Goal: Task Accomplishment & Management: Complete application form

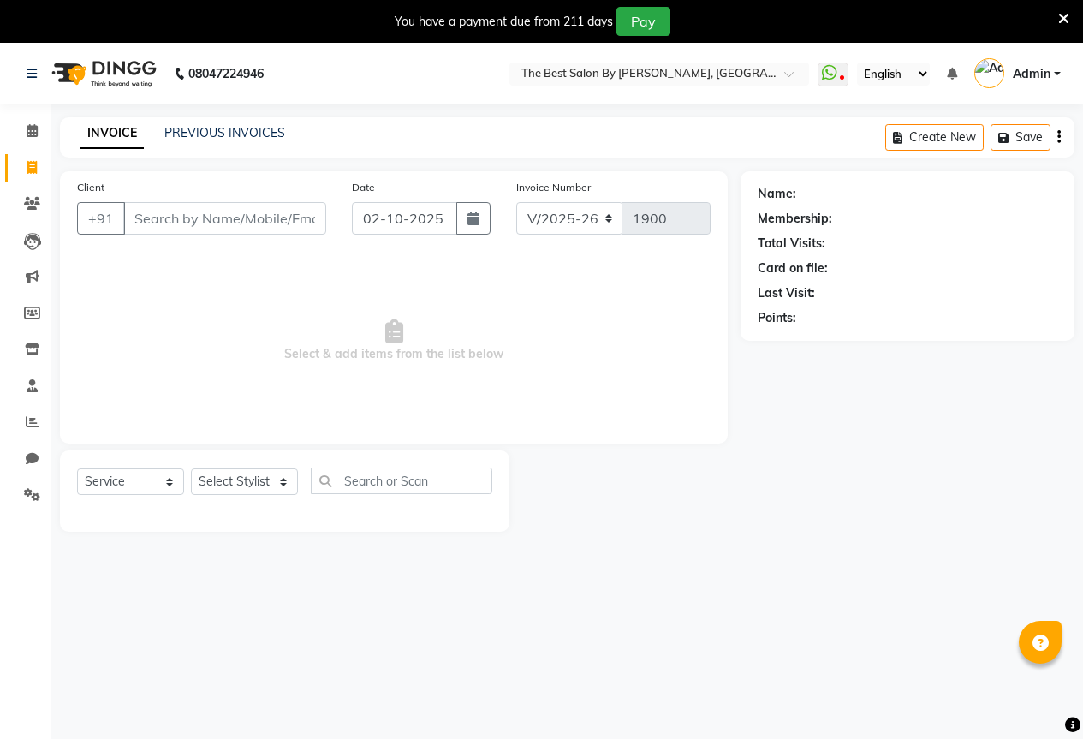
select select "7209"
select select "service"
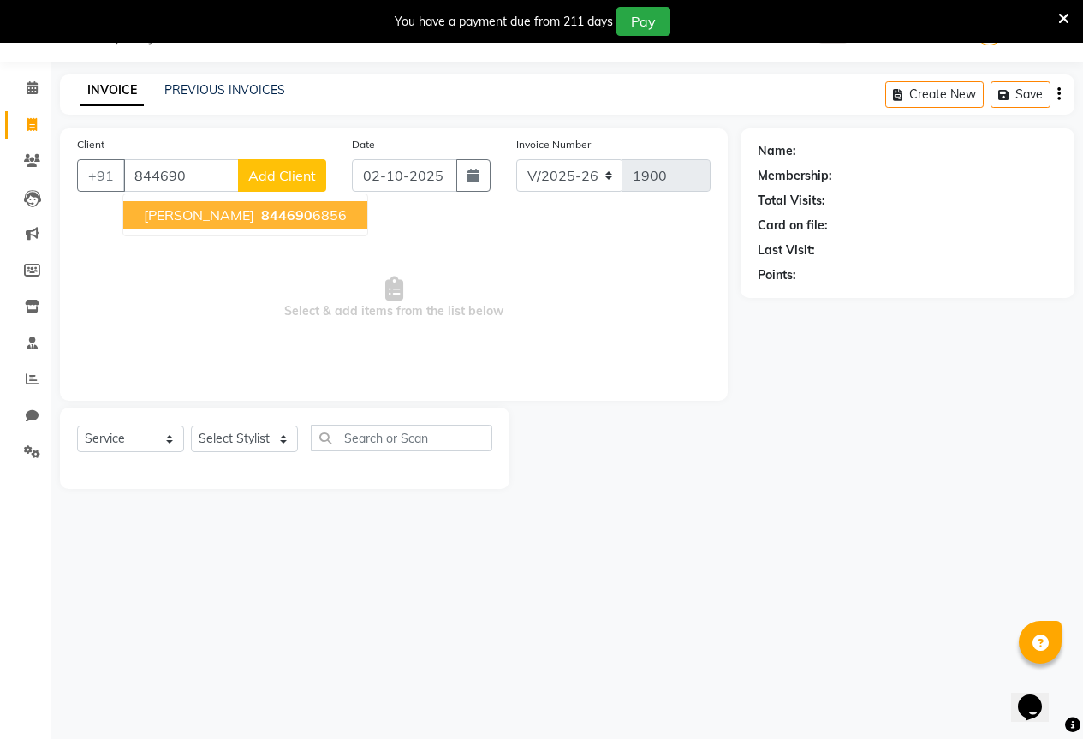
click at [261, 217] on span "844690" at bounding box center [286, 214] width 51 height 17
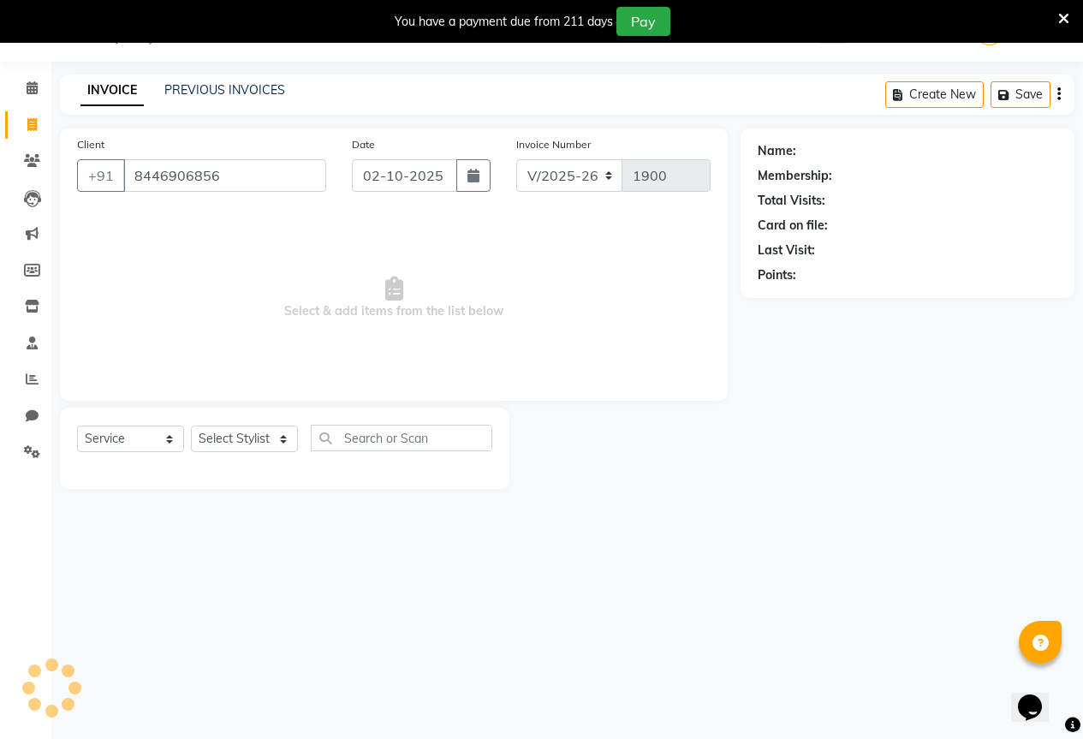
type input "8446906856"
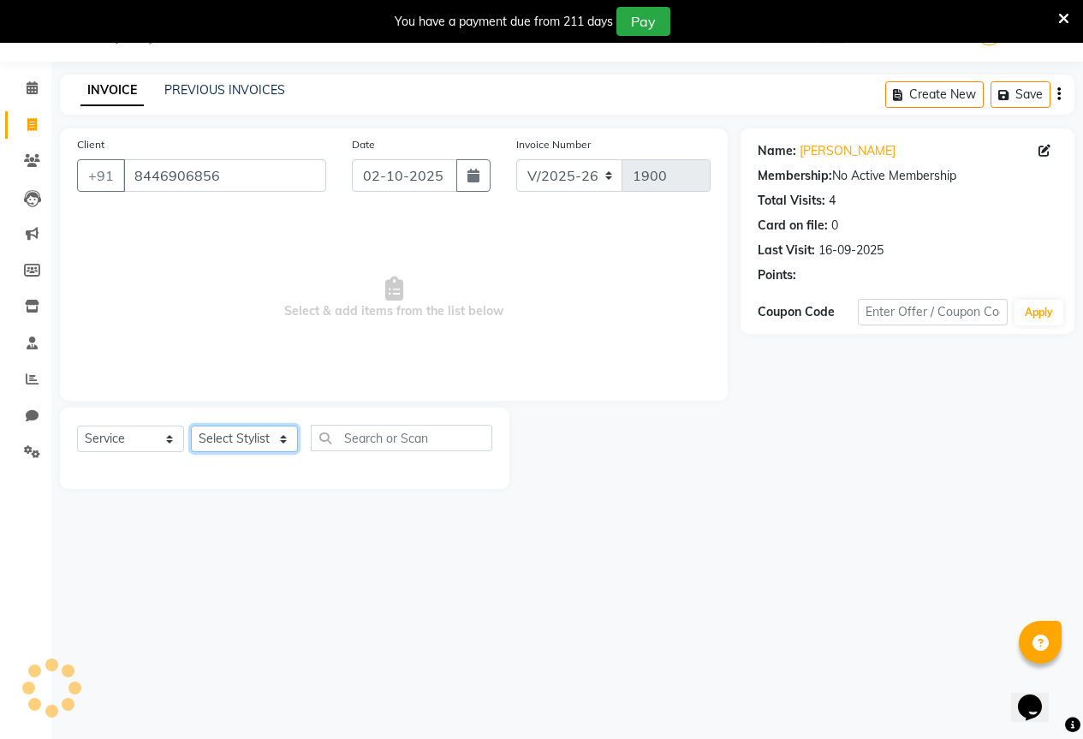
click at [258, 431] on select "Select Stylist AKASH KAJAL [PERSON_NAME] SIR [PERSON_NAME]" at bounding box center [244, 438] width 107 height 27
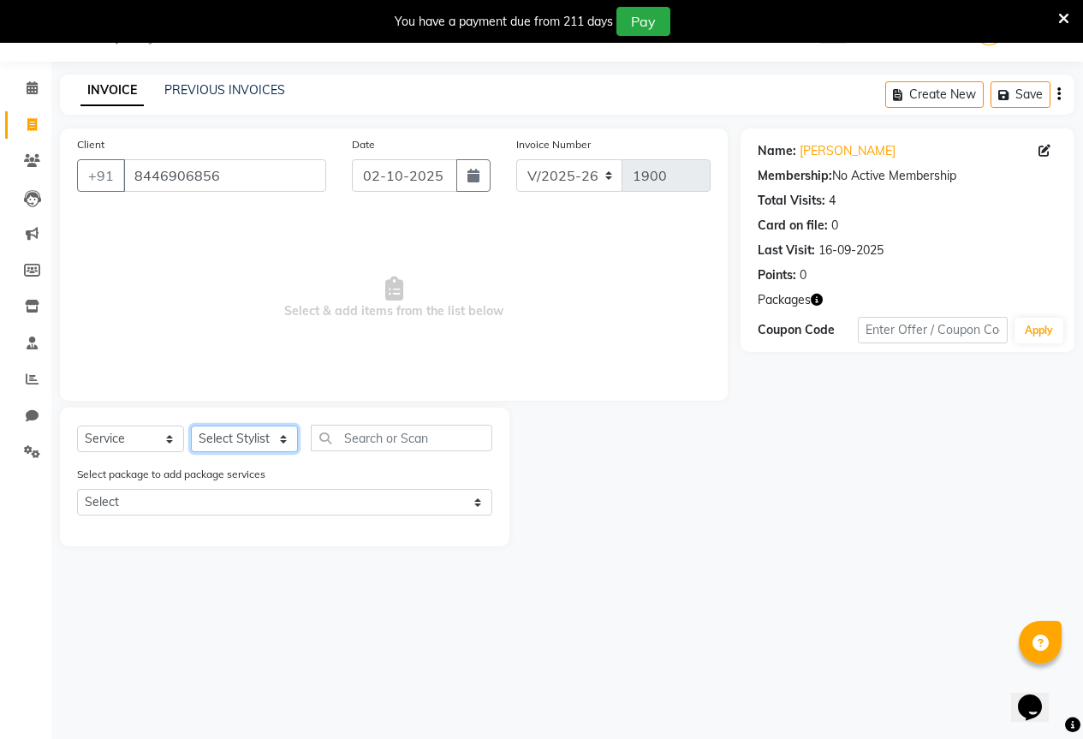
select select "61551"
click at [191, 425] on select "Select Stylist AKASH KAJAL [PERSON_NAME] SIR [PERSON_NAME]" at bounding box center [244, 438] width 107 height 27
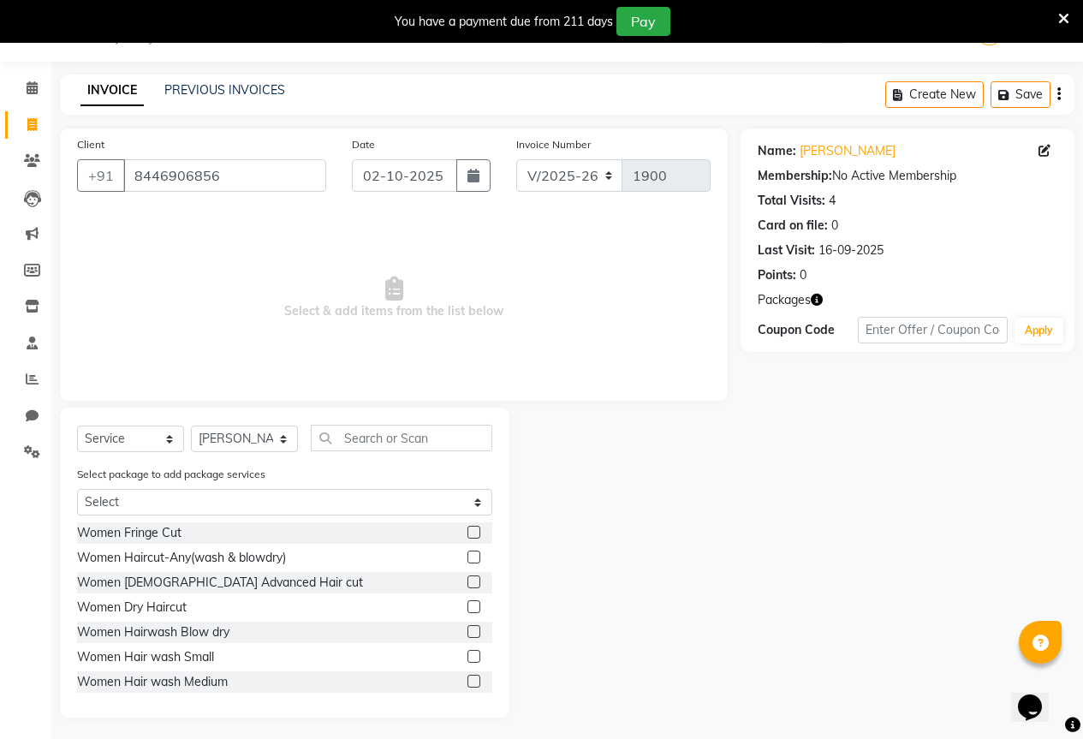
click at [482, 288] on span "Select & add items from the list below" at bounding box center [393, 297] width 633 height 171
click at [375, 438] on input "text" at bounding box center [401, 437] width 181 height 27
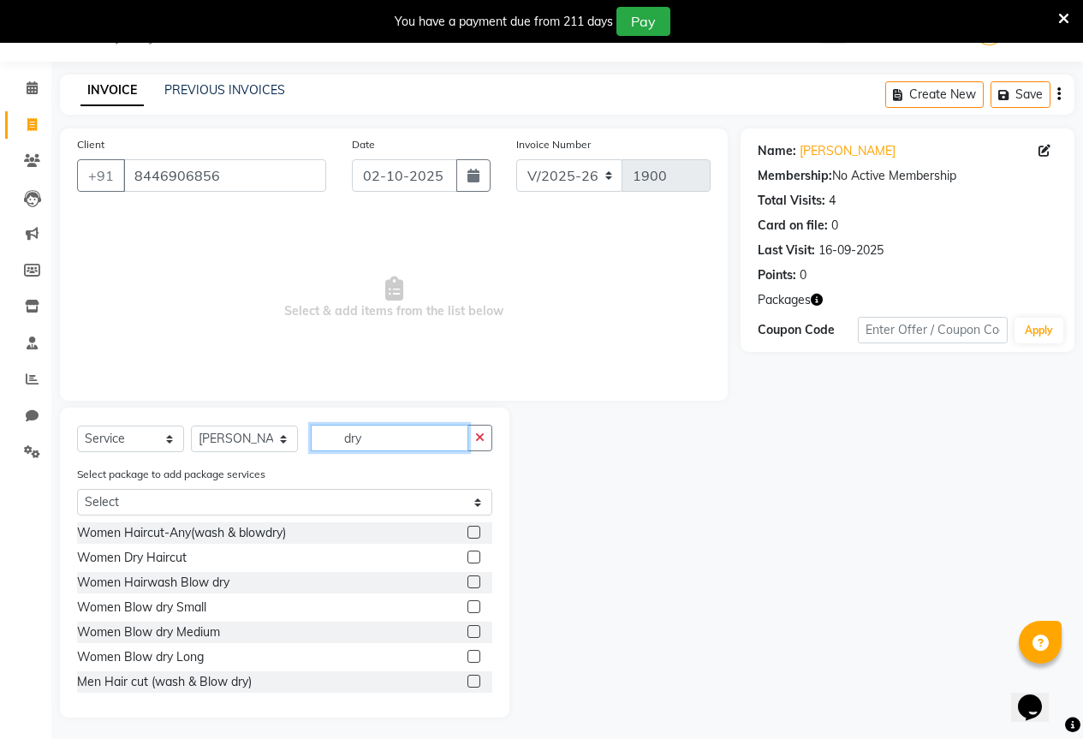
scroll to position [52, 0]
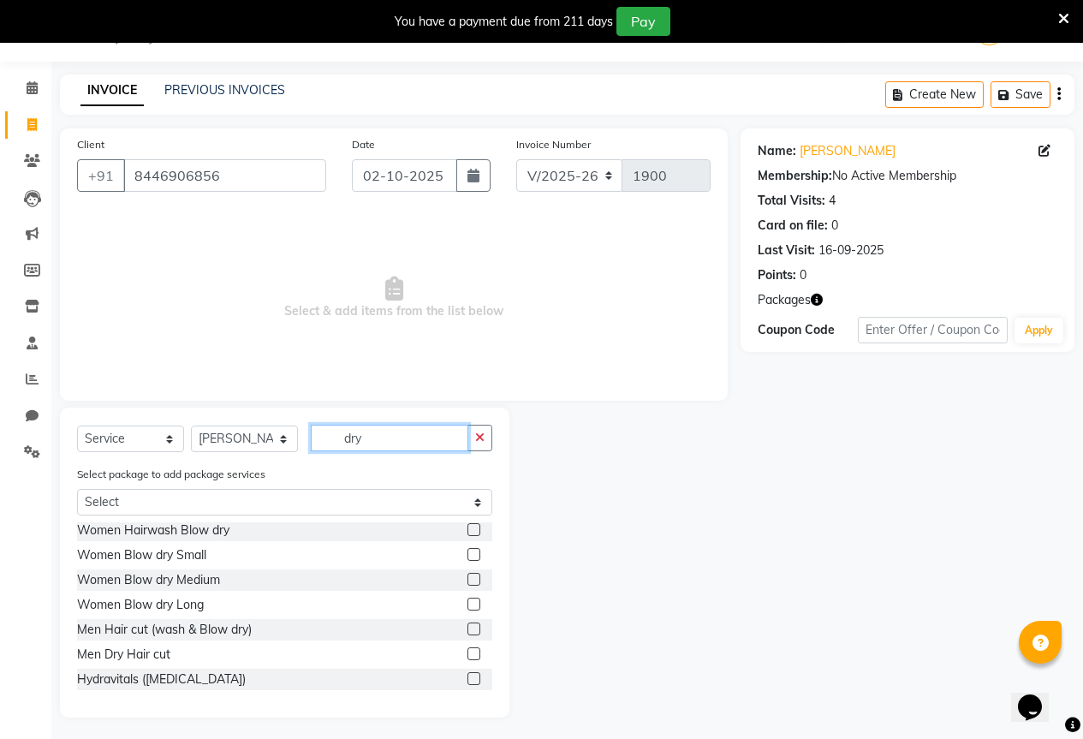
type input "dry"
click at [467, 653] on label at bounding box center [473, 653] width 13 height 13
click at [467, 653] on input "checkbox" at bounding box center [472, 654] width 11 height 11
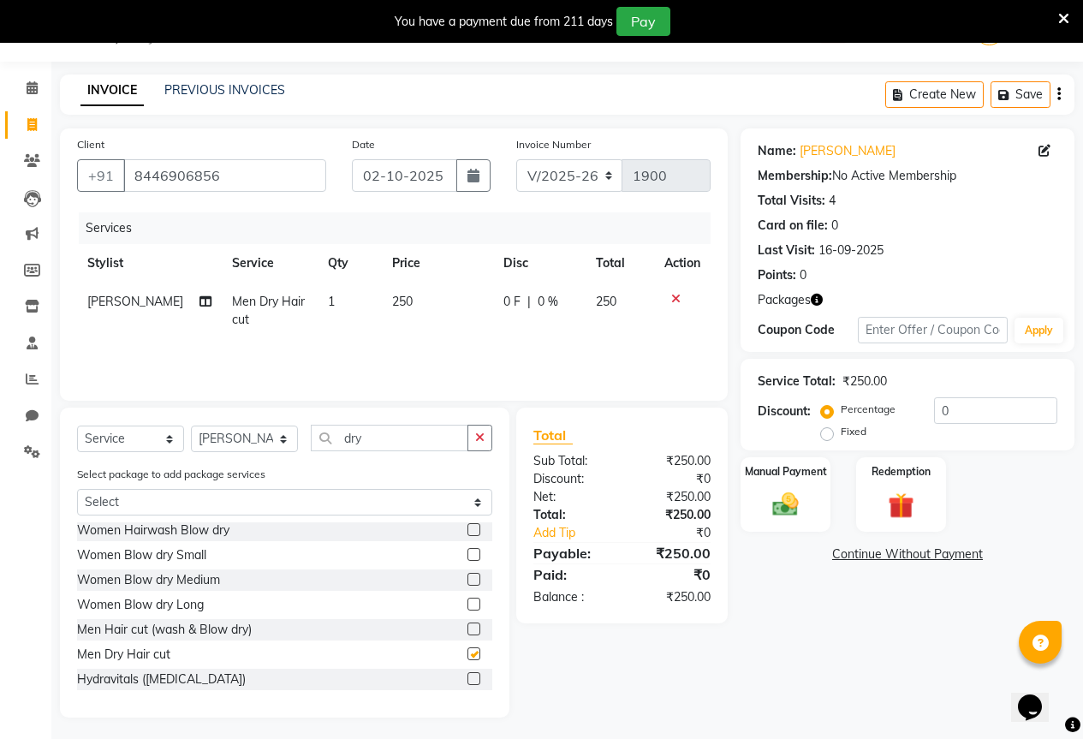
checkbox input "false"
click at [320, 304] on td "1" at bounding box center [349, 310] width 64 height 56
select select "61551"
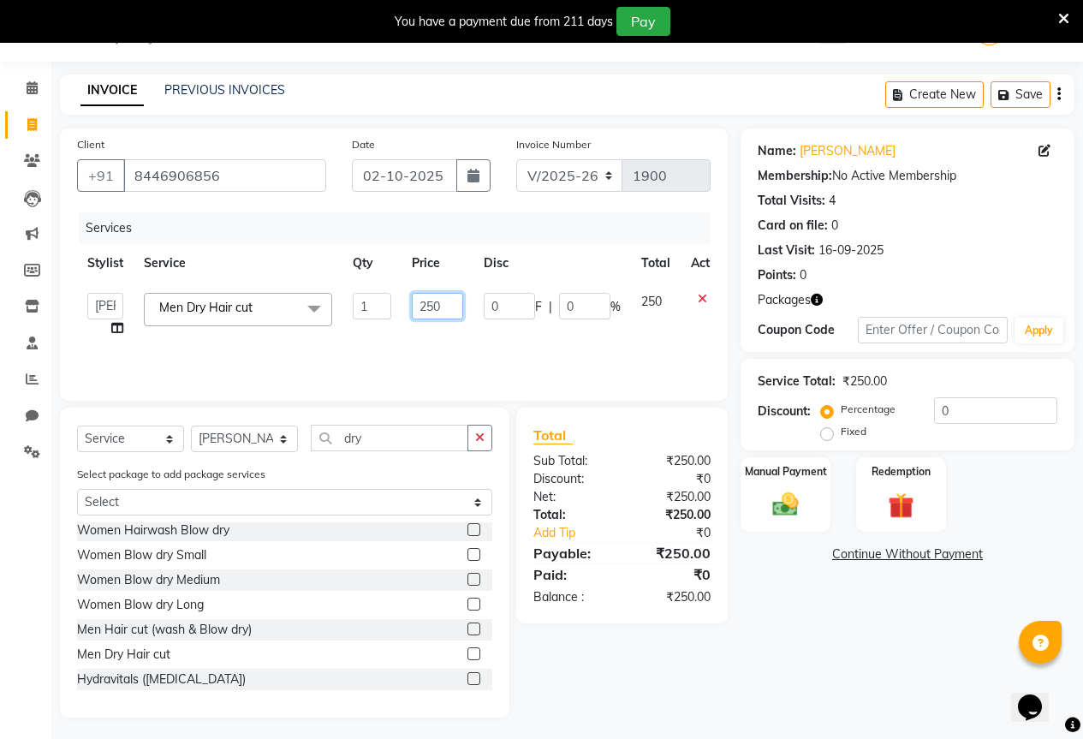
click at [442, 309] on input "250" at bounding box center [437, 306] width 51 height 27
type input "2"
type input "350"
click at [444, 321] on td "350" at bounding box center [437, 314] width 72 height 65
select select "61551"
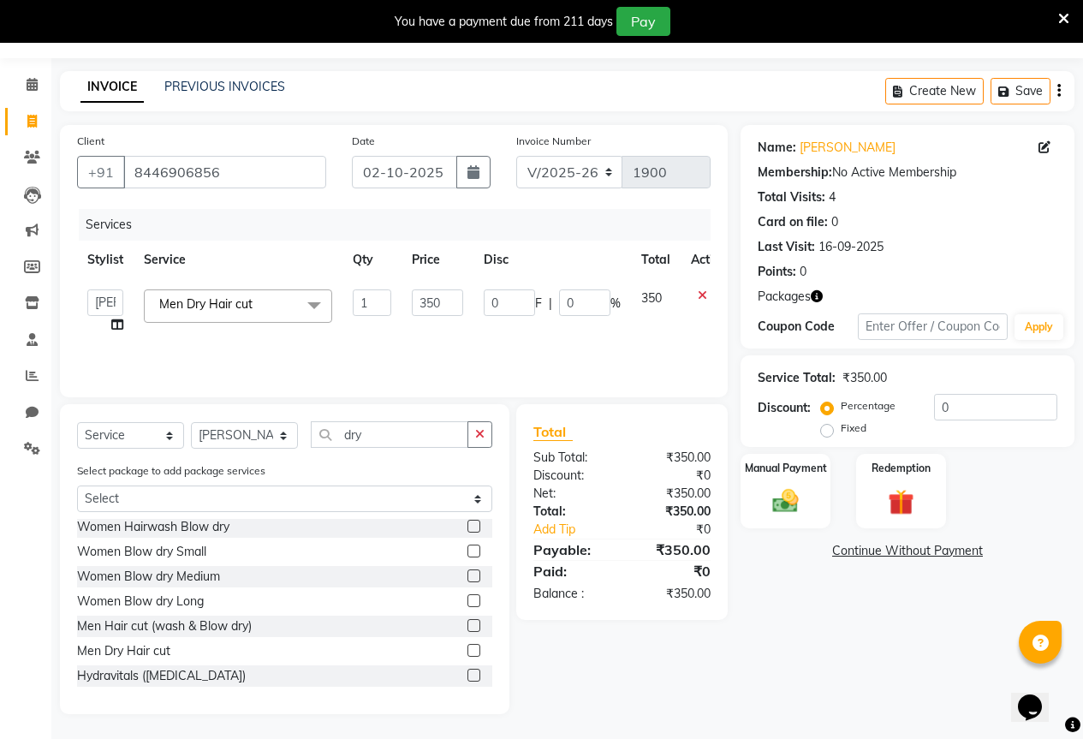
scroll to position [47, 0]
click at [788, 501] on img at bounding box center [785, 499] width 44 height 31
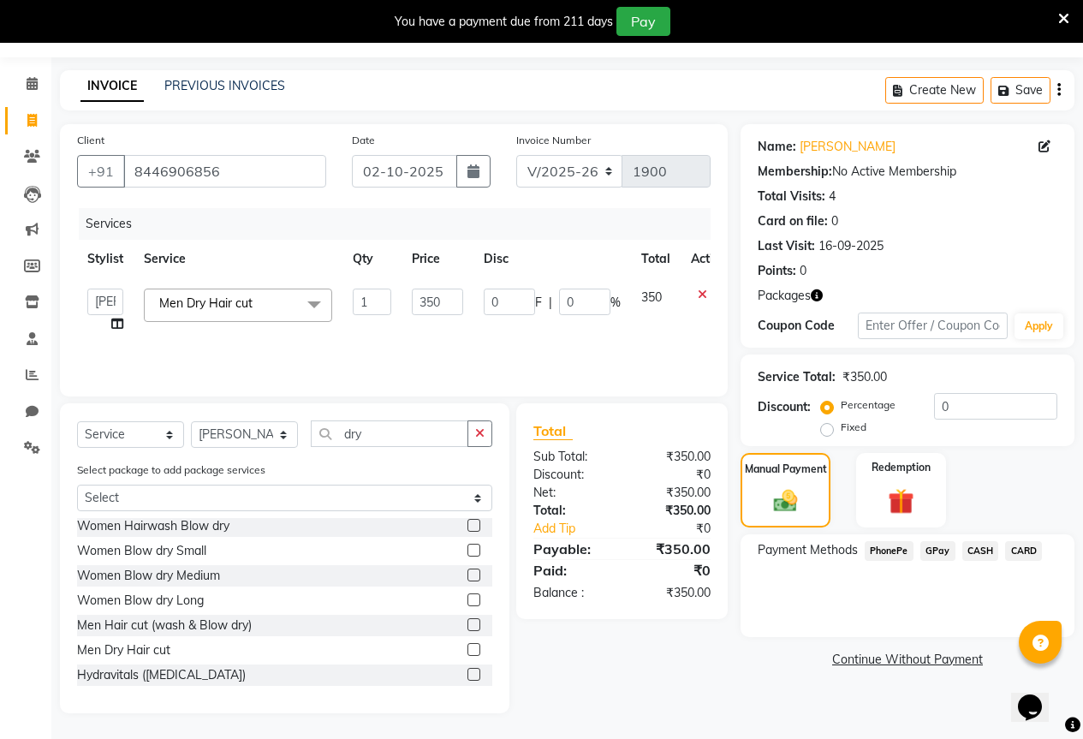
drag, startPoint x: 954, startPoint y: 537, endPoint x: 940, endPoint y: 554, distance: 21.3
click at [949, 545] on div "Payment Methods PhonePe GPay CASH CARD" at bounding box center [907, 585] width 334 height 103
click at [939, 555] on span "GPay" at bounding box center [937, 551] width 35 height 20
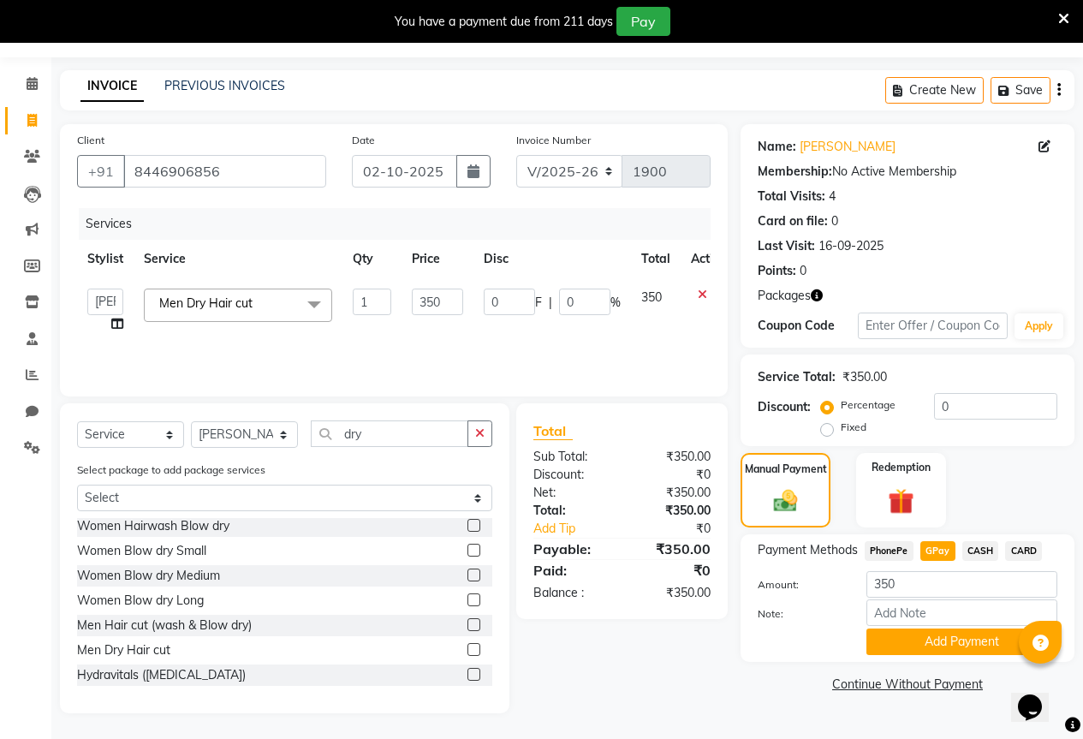
click at [942, 659] on div "Payment Methods PhonePe GPay CASH CARD Amount: 350 Note: Add Payment" at bounding box center [907, 598] width 334 height 128
click at [936, 642] on button "Add Payment" at bounding box center [961, 641] width 191 height 27
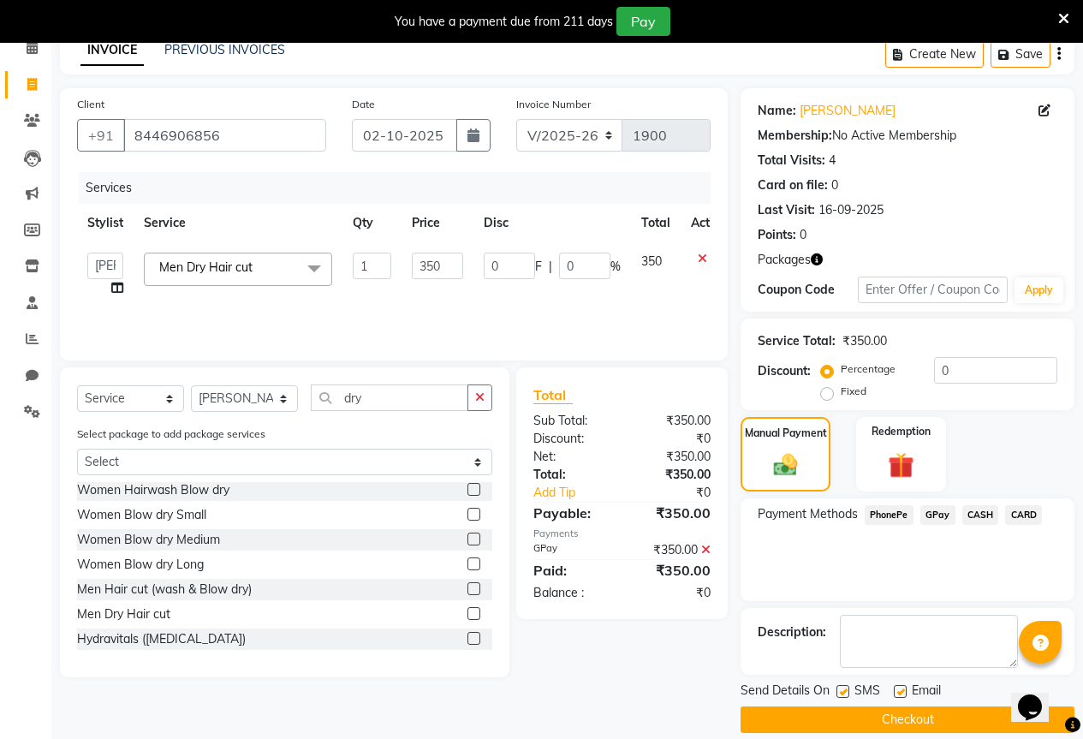
scroll to position [103, 0]
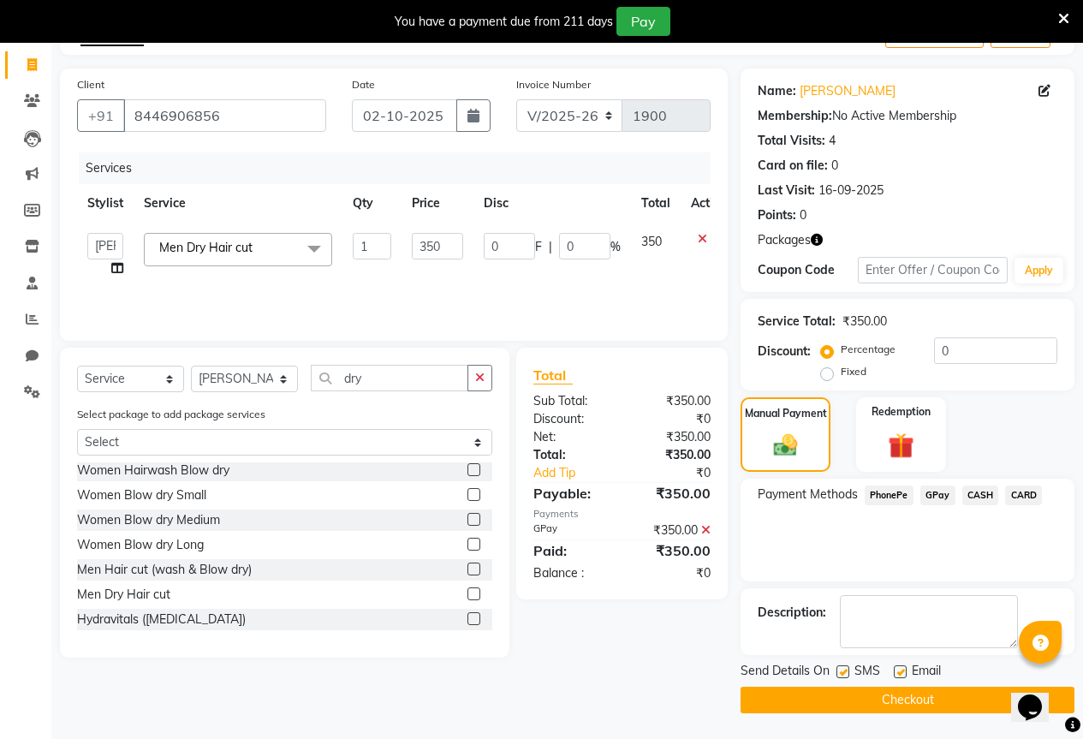
click at [922, 698] on button "Checkout" at bounding box center [907, 699] width 334 height 27
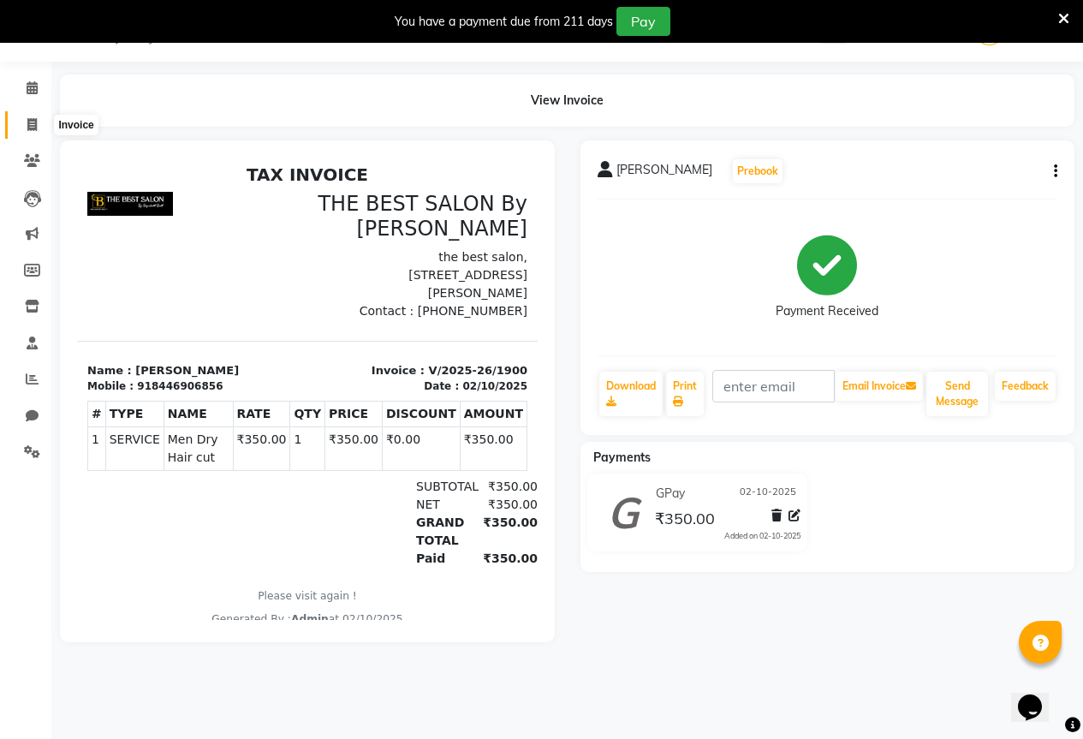
click at [37, 123] on icon at bounding box center [31, 124] width 9 height 13
select select "service"
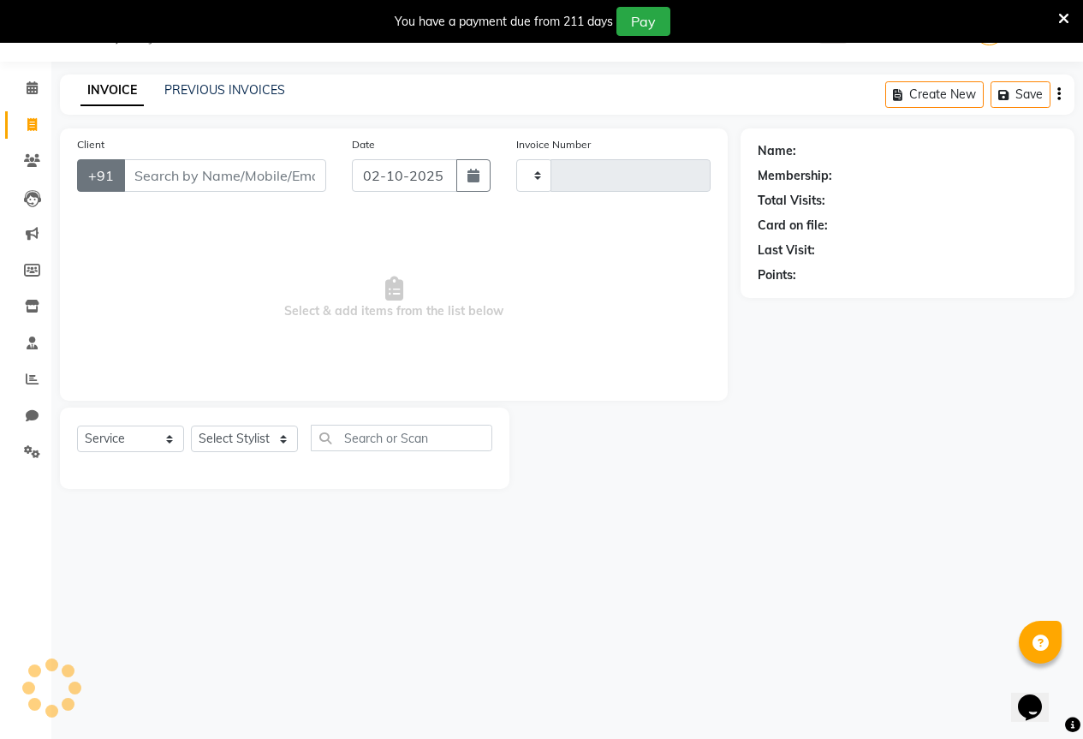
type input "1901"
select select "7209"
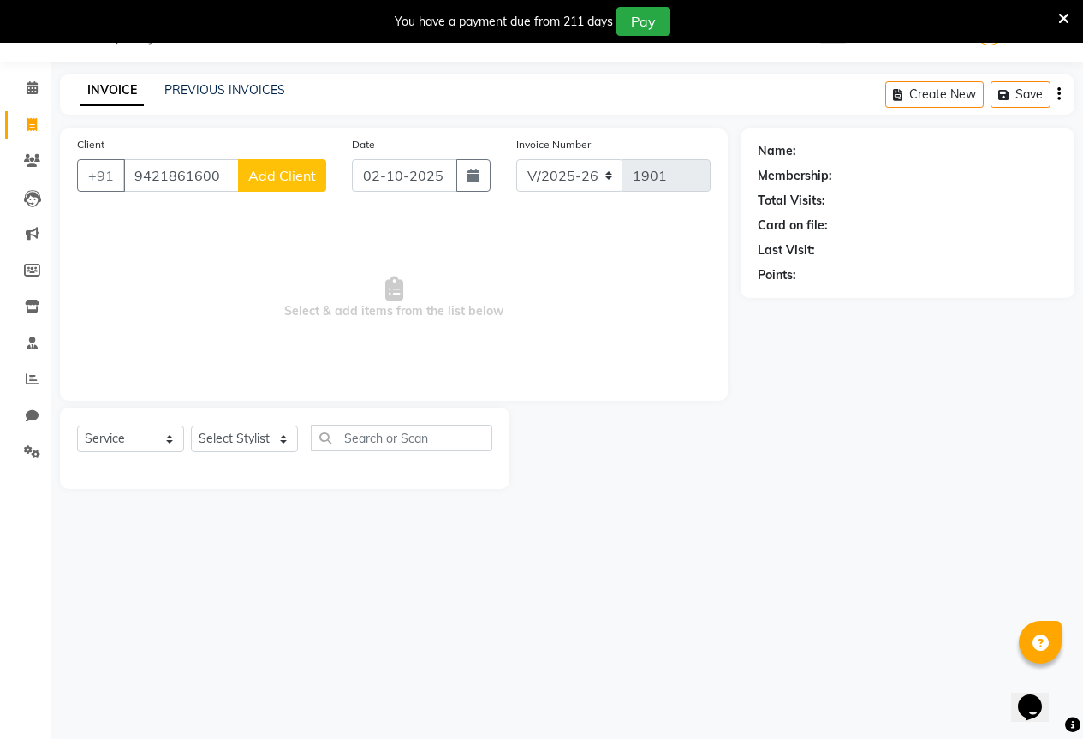
type input "9421861600"
click at [294, 166] on button "Add Client" at bounding box center [282, 175] width 88 height 33
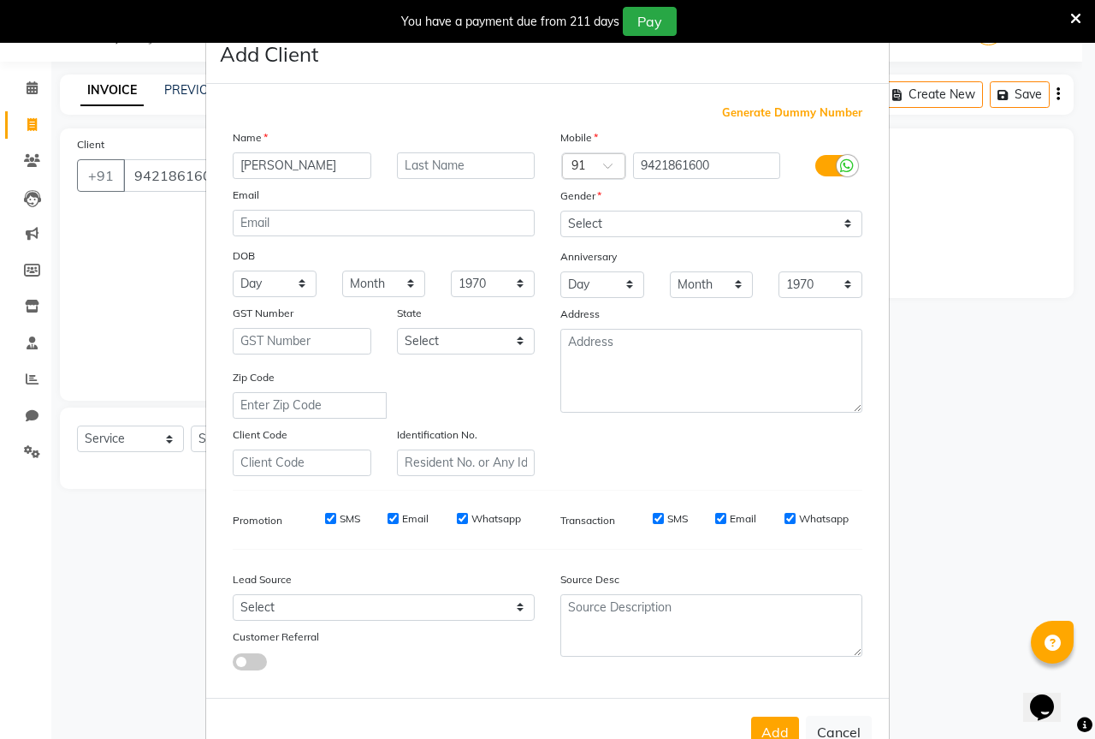
type input "[PERSON_NAME]"
click at [607, 219] on select "Select [DEMOGRAPHIC_DATA] [DEMOGRAPHIC_DATA] Other Prefer Not To Say" at bounding box center [712, 224] width 302 height 27
select select "[DEMOGRAPHIC_DATA]"
click at [561, 211] on select "Select [DEMOGRAPHIC_DATA] [DEMOGRAPHIC_DATA] Other Prefer Not To Say" at bounding box center [712, 224] width 302 height 27
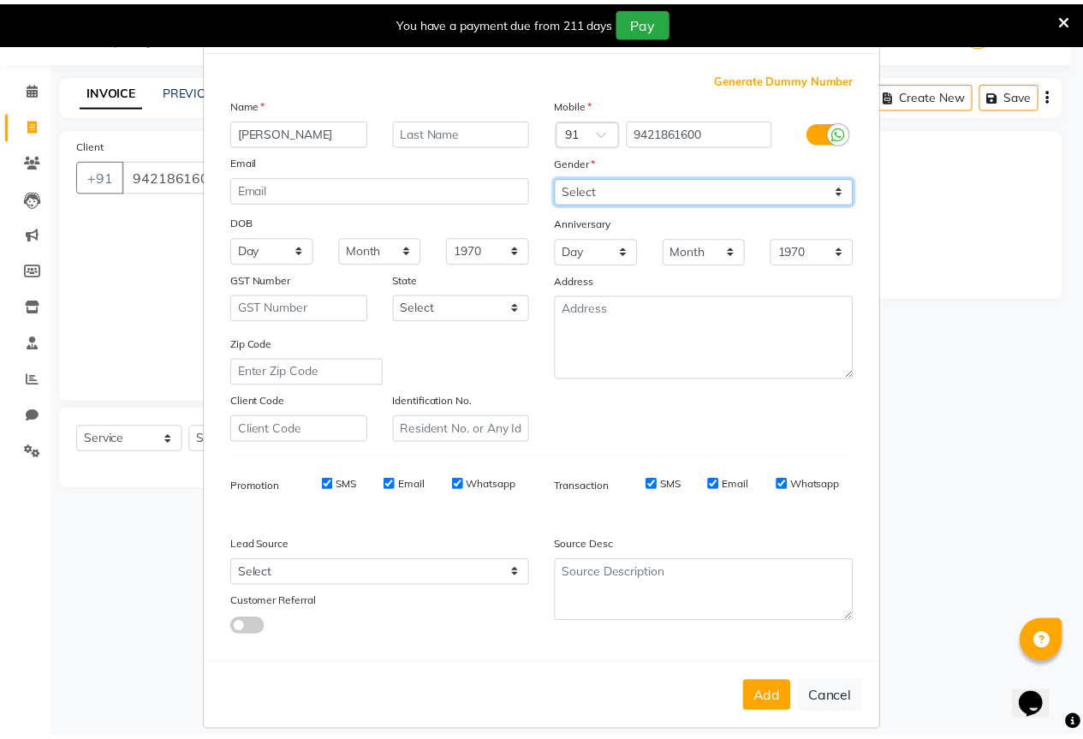
scroll to position [51, 0]
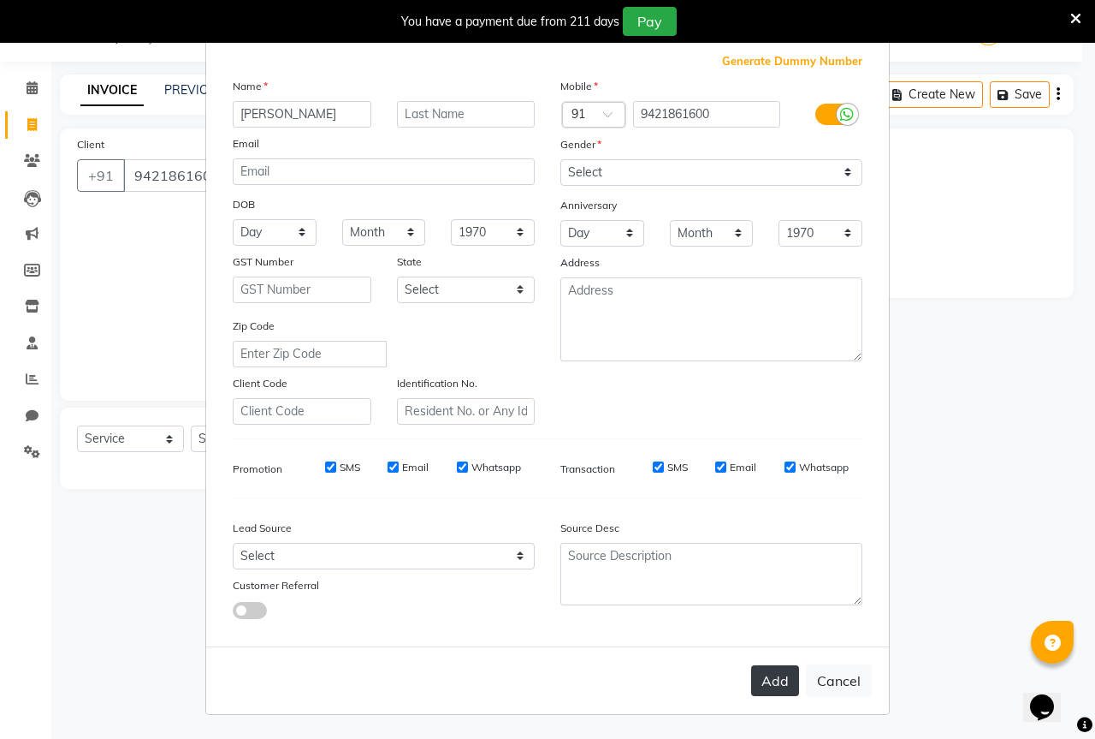
click at [774, 676] on button "Add" at bounding box center [775, 680] width 48 height 31
select select
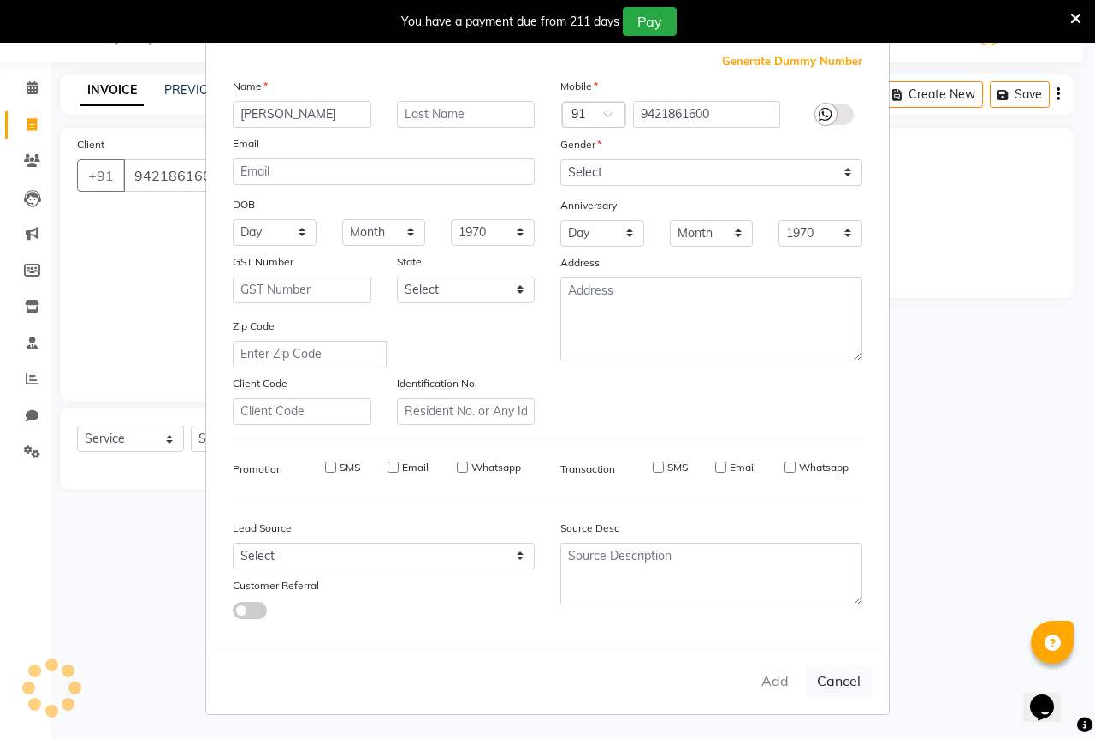
select select
checkbox input "false"
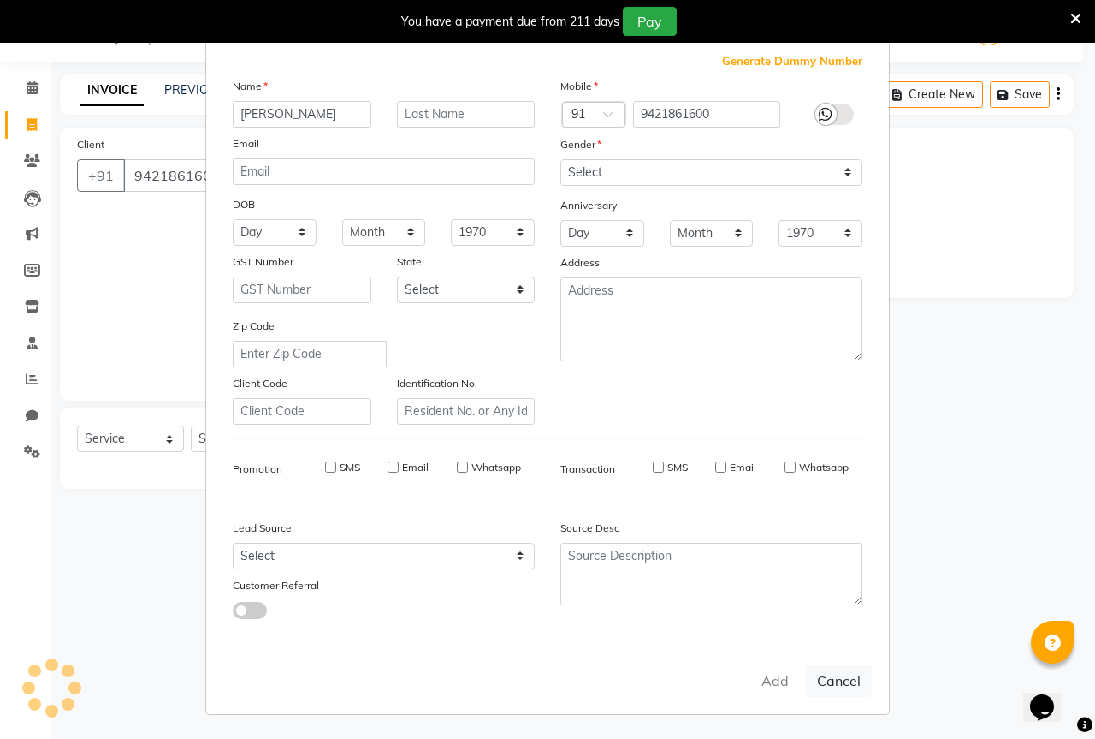
checkbox input "false"
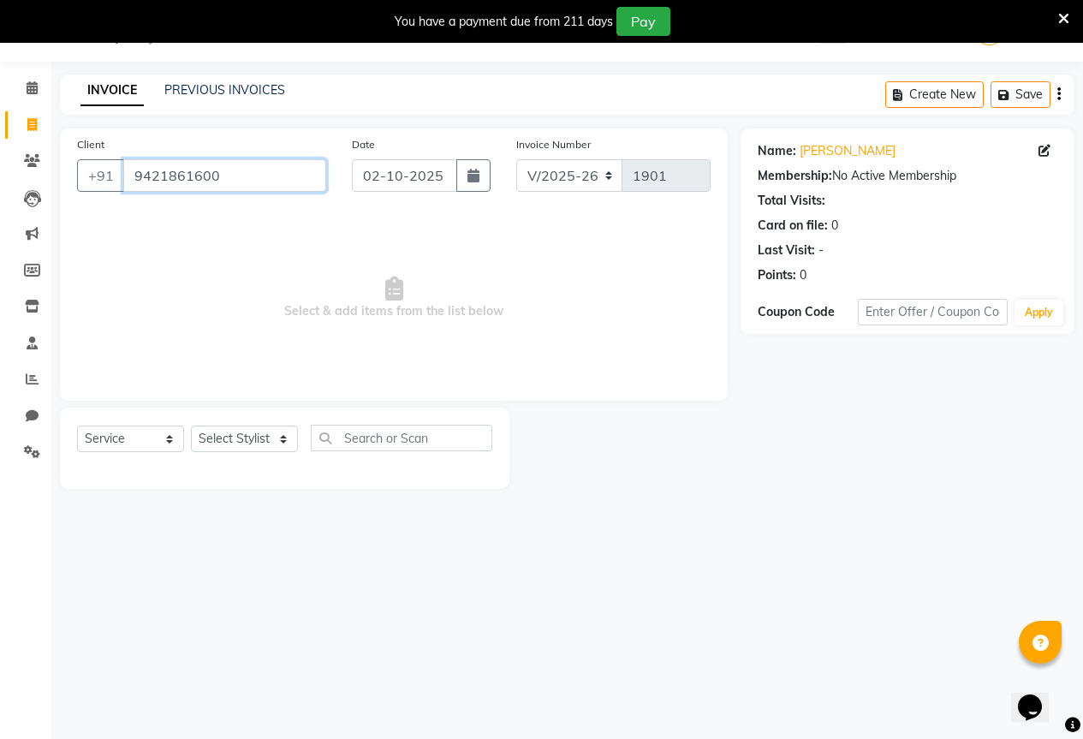
click at [231, 178] on input "9421861600" at bounding box center [224, 175] width 203 height 33
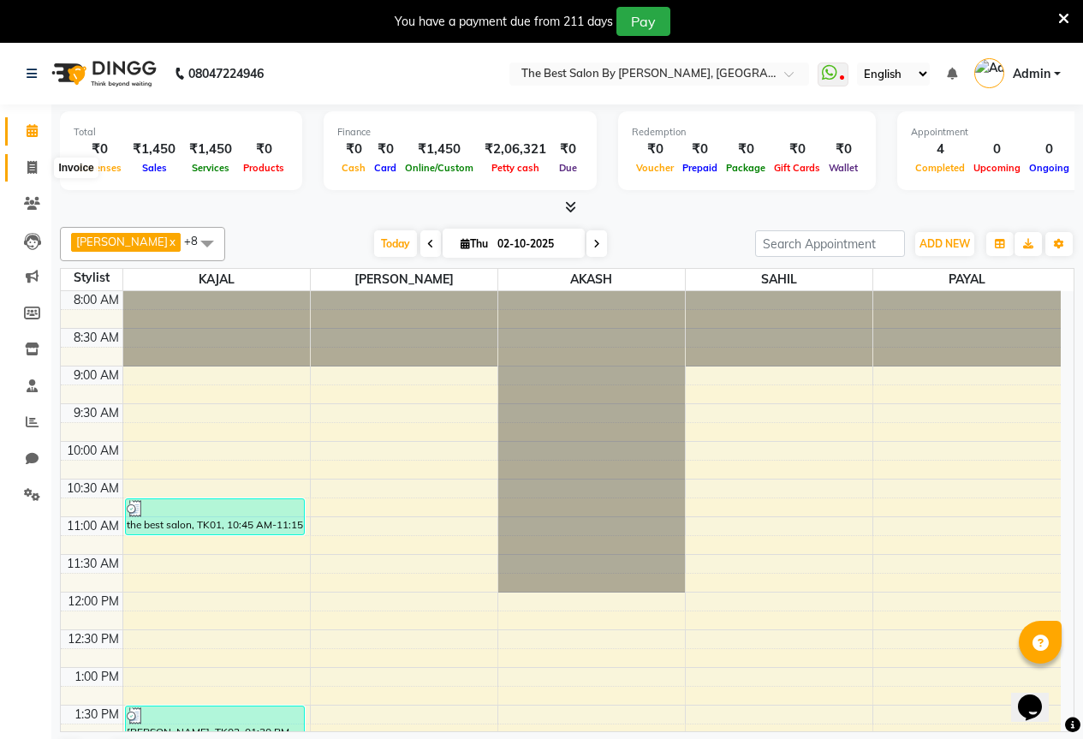
click at [26, 169] on span at bounding box center [32, 168] width 30 height 20
select select "7209"
select select "service"
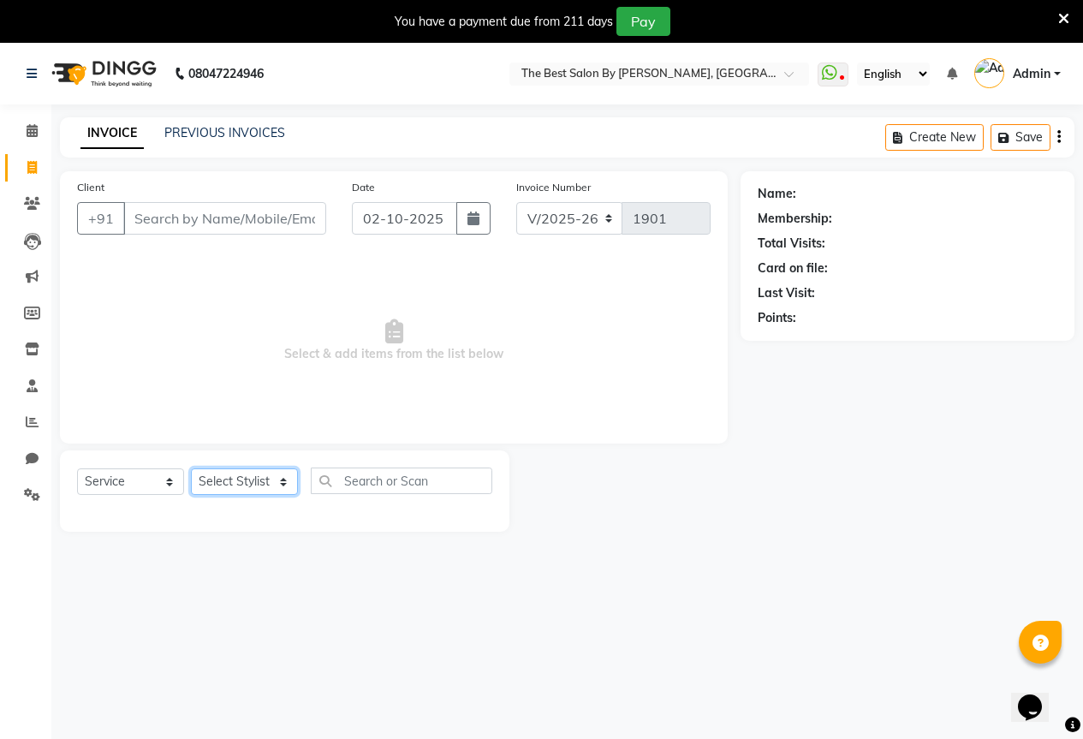
click at [246, 479] on select "Select Stylist AKASH KAJAL [PERSON_NAME] SIR [PERSON_NAME]" at bounding box center [244, 481] width 107 height 27
select select "61550"
click at [191, 468] on select "Select Stylist AKASH KAJAL [PERSON_NAME] SIR [PERSON_NAME]" at bounding box center [244, 481] width 107 height 27
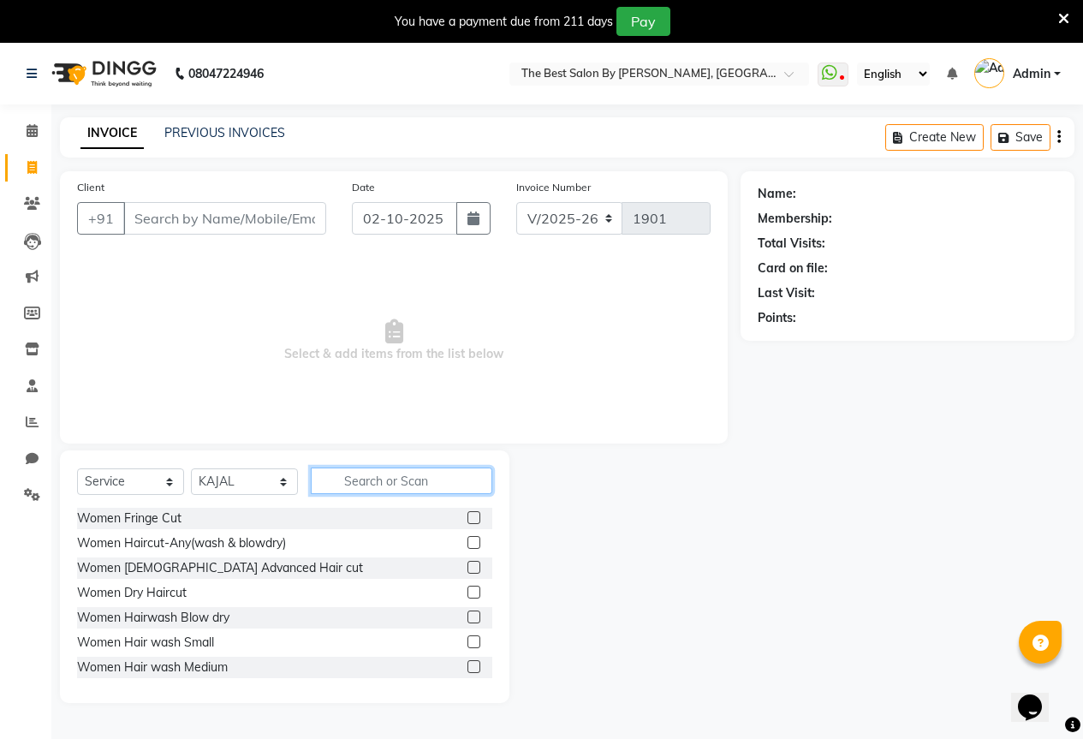
click at [371, 479] on input "text" at bounding box center [401, 480] width 181 height 27
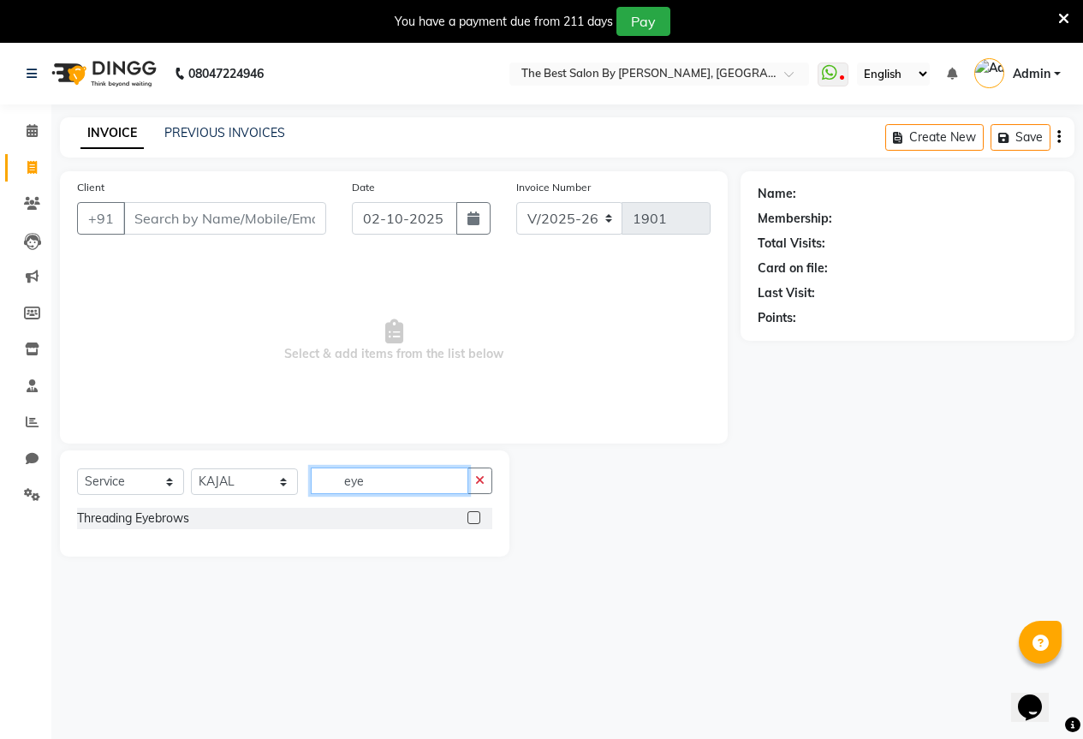
type input "eye"
click at [469, 521] on label at bounding box center [473, 517] width 13 height 13
click at [469, 521] on input "checkbox" at bounding box center [472, 518] width 11 height 11
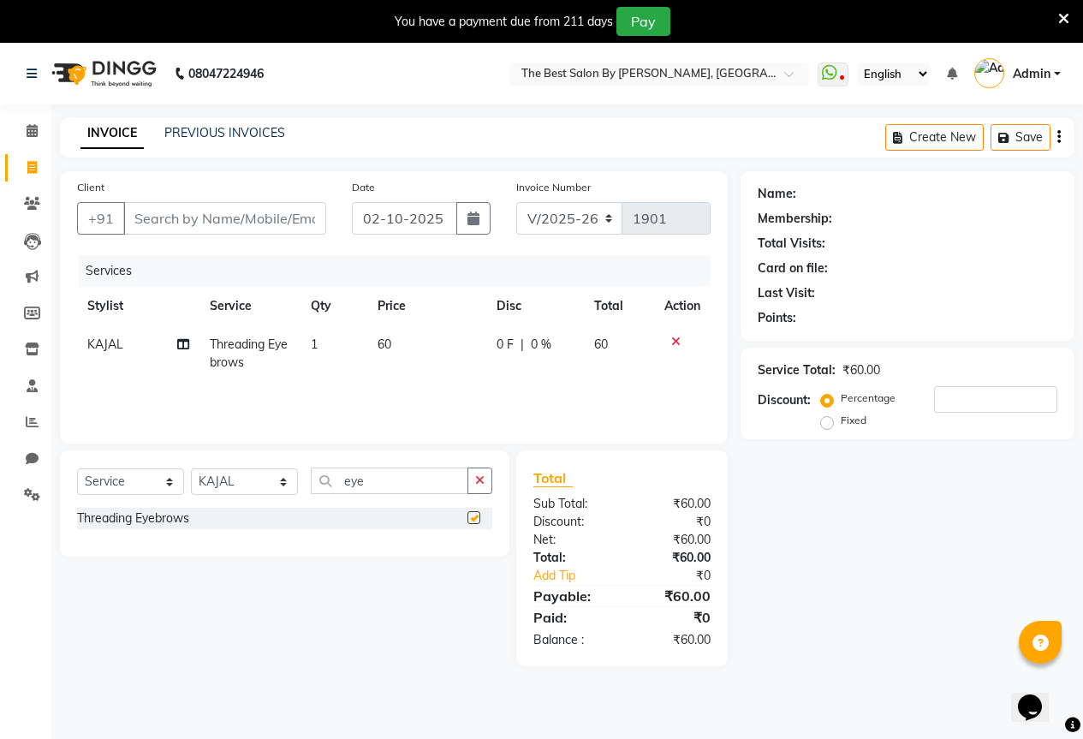
checkbox input "false"
click at [420, 483] on input "eye" at bounding box center [389, 480] width 157 height 27
type input "e"
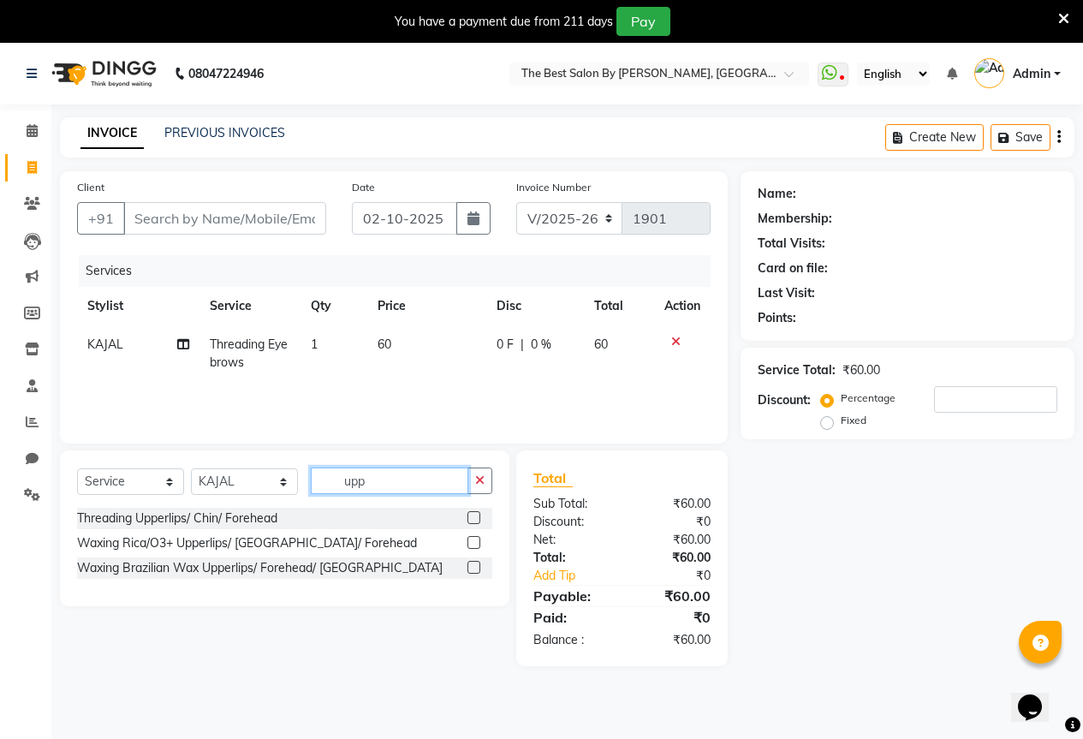
type input "upp"
click at [476, 513] on label at bounding box center [473, 517] width 13 height 13
click at [476, 513] on input "checkbox" at bounding box center [472, 518] width 11 height 11
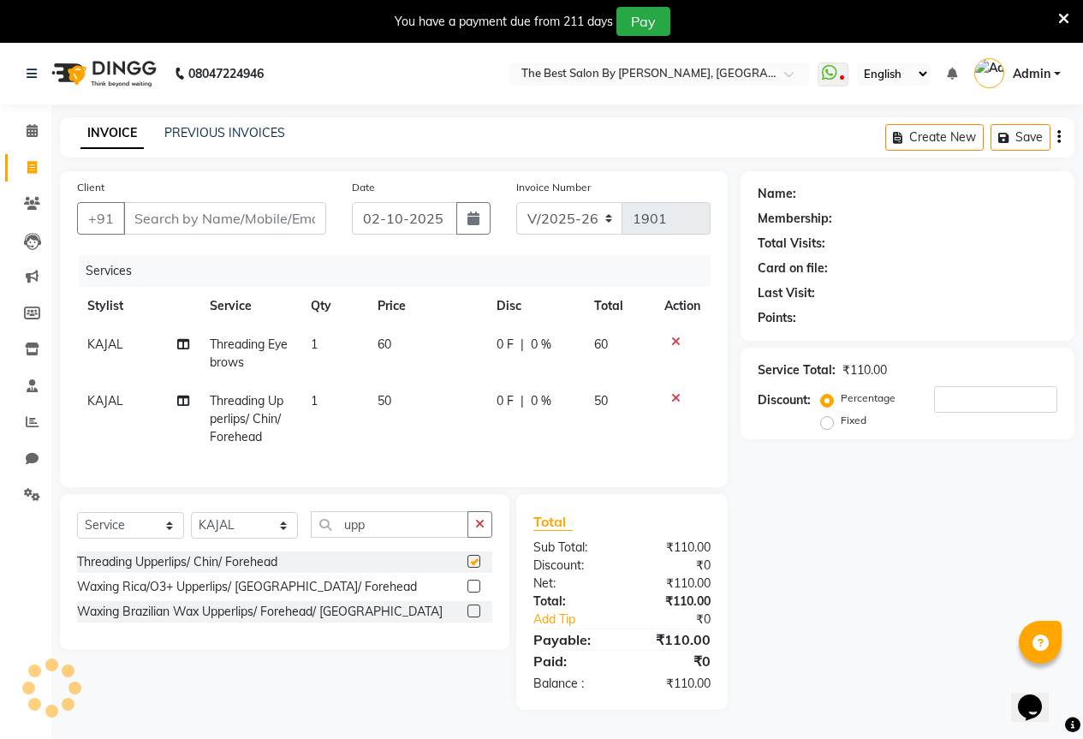
checkbox input "false"
click at [206, 216] on input "Client" at bounding box center [224, 218] width 203 height 33
click at [154, 218] on input "Client" at bounding box center [224, 218] width 203 height 33
type input "8"
type input "0"
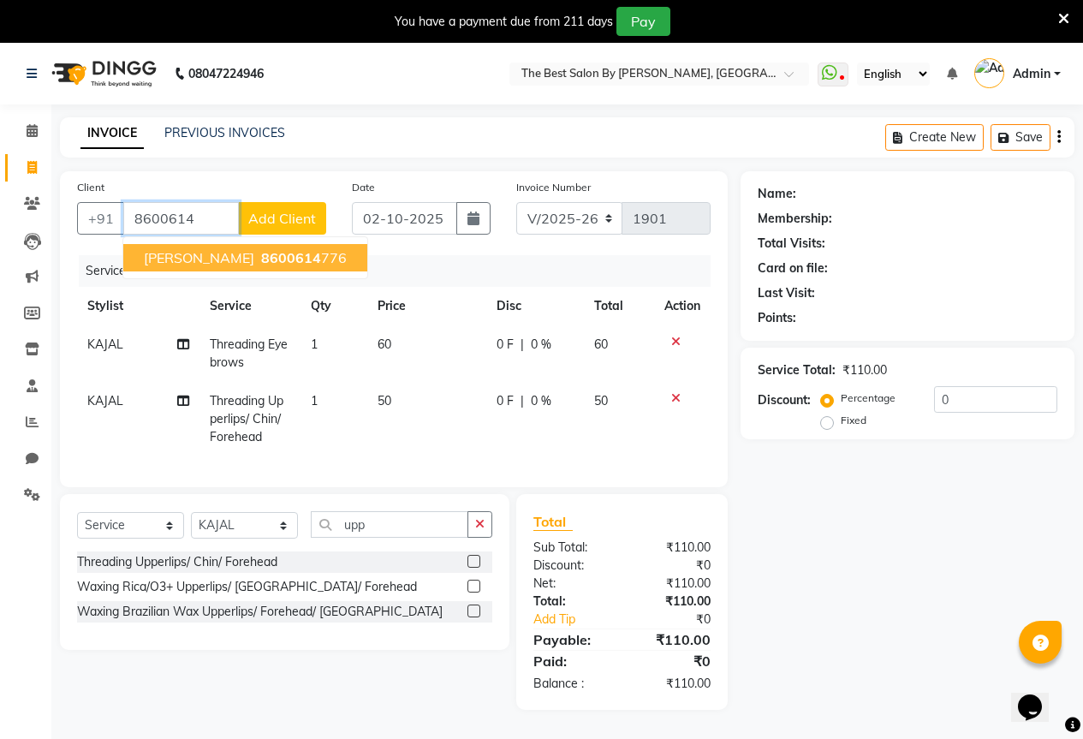
click at [202, 252] on span "suprna raut" at bounding box center [199, 257] width 110 height 17
type input "8600614776"
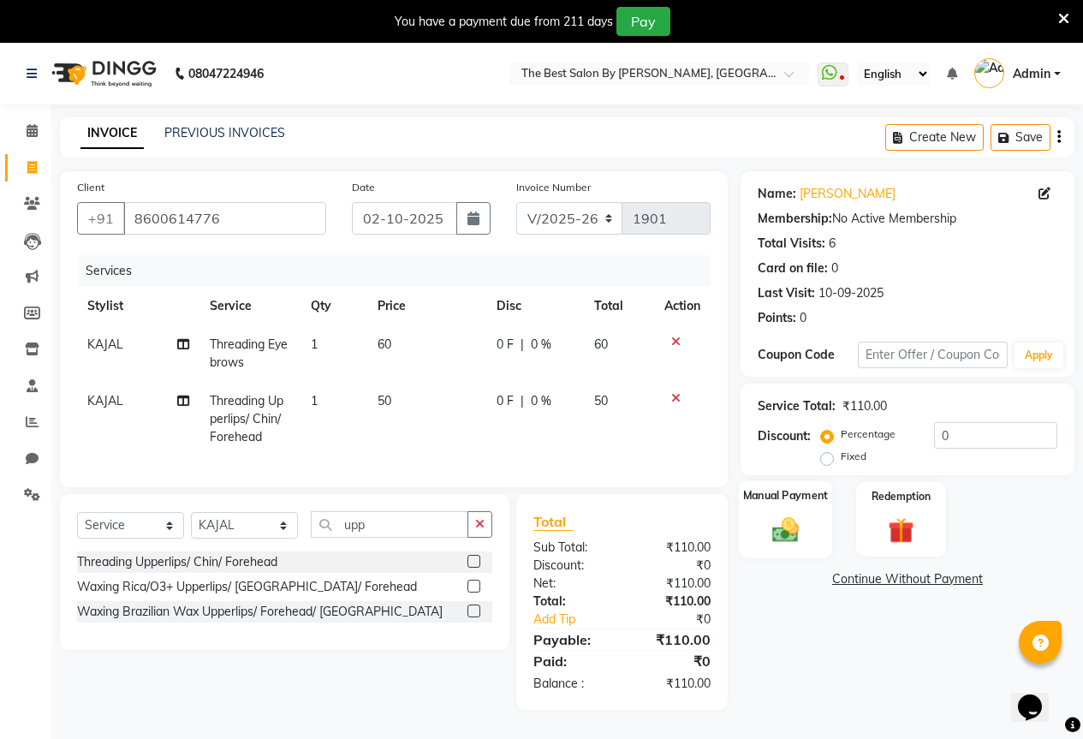
click at [787, 525] on img at bounding box center [785, 528] width 44 height 31
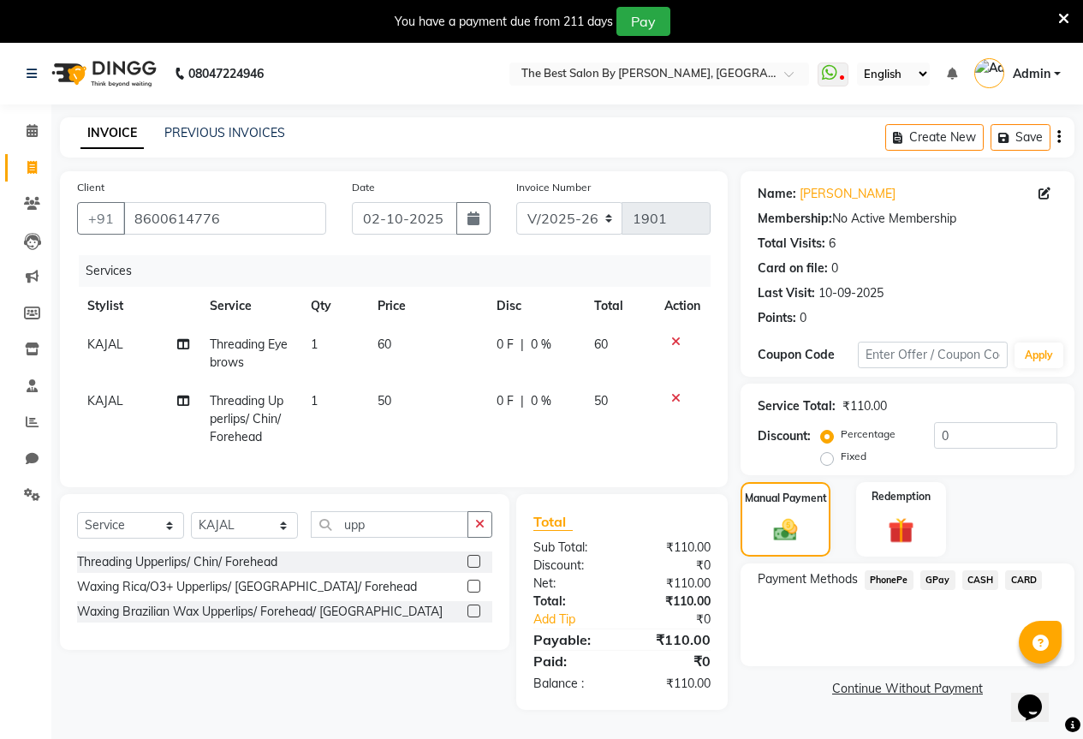
click at [942, 580] on span "GPay" at bounding box center [937, 580] width 35 height 20
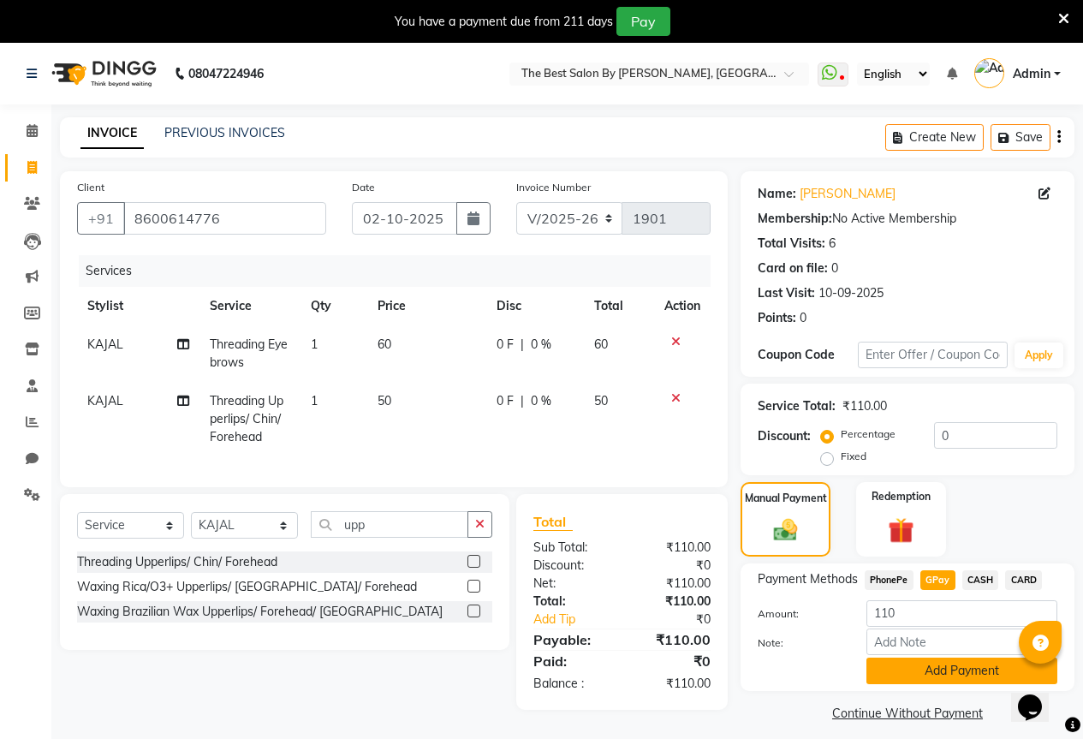
click at [960, 673] on button "Add Payment" at bounding box center [961, 670] width 191 height 27
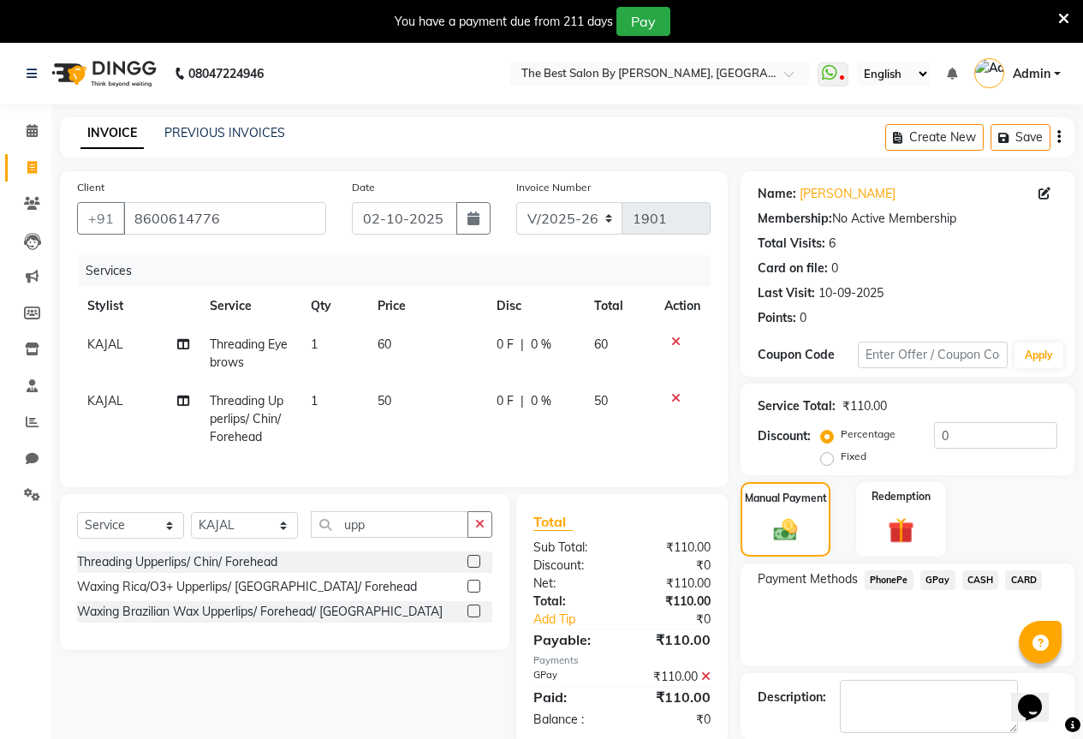
scroll to position [85, 0]
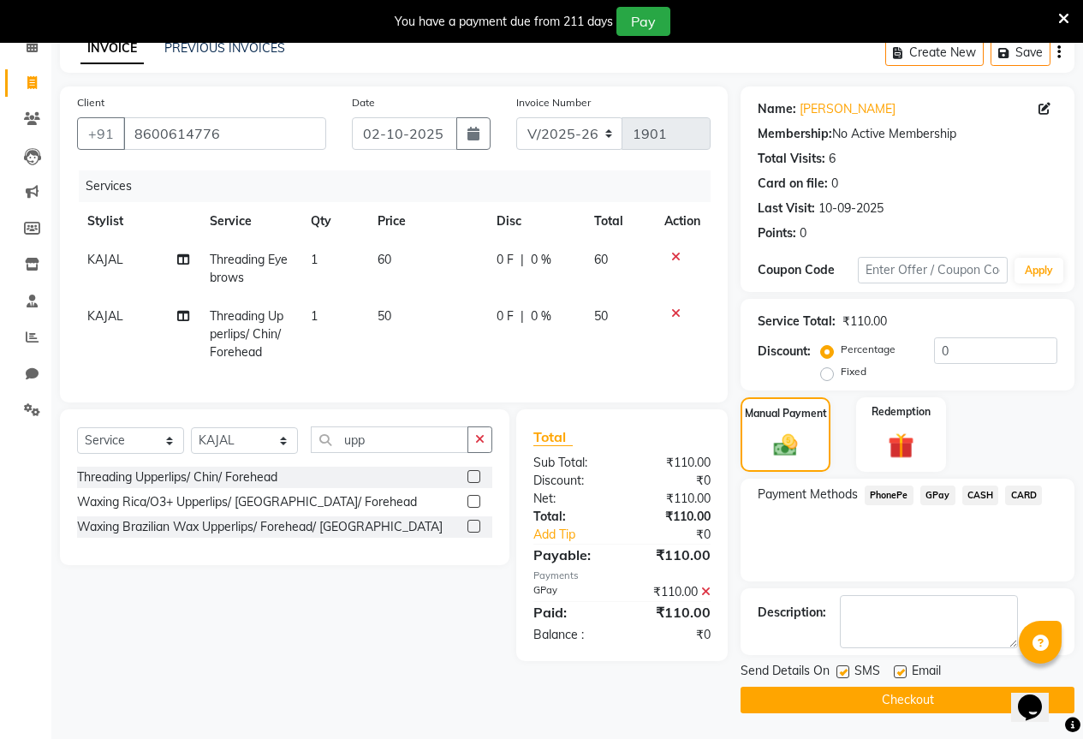
click at [940, 704] on button "Checkout" at bounding box center [907, 699] width 334 height 27
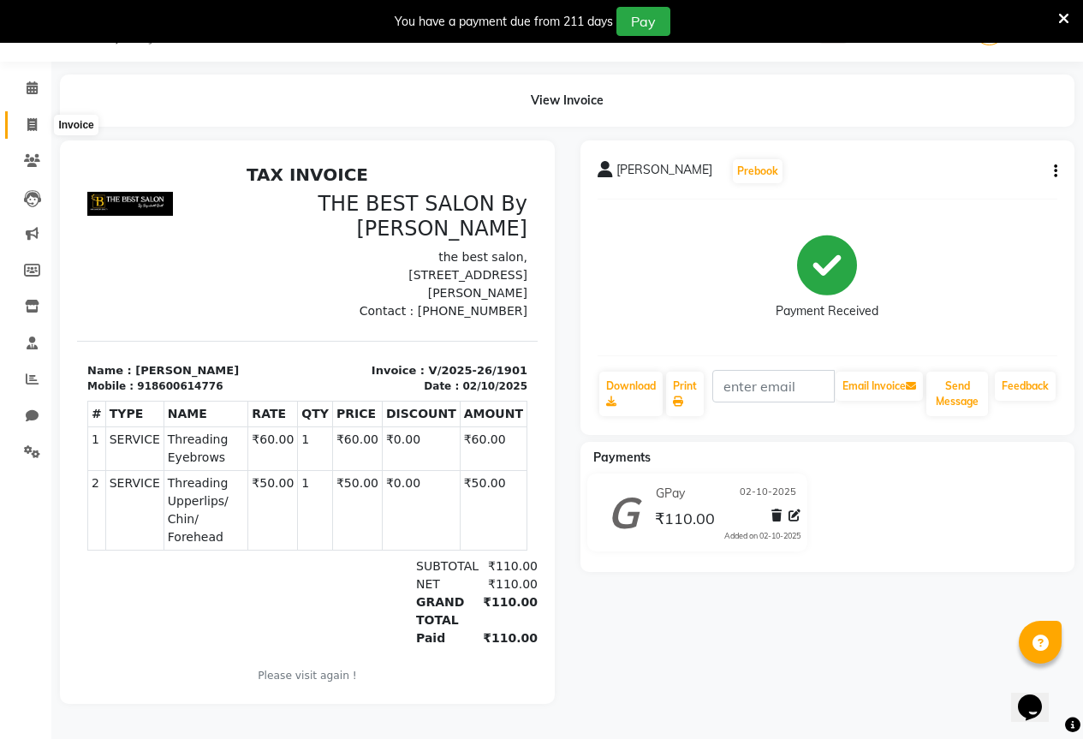
click at [33, 119] on icon at bounding box center [31, 124] width 9 height 13
select select "service"
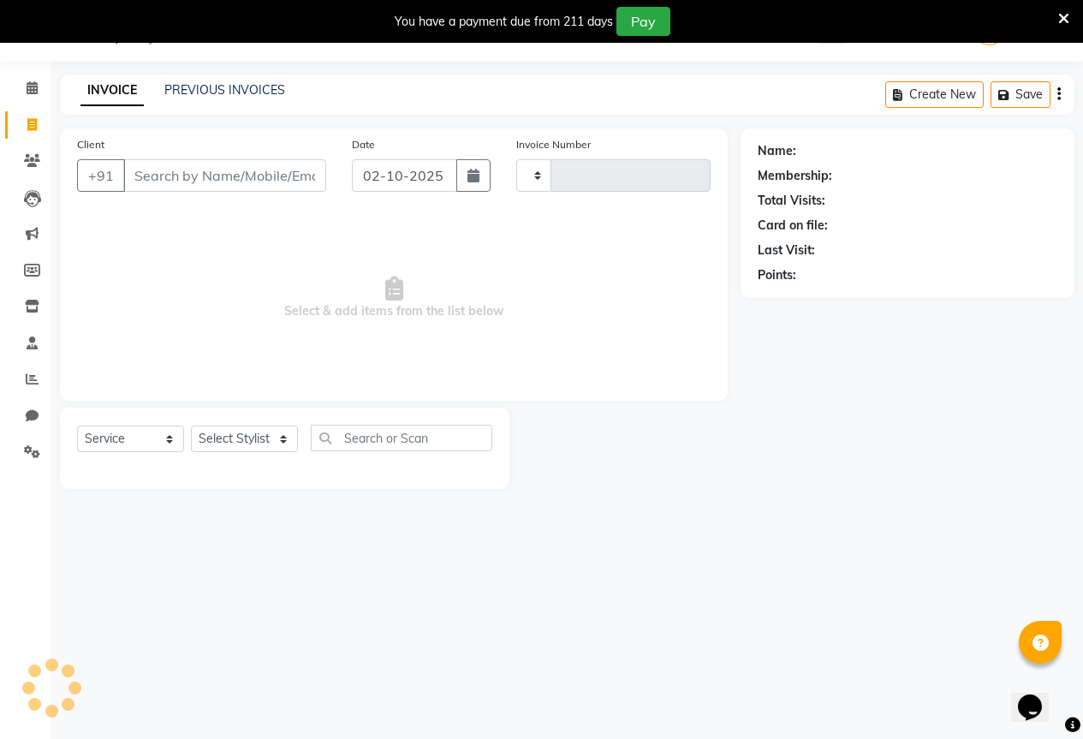
scroll to position [43, 0]
select select "7209"
type input "1902"
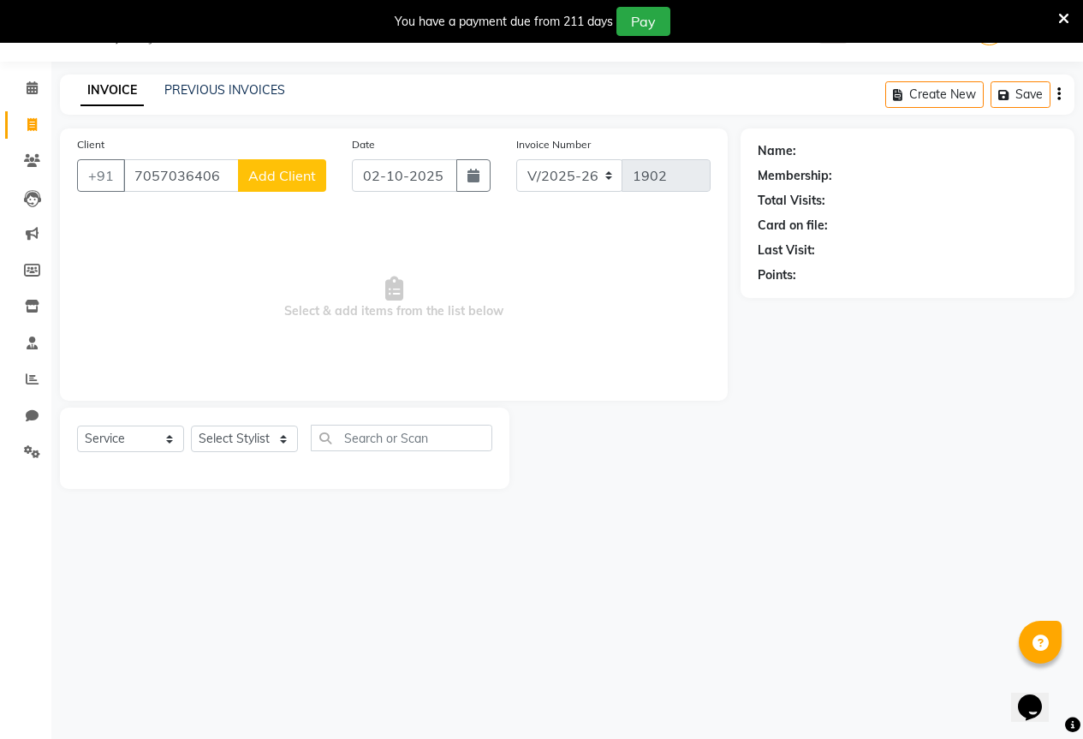
type input "7057036406"
click at [278, 187] on button "Add Client" at bounding box center [282, 175] width 88 height 33
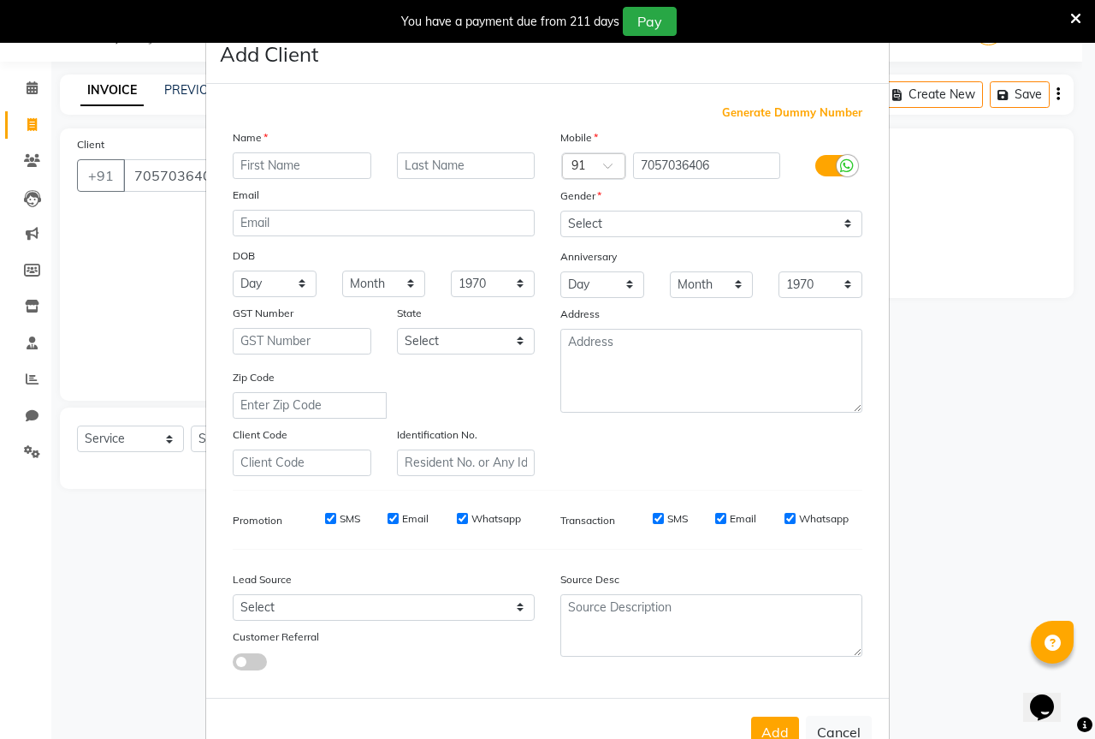
click at [105, 251] on ngb-modal-window "Add Client Generate Dummy Number Name Email DOB Day 01 02 03 04 05 06 07 08 09 …" at bounding box center [547, 369] width 1095 height 739
click at [279, 155] on input "text" at bounding box center [302, 165] width 139 height 27
type input "akansha"
click at [637, 221] on select "Select [DEMOGRAPHIC_DATA] [DEMOGRAPHIC_DATA] Other Prefer Not To Say" at bounding box center [712, 224] width 302 height 27
select select "[DEMOGRAPHIC_DATA]"
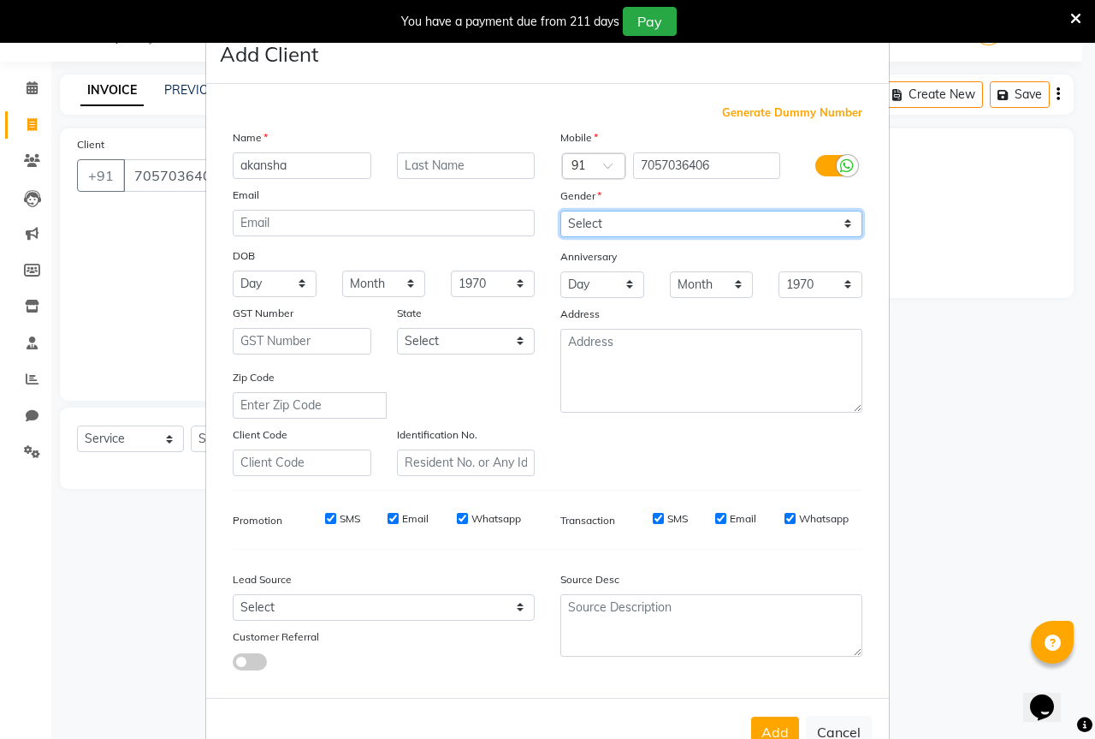
click at [561, 211] on select "Select [DEMOGRAPHIC_DATA] [DEMOGRAPHIC_DATA] Other Prefer Not To Say" at bounding box center [712, 224] width 302 height 27
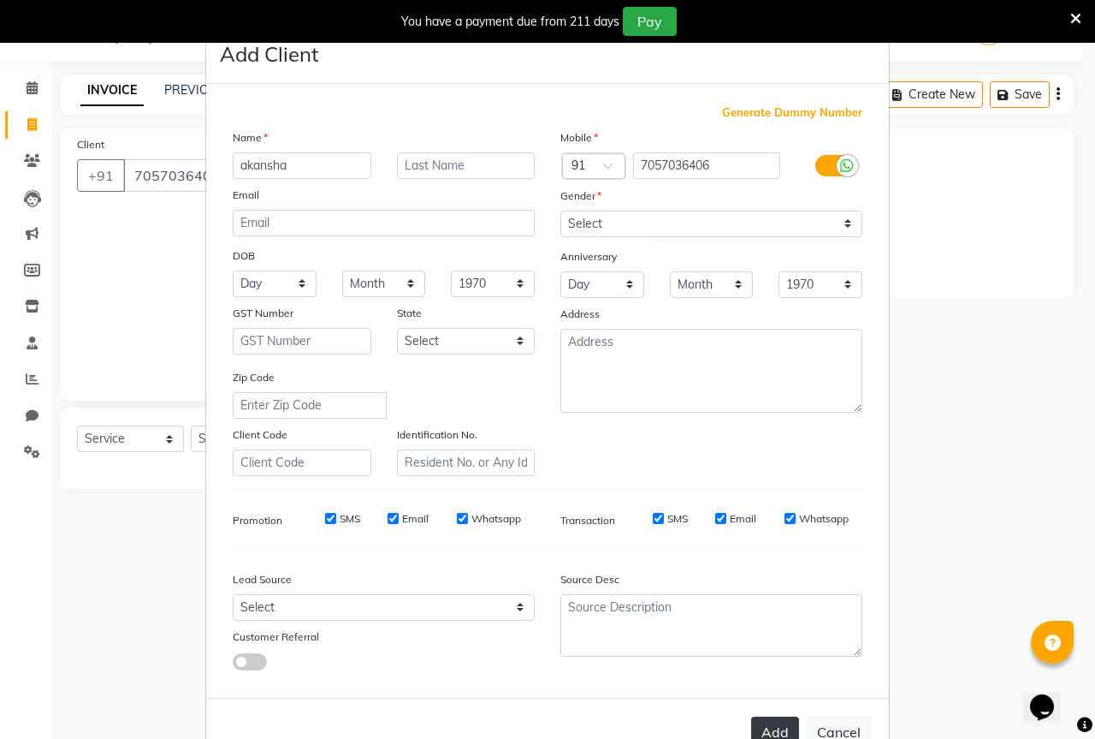
click at [760, 733] on button "Add" at bounding box center [775, 731] width 48 height 31
select select
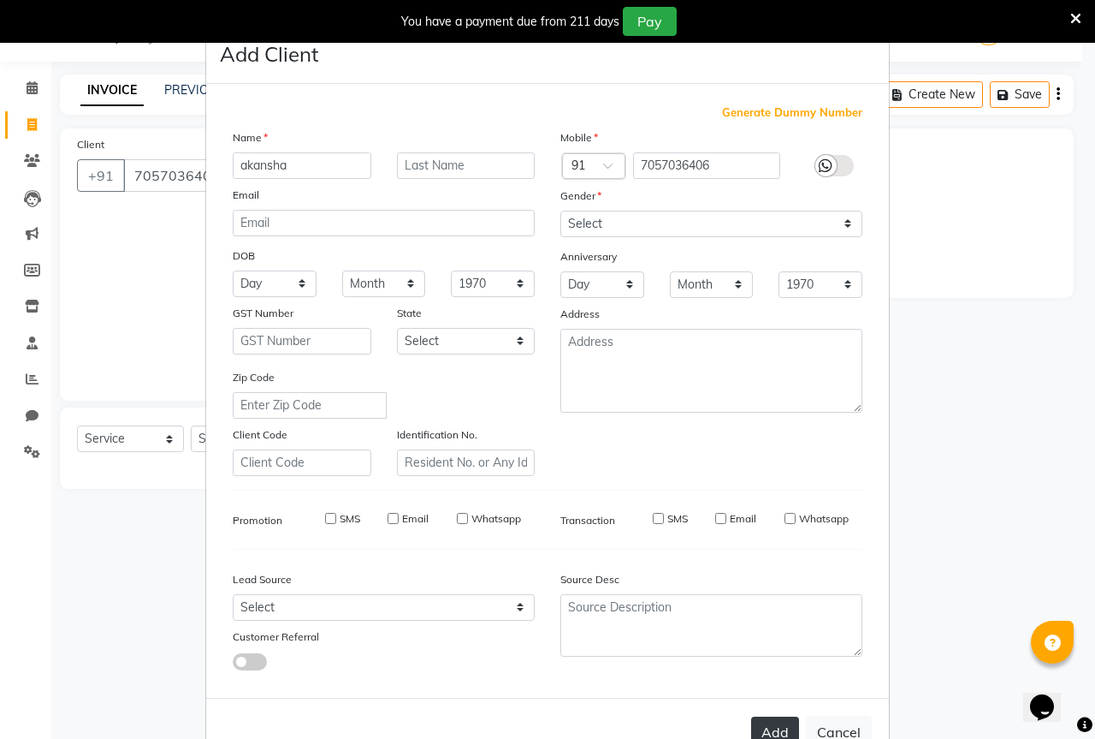
select select
checkbox input "false"
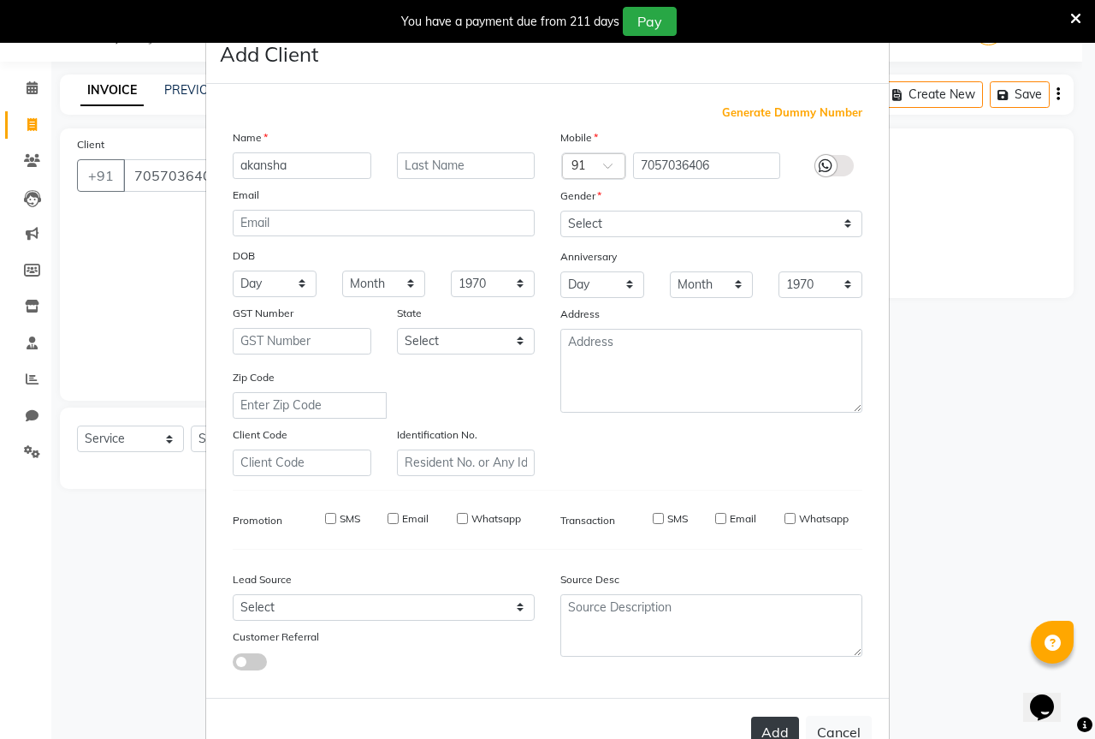
checkbox input "false"
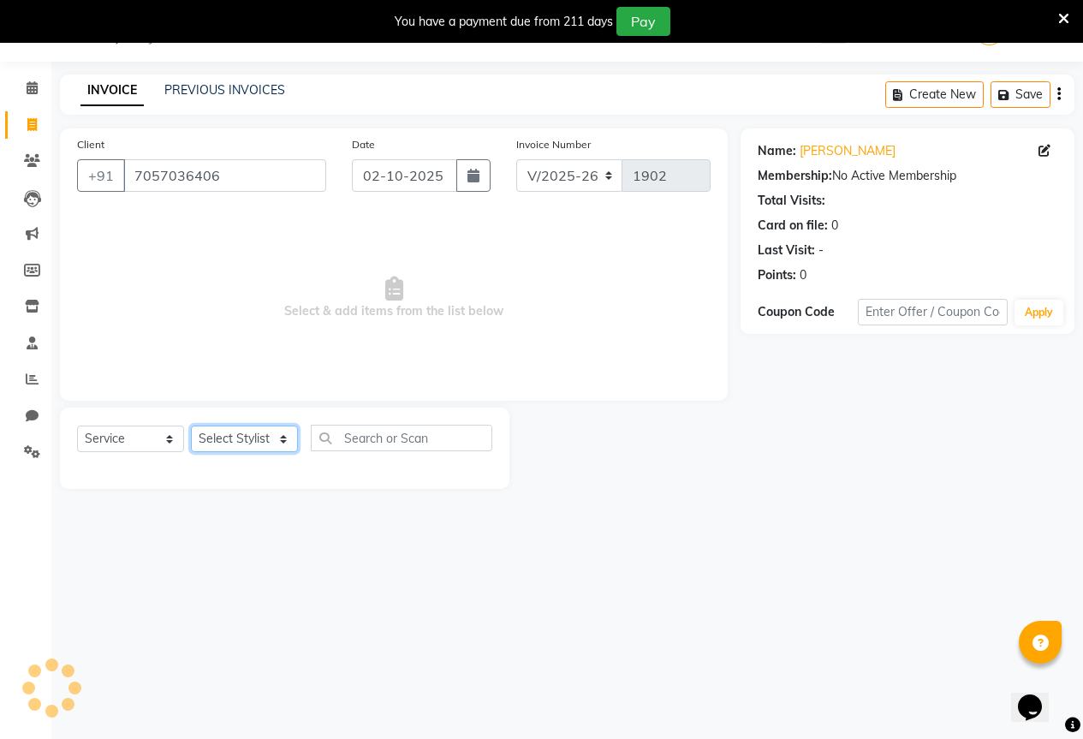
click at [202, 431] on select "Select Stylist AKASH KAJAL [PERSON_NAME] SIR [PERSON_NAME]" at bounding box center [244, 438] width 107 height 27
select select "61550"
click at [191, 425] on select "Select Stylist AKASH KAJAL [PERSON_NAME] SIR [PERSON_NAME]" at bounding box center [244, 438] width 107 height 27
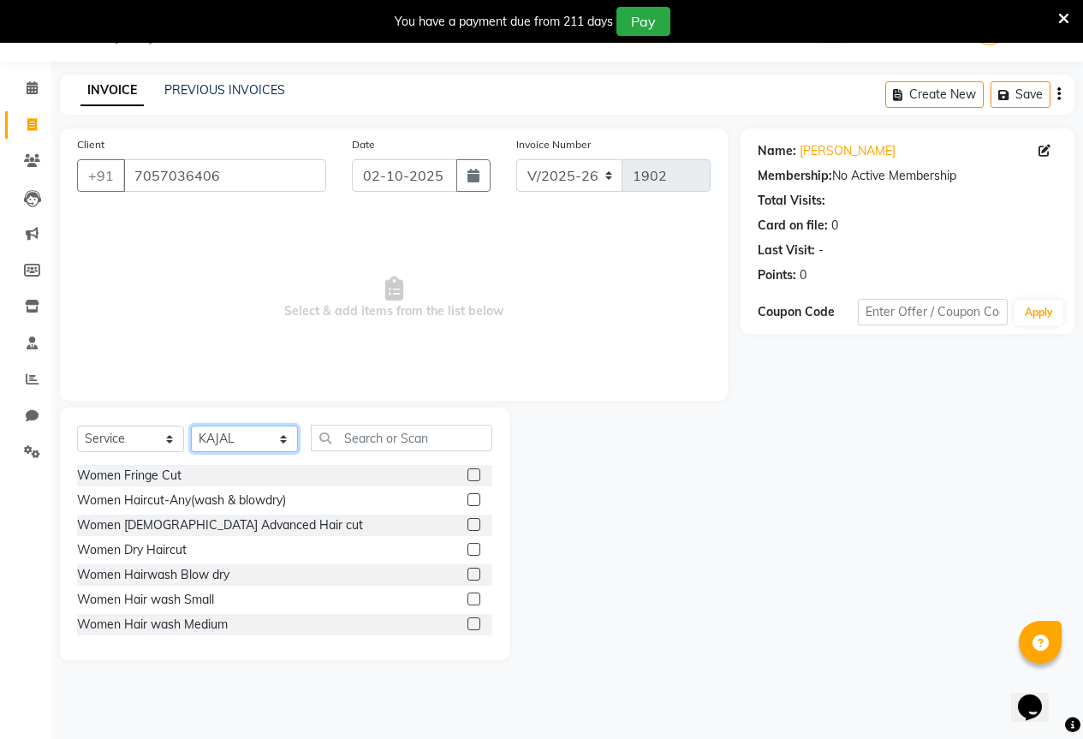
click at [240, 437] on select "Select Stylist AKASH KAJAL [PERSON_NAME] SIR [PERSON_NAME]" at bounding box center [244, 438] width 107 height 27
click at [404, 436] on input "text" at bounding box center [401, 437] width 181 height 27
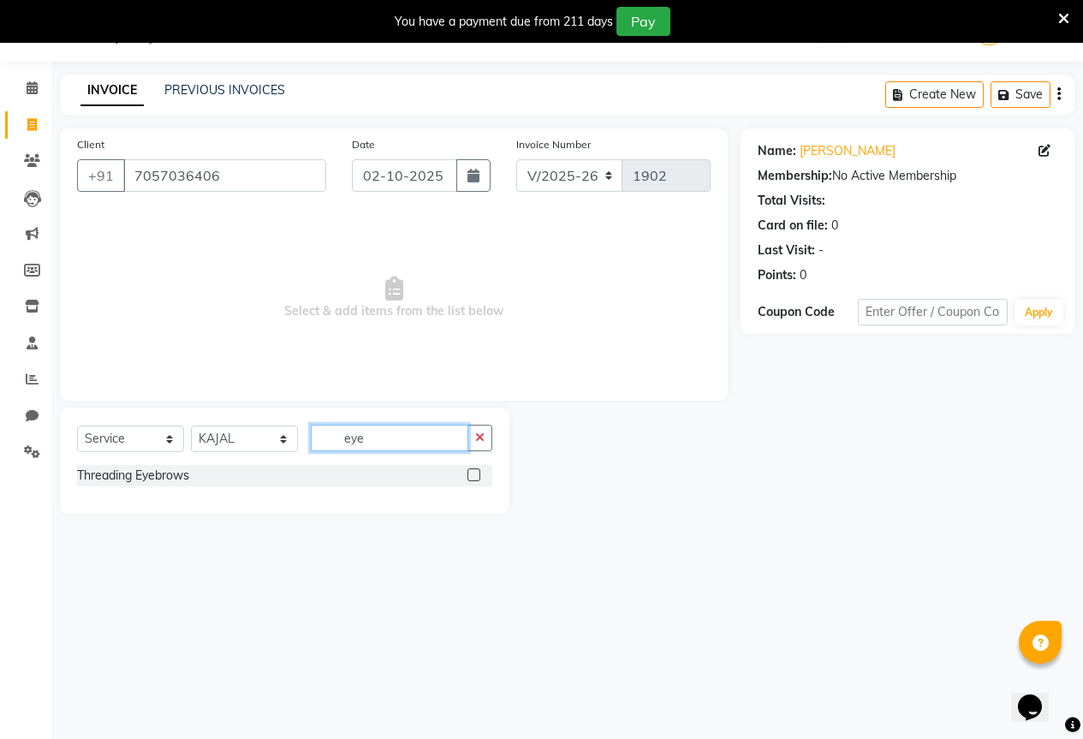
type input "eye"
click at [470, 477] on label at bounding box center [473, 474] width 13 height 13
click at [470, 477] on input "checkbox" at bounding box center [472, 475] width 11 height 11
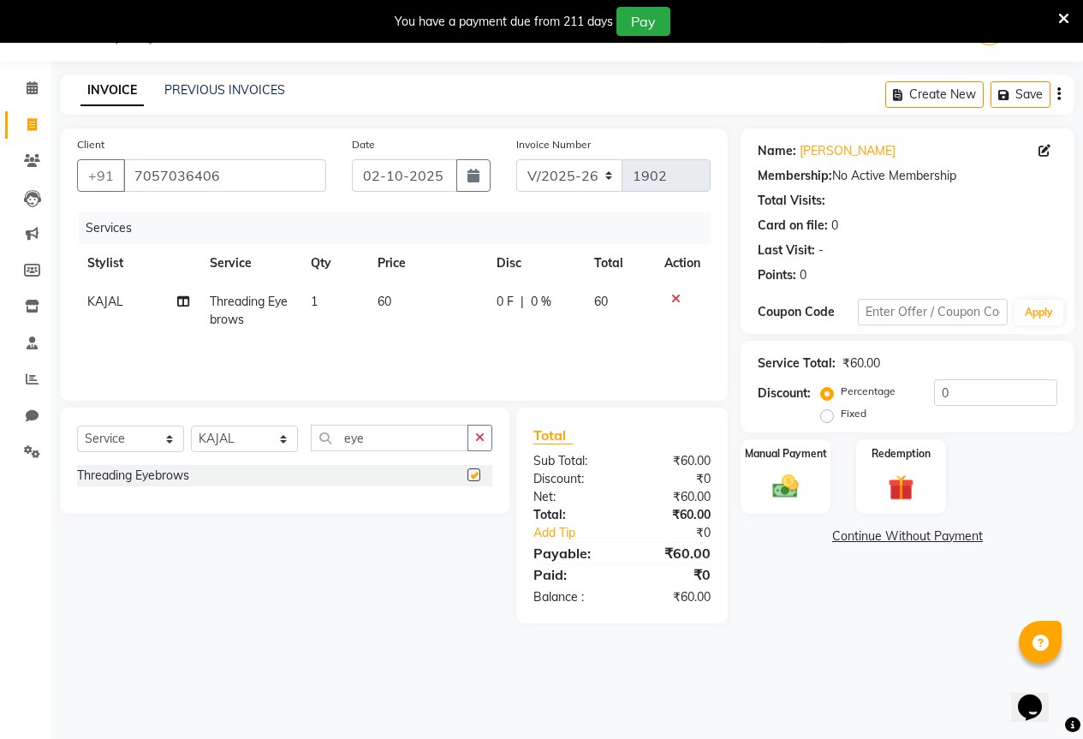
checkbox input "false"
click at [478, 441] on icon "button" at bounding box center [479, 437] width 9 height 12
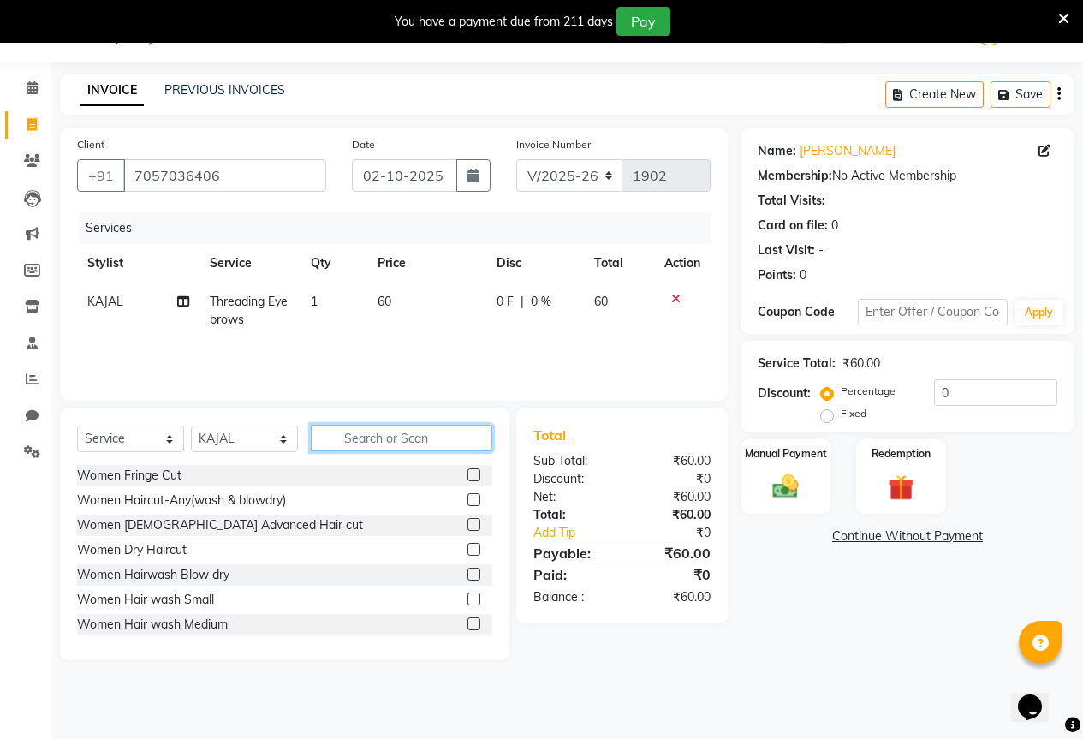
click at [455, 437] on input "text" at bounding box center [401, 437] width 181 height 27
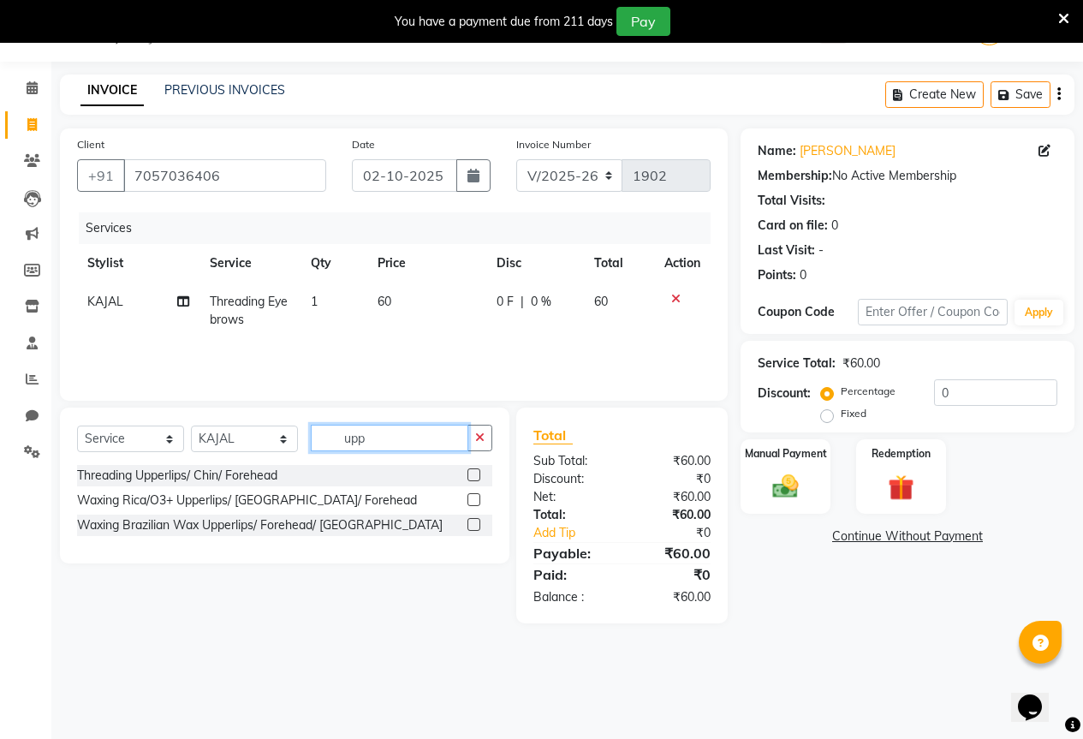
type input "upp"
click at [471, 469] on label at bounding box center [473, 474] width 13 height 13
click at [471, 470] on input "checkbox" at bounding box center [472, 475] width 11 height 11
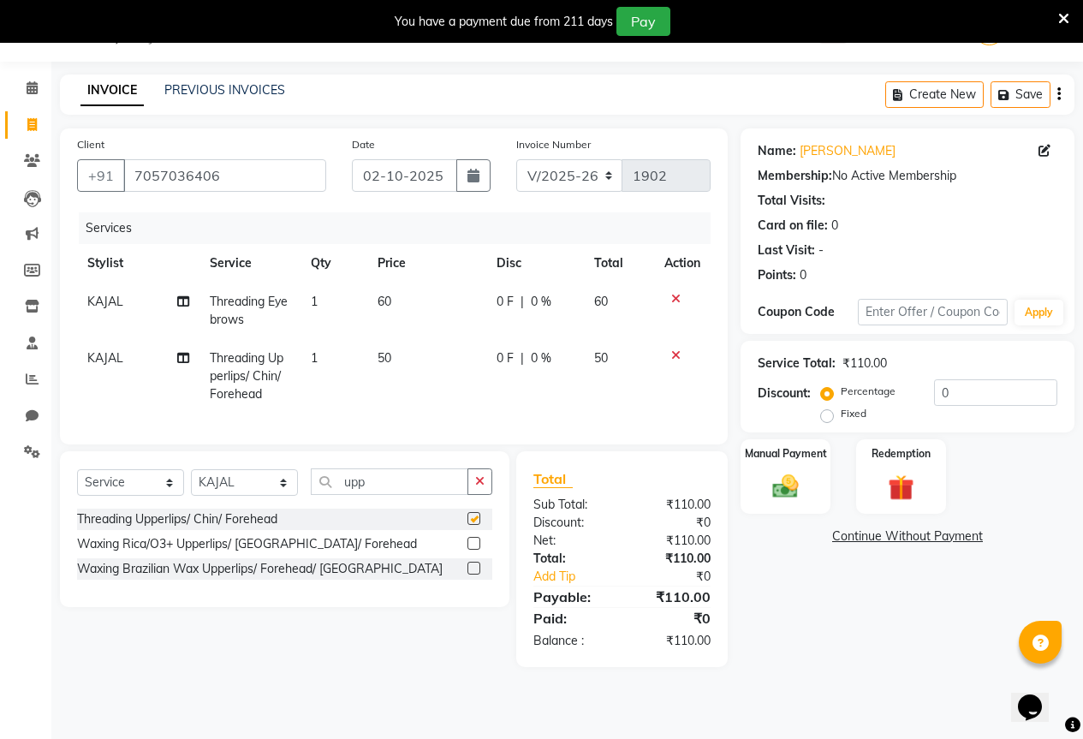
checkbox input "false"
click at [772, 479] on img at bounding box center [785, 486] width 44 height 31
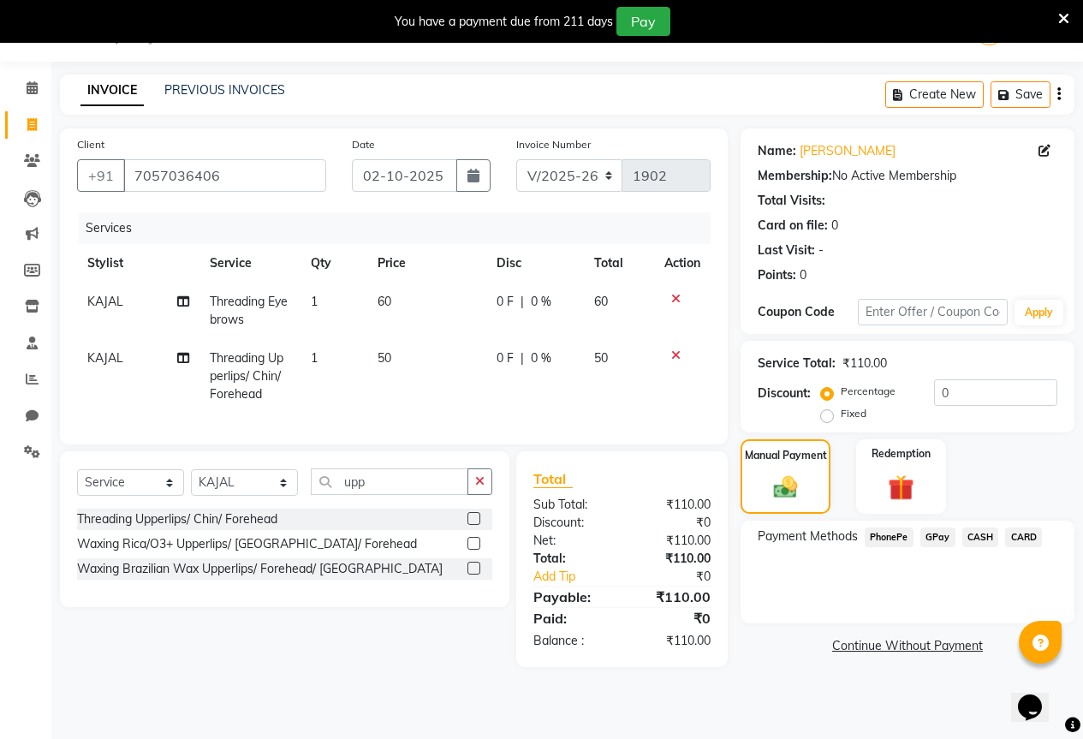
click at [927, 529] on span "GPay" at bounding box center [937, 537] width 35 height 20
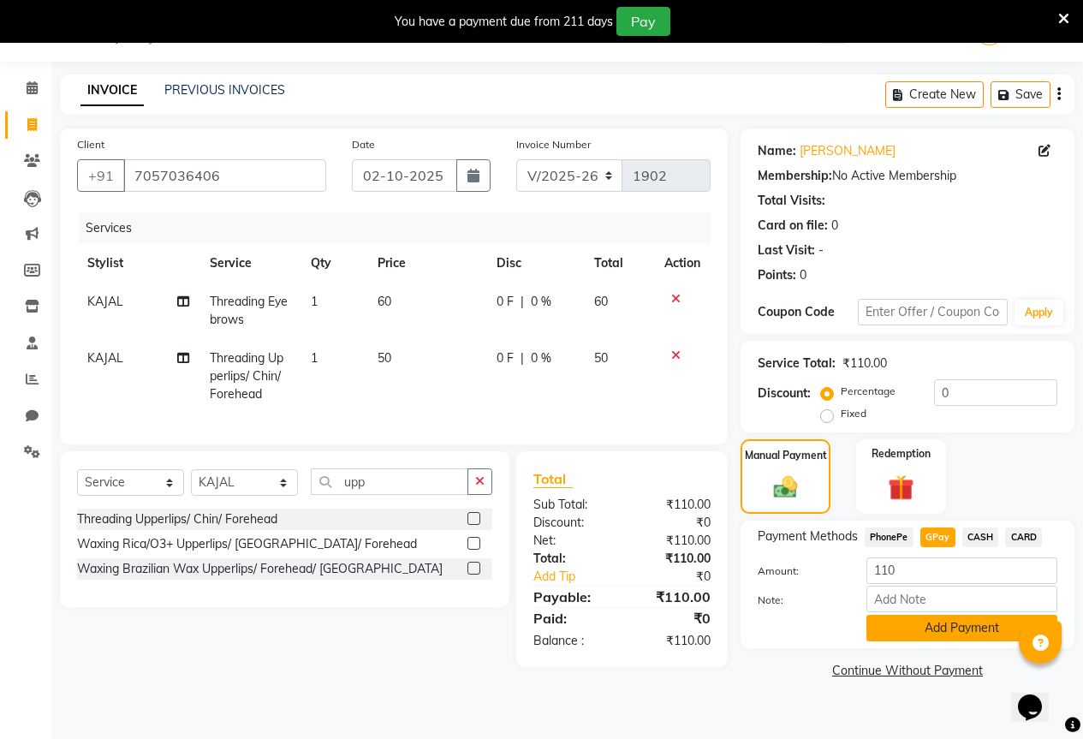
click at [928, 624] on button "Add Payment" at bounding box center [961, 627] width 191 height 27
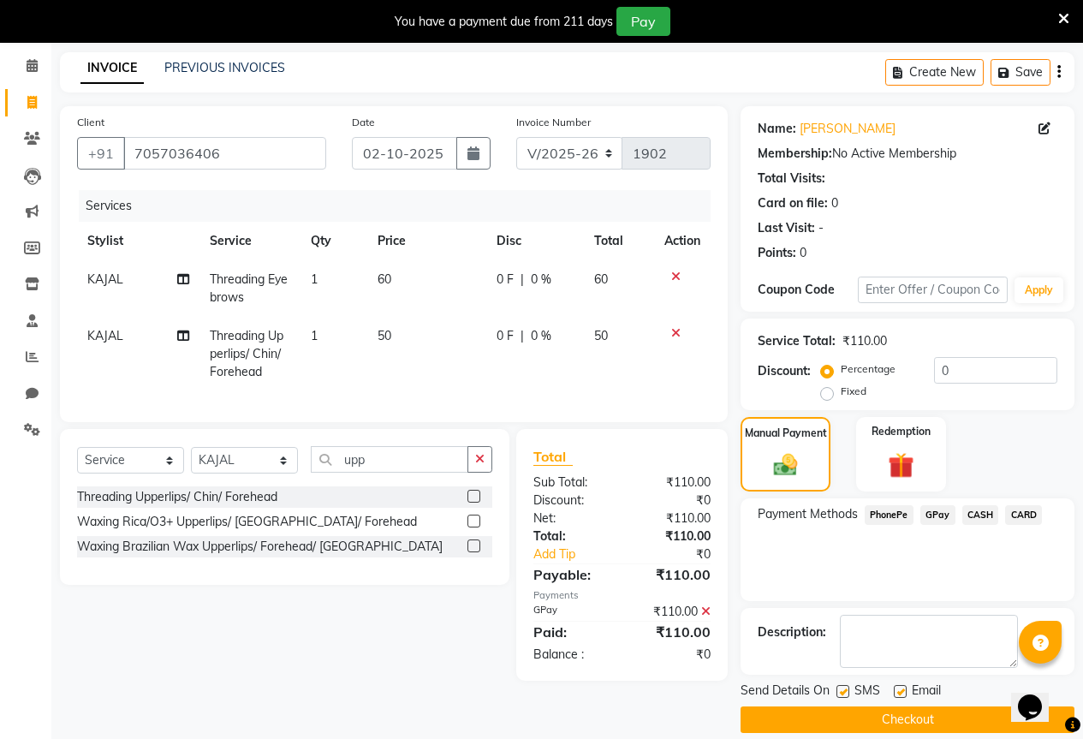
scroll to position [85, 0]
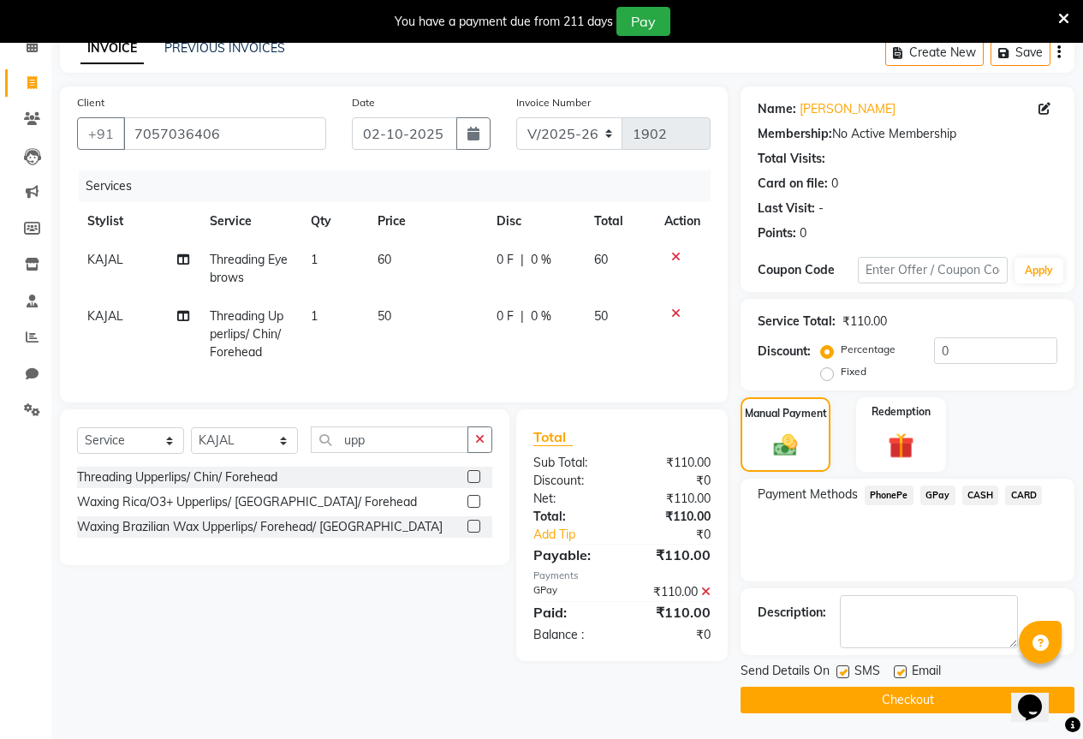
click at [936, 703] on button "Checkout" at bounding box center [907, 699] width 334 height 27
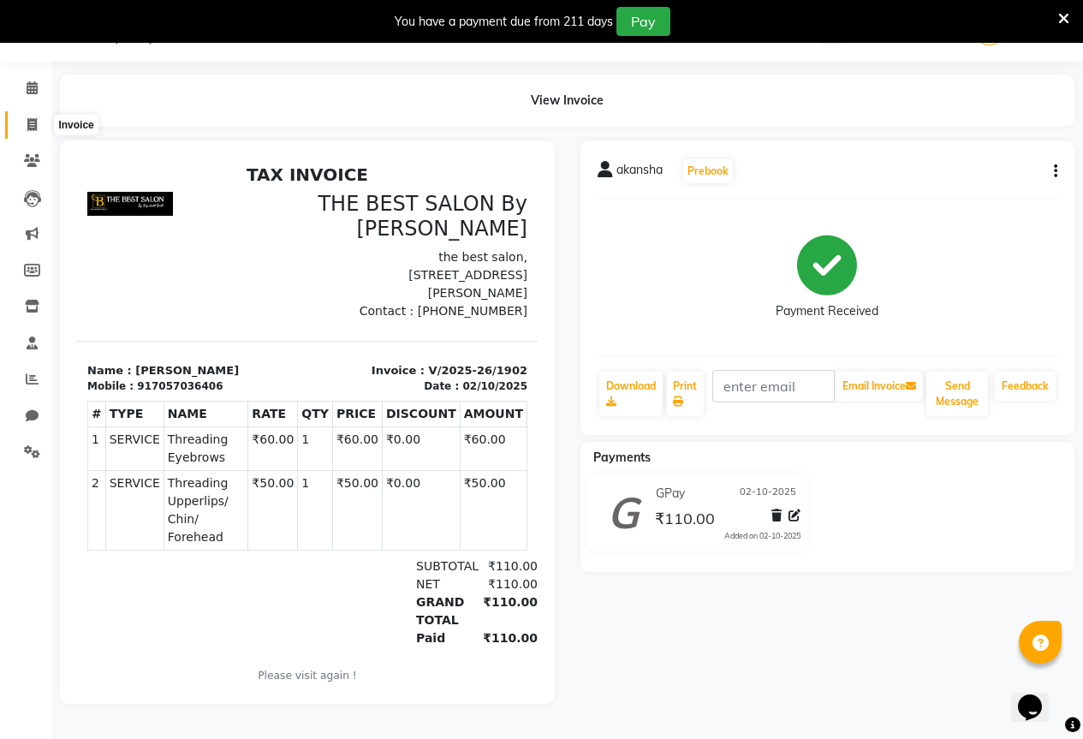
click at [28, 127] on icon at bounding box center [31, 124] width 9 height 13
select select "service"
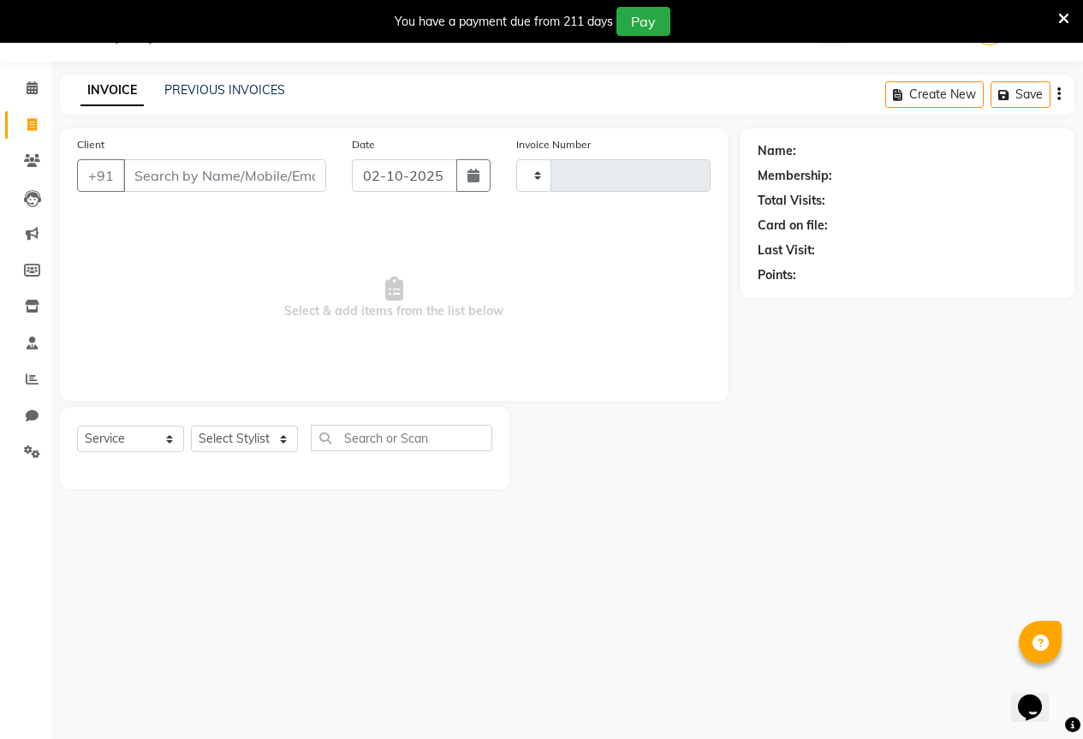
type input "1903"
select select "7209"
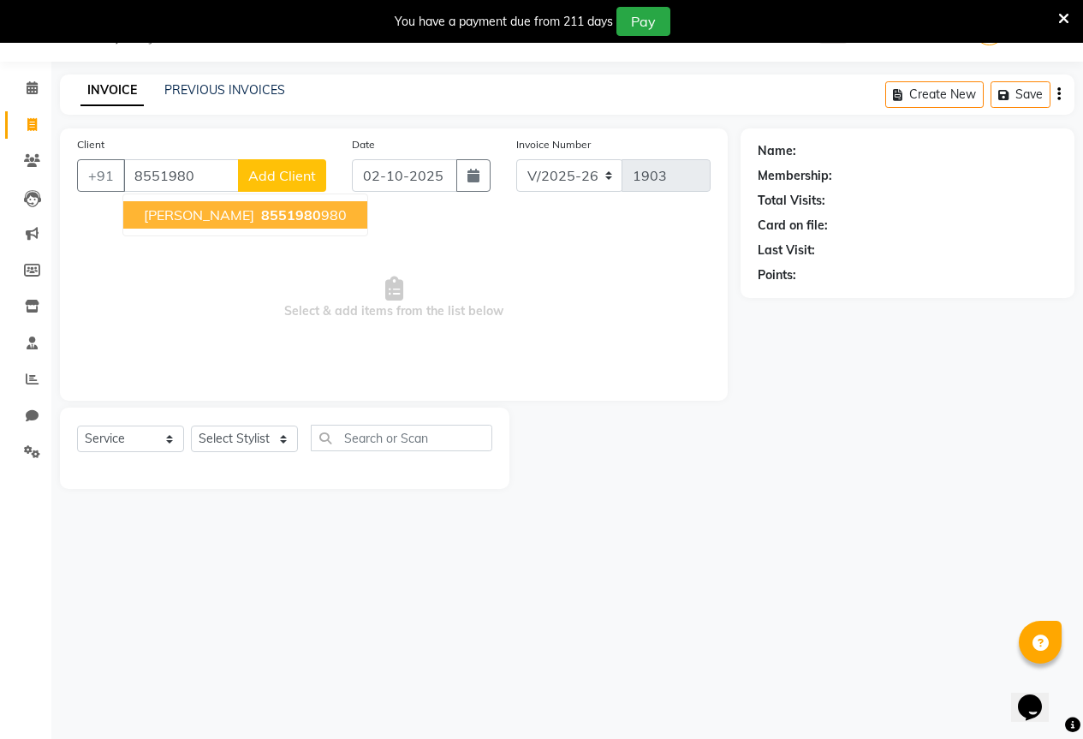
click at [258, 206] on ngb-highlight "8551980 980" at bounding box center [302, 214] width 89 height 17
type input "8551980980"
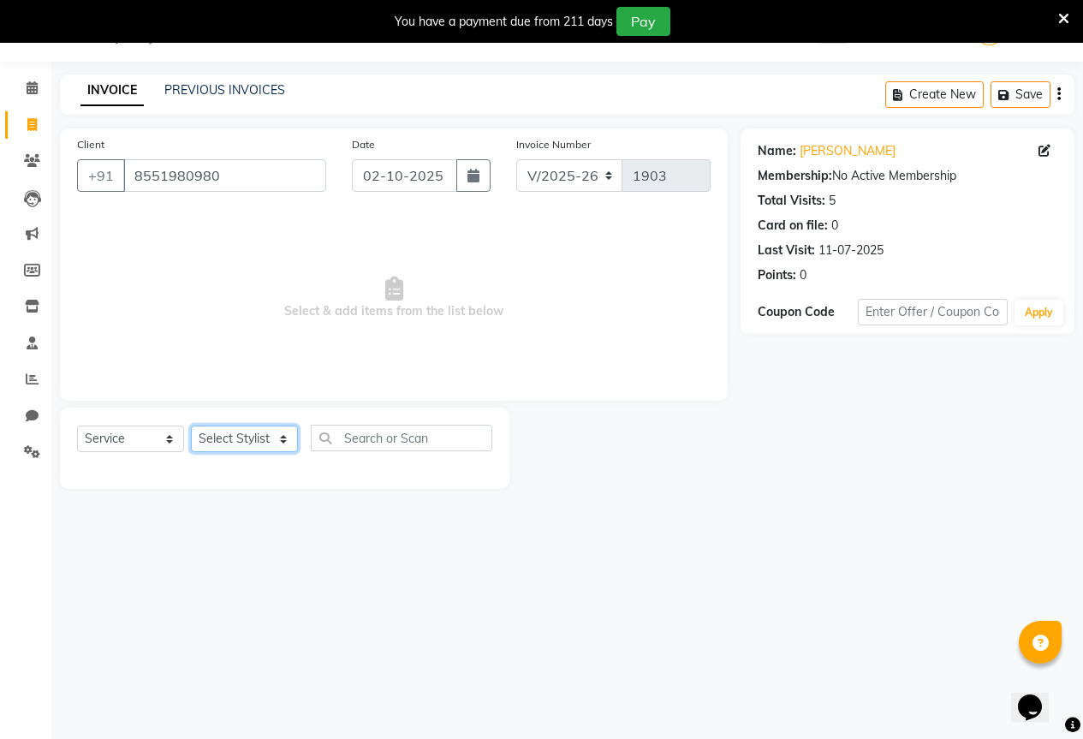
click at [254, 448] on select "Select Stylist AKASH KAJAL [PERSON_NAME] SIR [PERSON_NAME]" at bounding box center [244, 438] width 107 height 27
select select "61553"
click at [191, 425] on select "Select Stylist AKASH KAJAL [PERSON_NAME] SIR [PERSON_NAME]" at bounding box center [244, 438] width 107 height 27
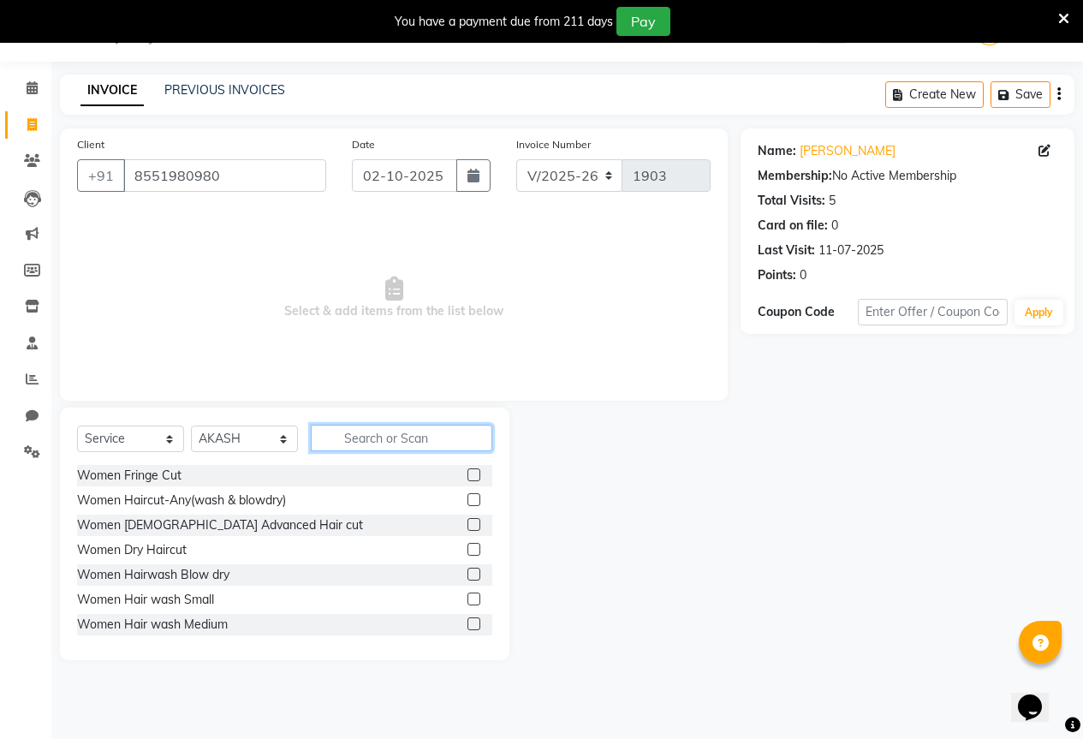
click at [332, 441] on input "text" at bounding box center [401, 437] width 181 height 27
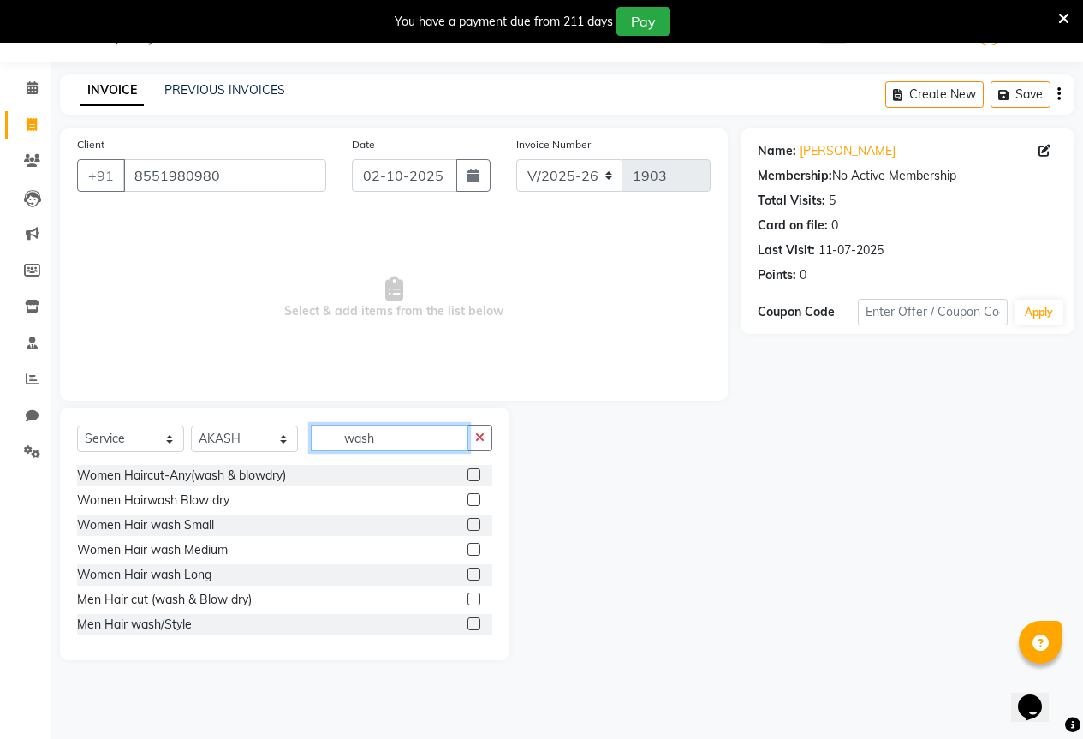
type input "wash"
click at [467, 597] on label at bounding box center [473, 598] width 13 height 13
click at [467, 597] on input "checkbox" at bounding box center [472, 599] width 11 height 11
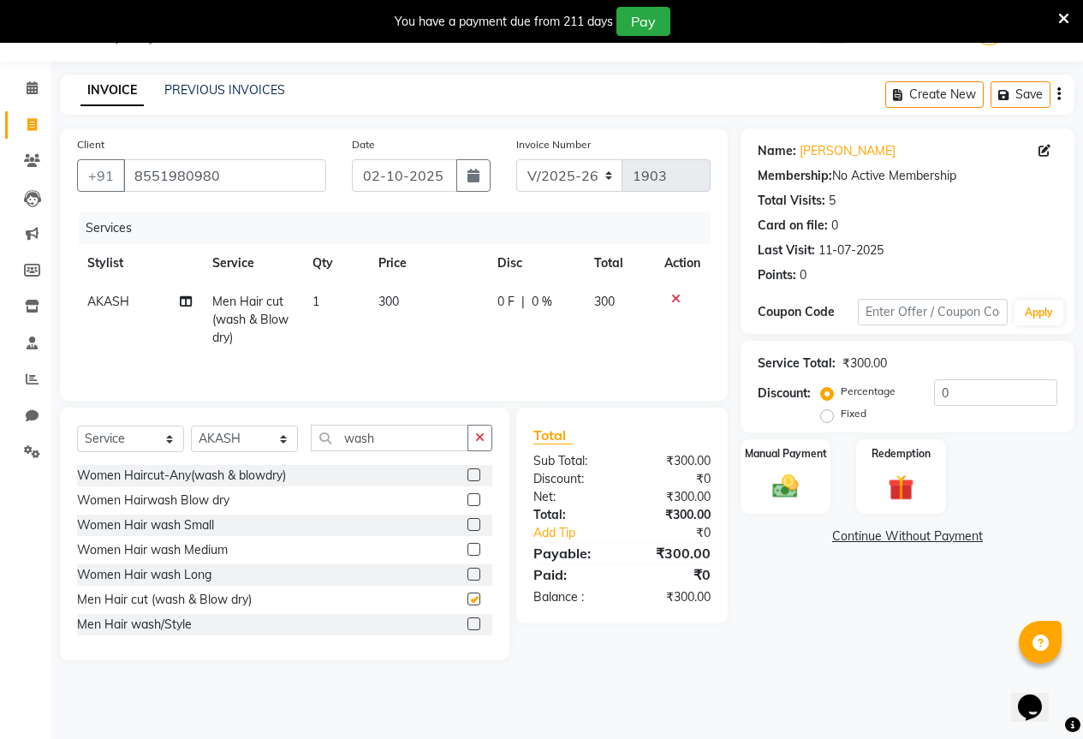
checkbox input "false"
click at [761, 501] on div "Manual Payment" at bounding box center [785, 476] width 93 height 78
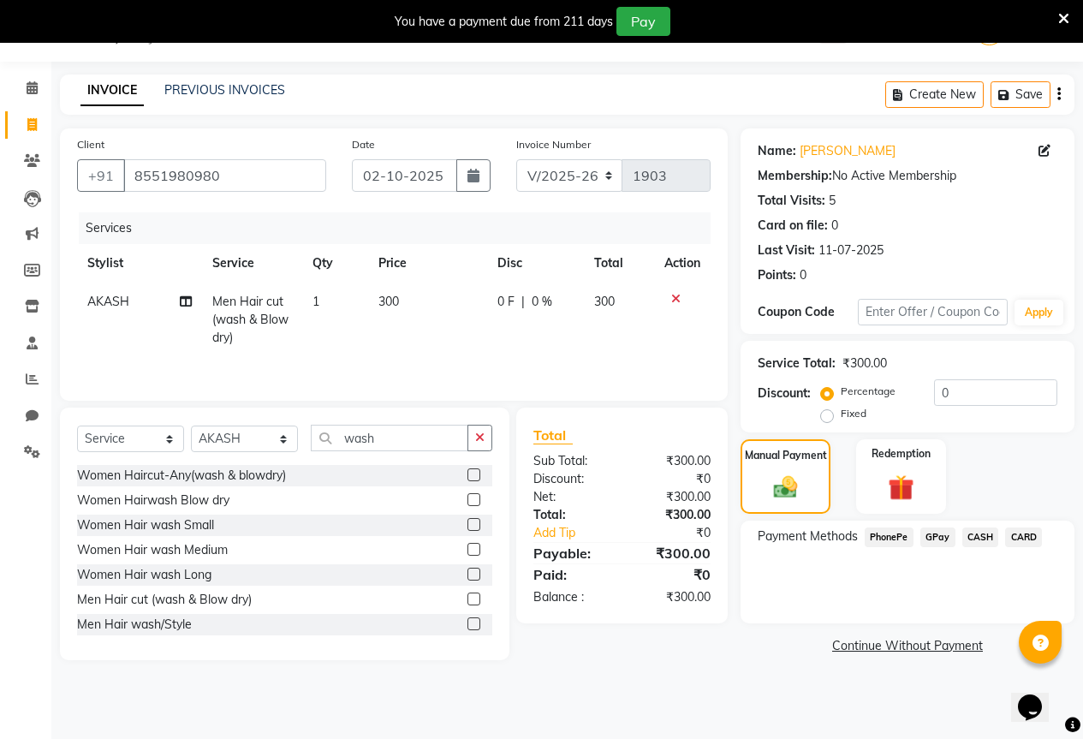
click at [936, 543] on span "GPay" at bounding box center [937, 537] width 35 height 20
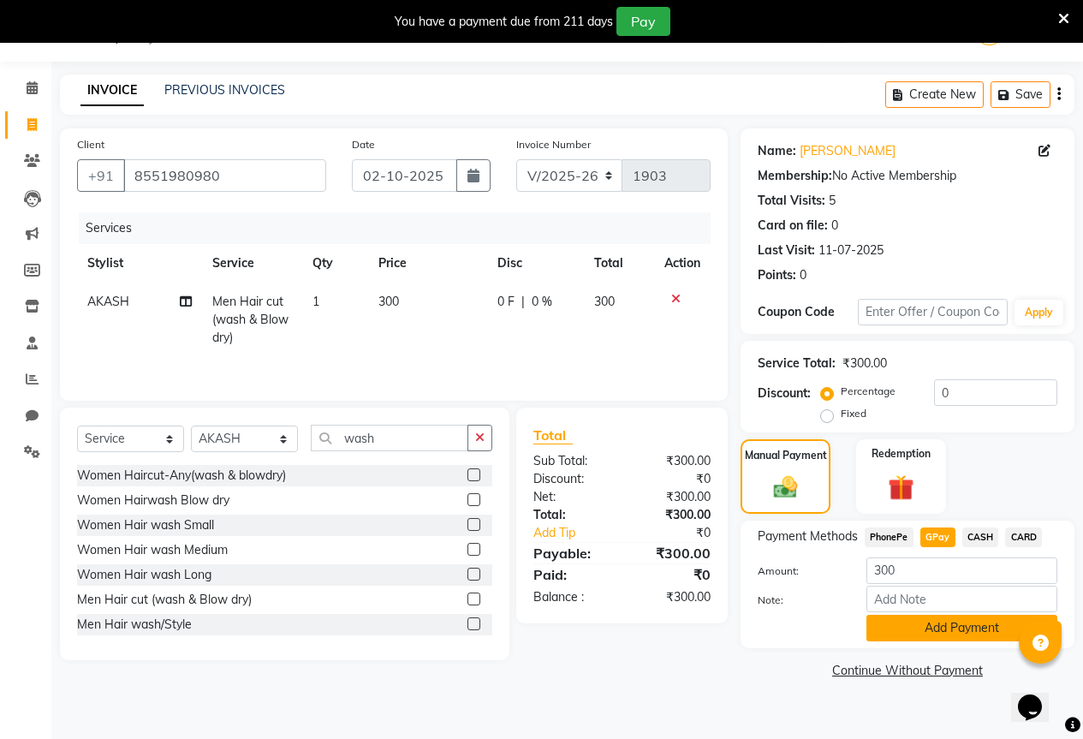
click at [934, 624] on button "Add Payment" at bounding box center [961, 627] width 191 height 27
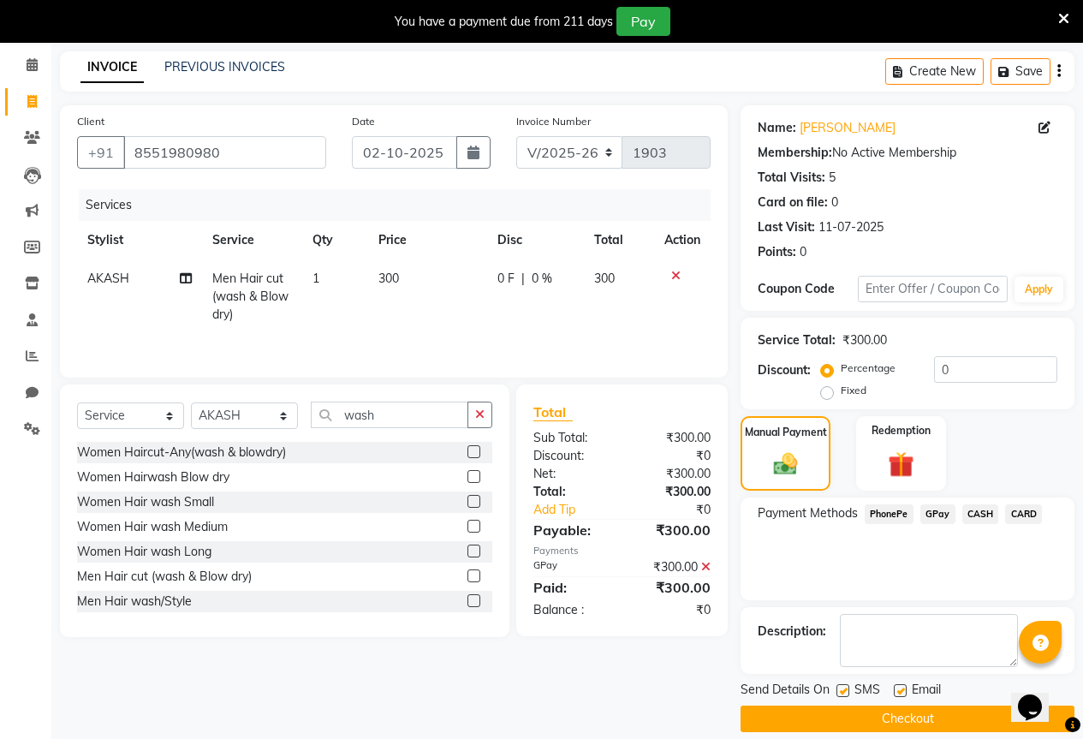
scroll to position [85, 0]
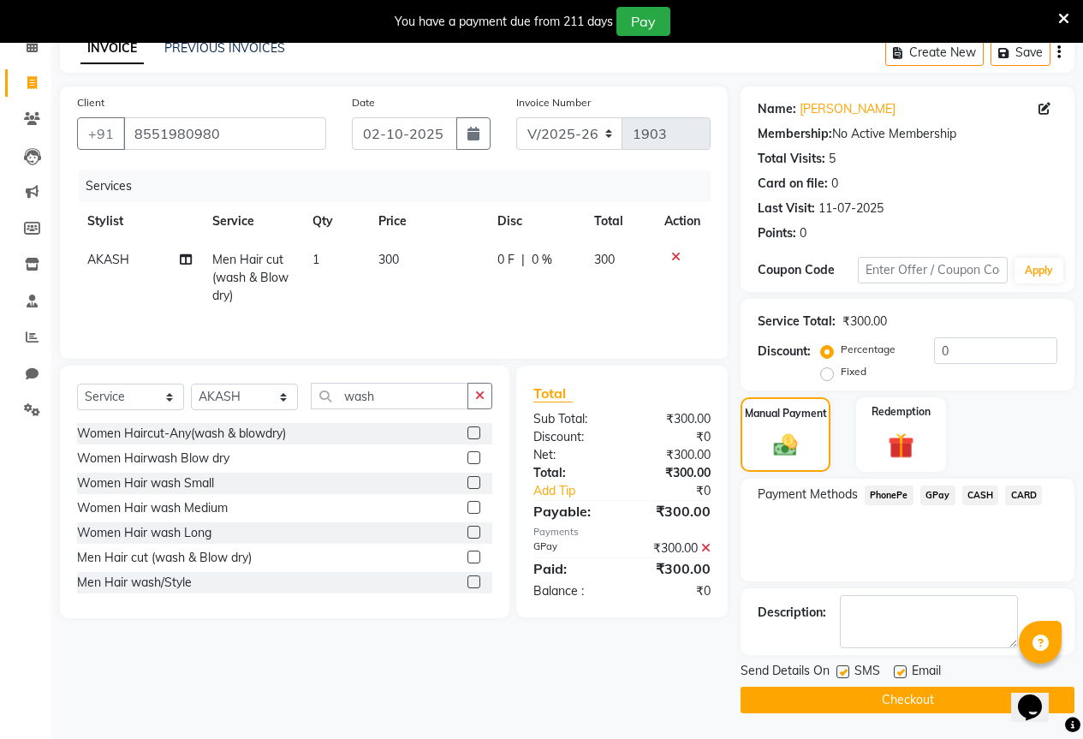
click at [934, 691] on button "Checkout" at bounding box center [907, 699] width 334 height 27
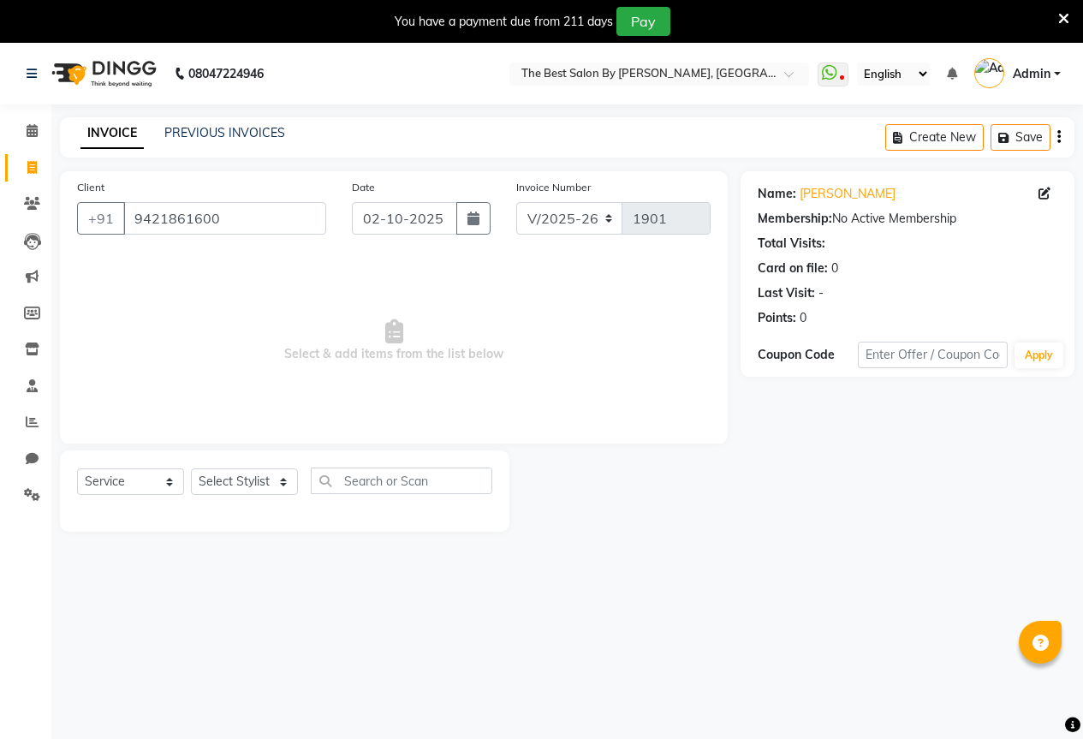
select select "7209"
select select "service"
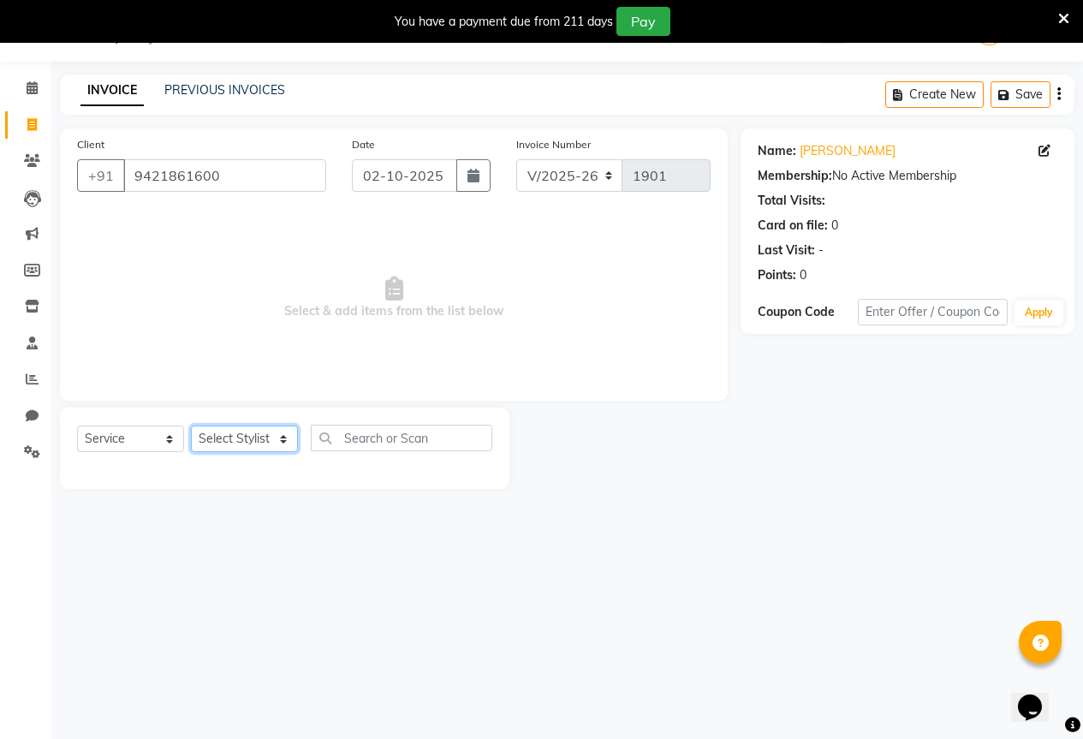
click at [218, 431] on select "Select Stylist AKASH KAJAL [PERSON_NAME] SIR [PERSON_NAME]" at bounding box center [244, 438] width 107 height 27
select select "61550"
click at [191, 425] on select "Select Stylist AKASH KAJAL [PERSON_NAME] SIR [PERSON_NAME]" at bounding box center [244, 438] width 107 height 27
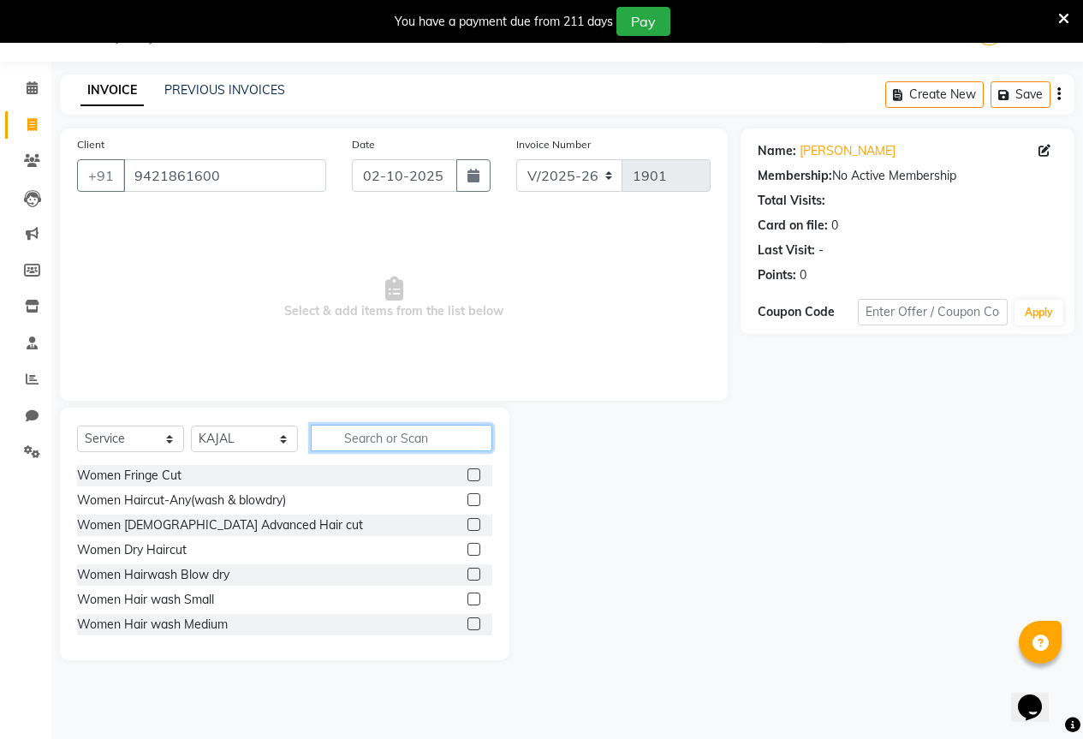
click at [382, 445] on input "text" at bounding box center [401, 437] width 181 height 27
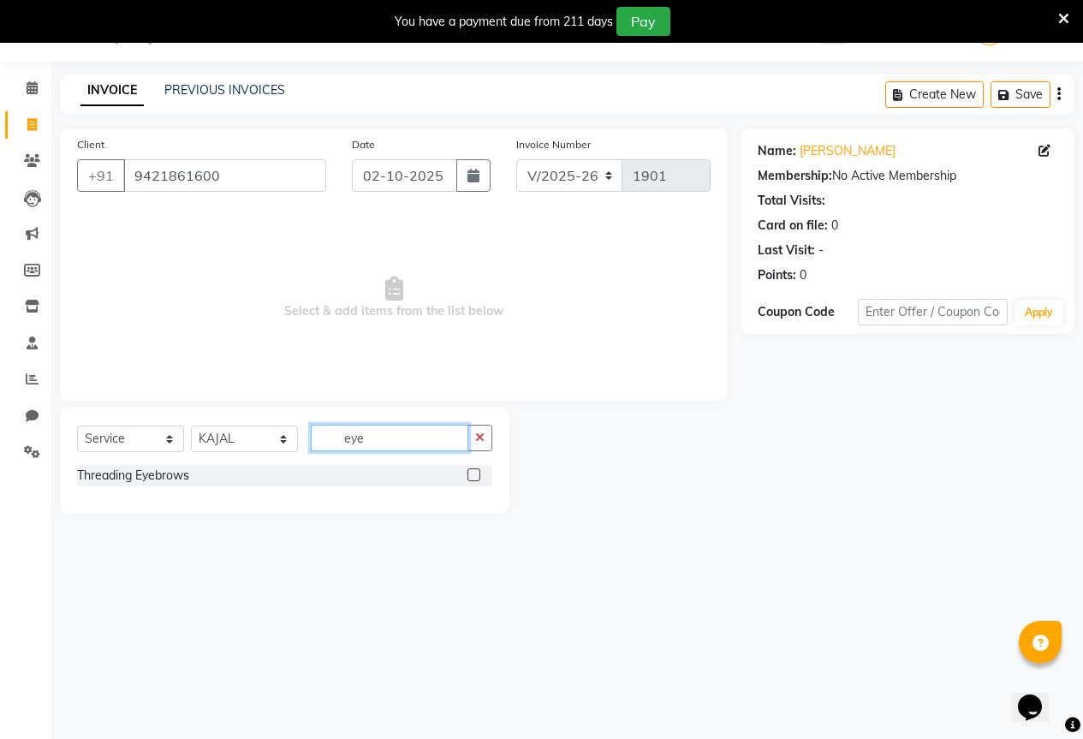
type input "eye"
click at [470, 478] on label at bounding box center [473, 474] width 13 height 13
click at [470, 478] on input "checkbox" at bounding box center [472, 475] width 11 height 11
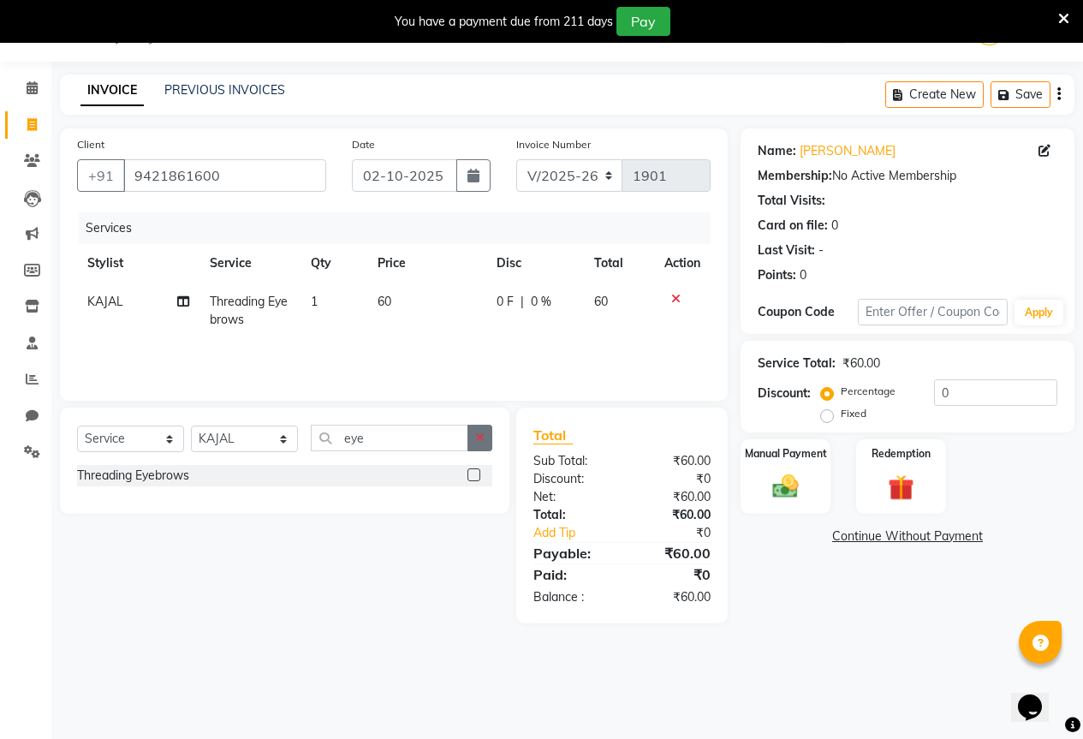
checkbox input "false"
click at [481, 439] on icon "button" at bounding box center [479, 437] width 9 height 12
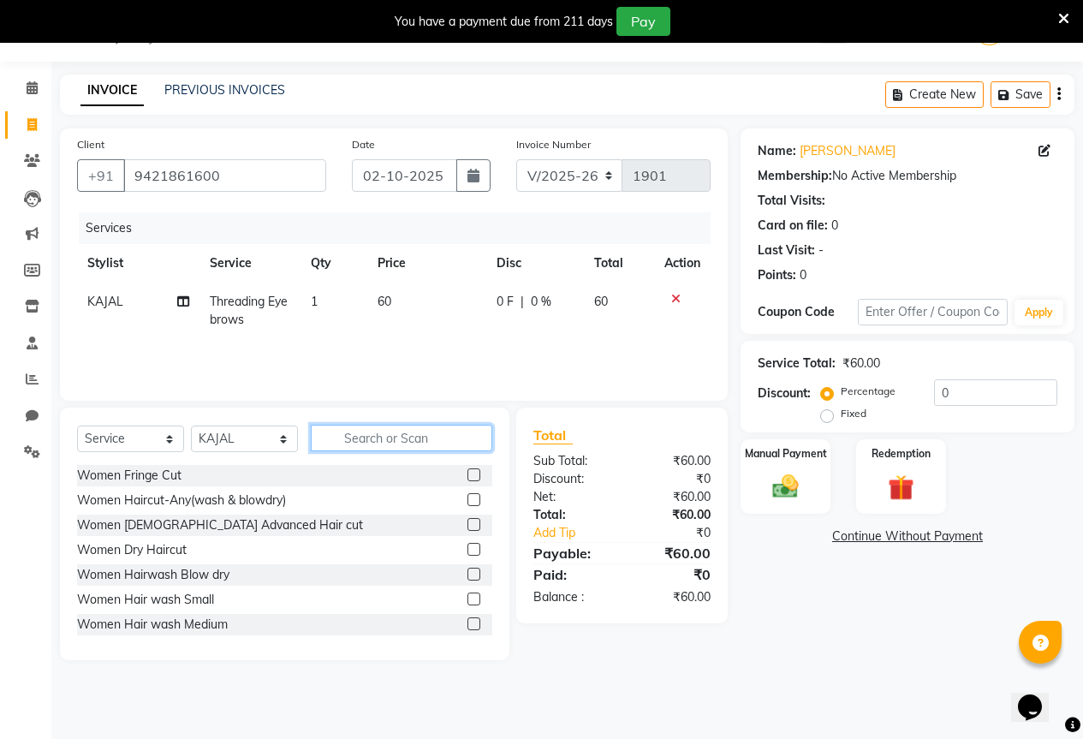
click at [408, 434] on input "text" at bounding box center [401, 437] width 181 height 27
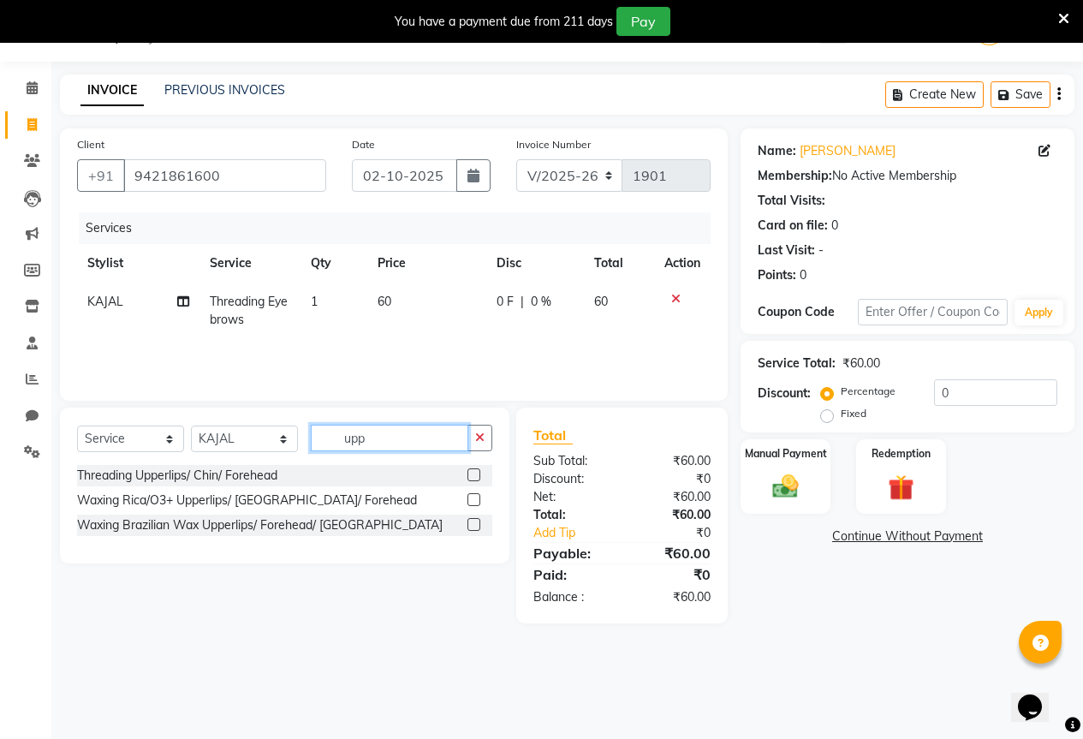
type input "upp"
click at [471, 472] on label at bounding box center [473, 474] width 13 height 13
click at [471, 472] on input "checkbox" at bounding box center [472, 475] width 11 height 11
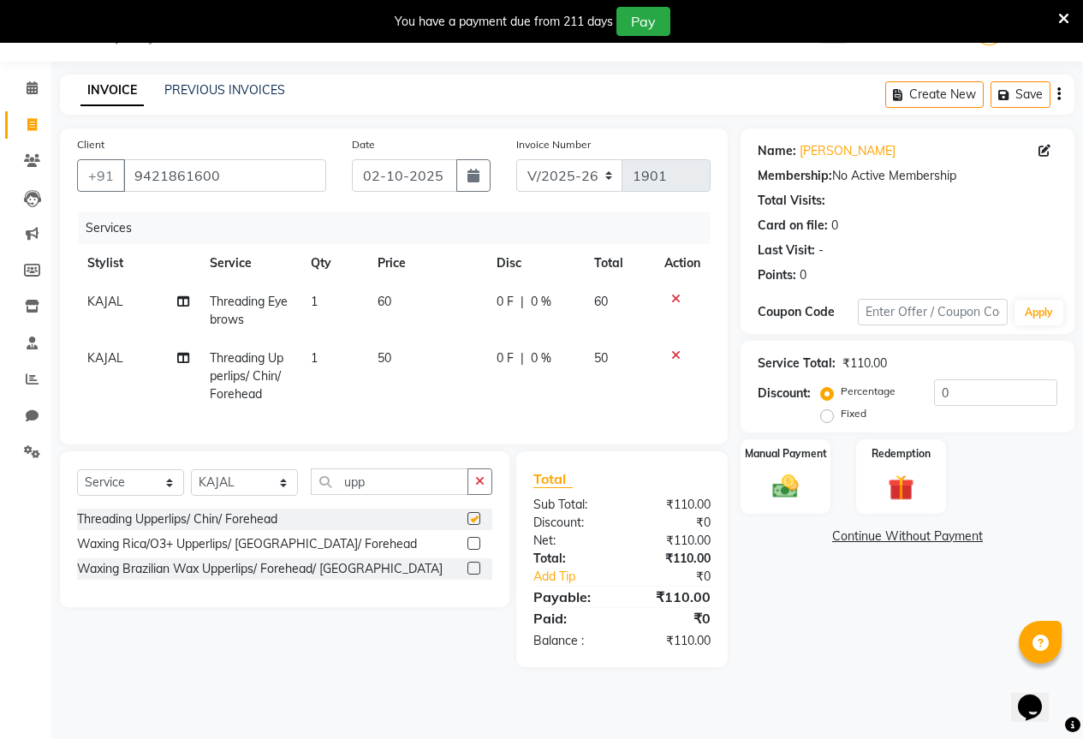
checkbox input "false"
click at [747, 456] on label "Manual Payment" at bounding box center [786, 452] width 86 height 16
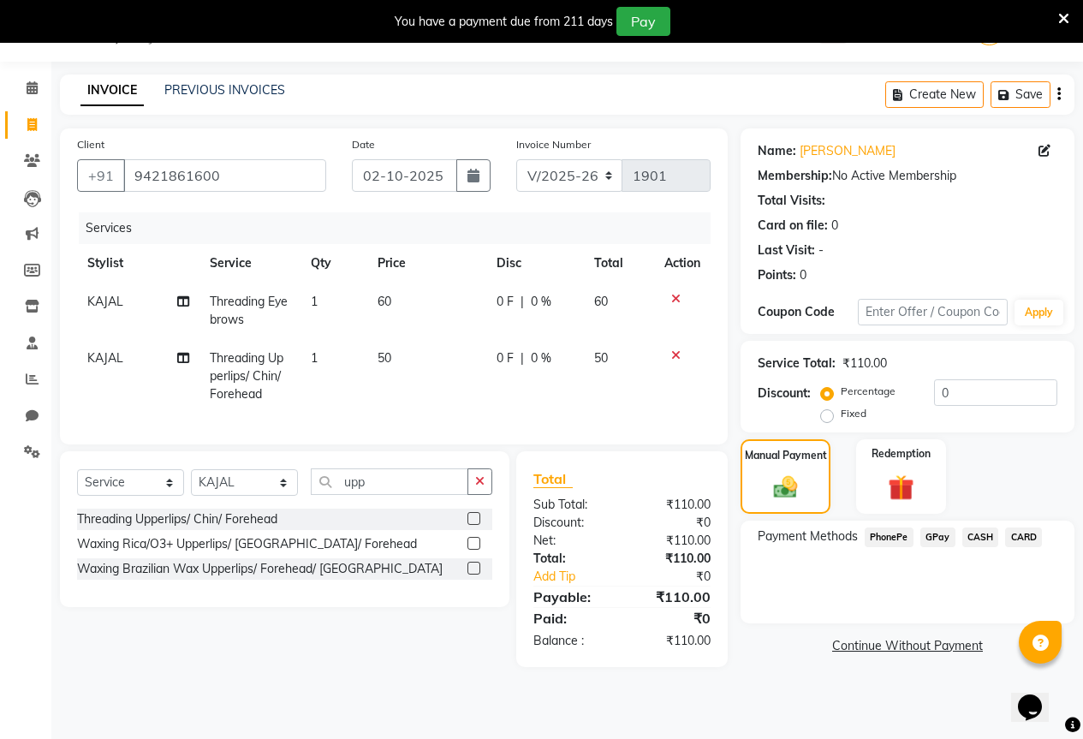
click at [931, 531] on span "GPay" at bounding box center [937, 537] width 35 height 20
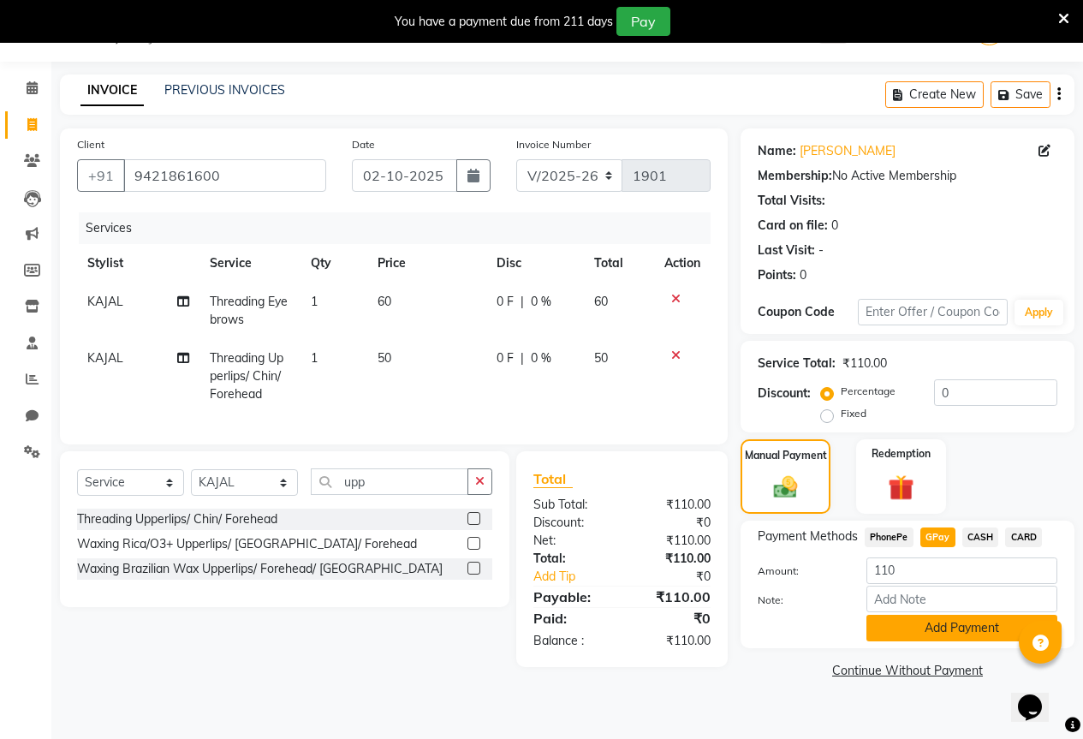
click at [919, 626] on button "Add Payment" at bounding box center [961, 627] width 191 height 27
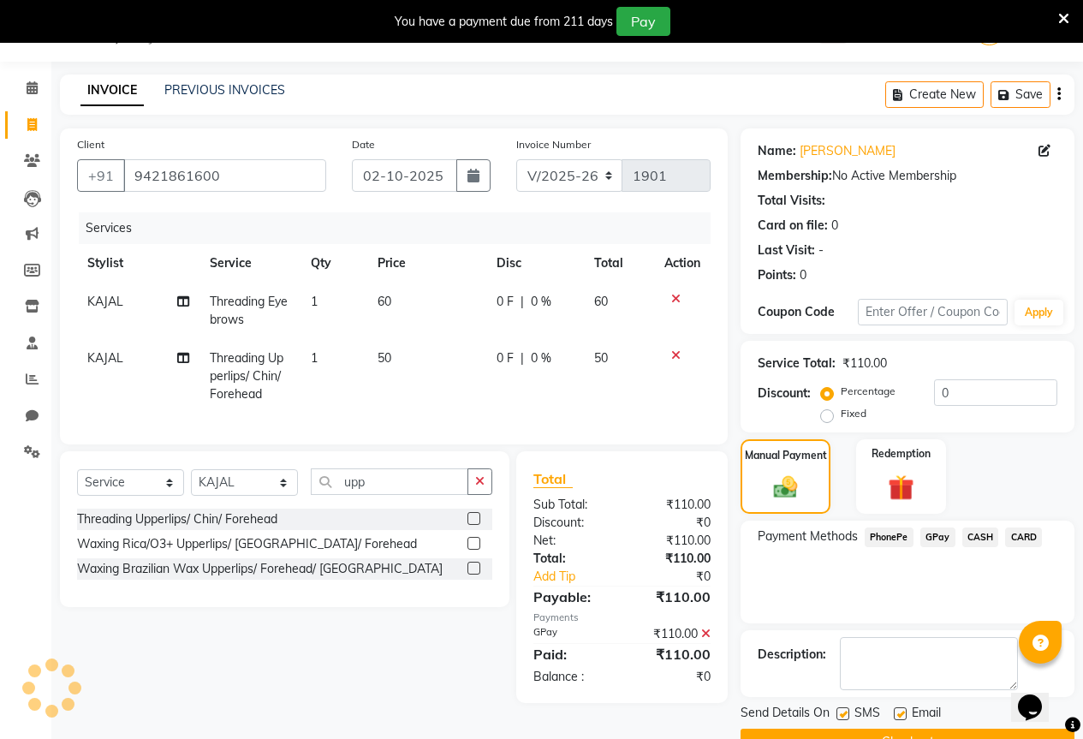
scroll to position [85, 0]
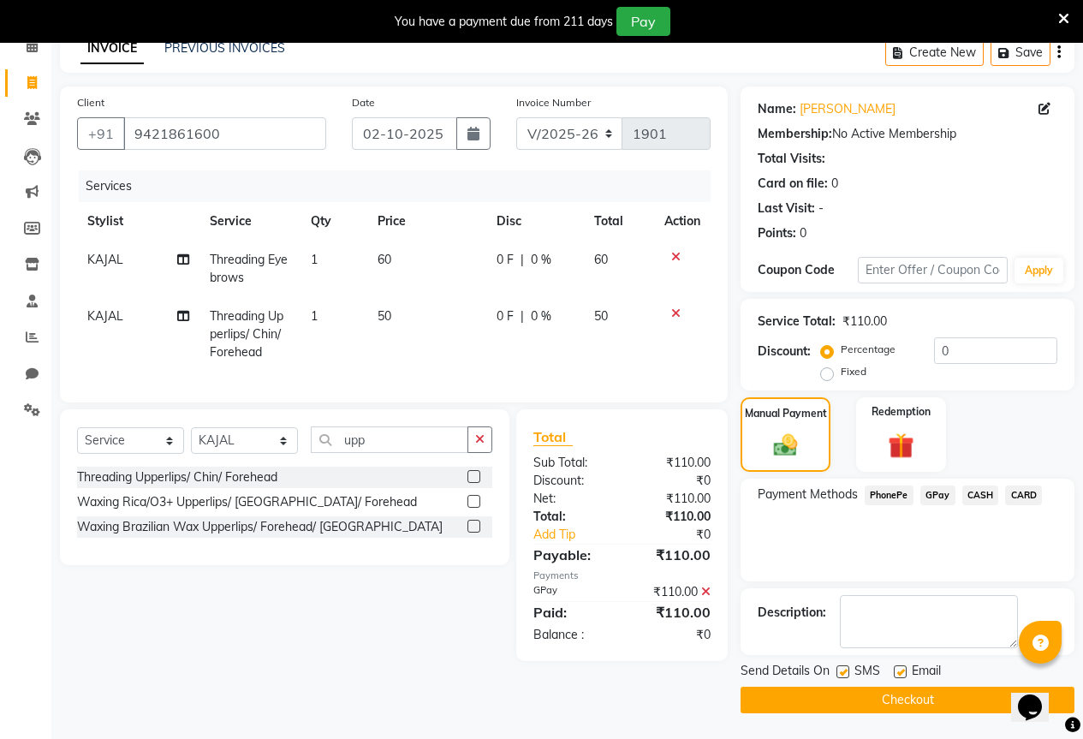
click at [914, 697] on button "Checkout" at bounding box center [907, 699] width 334 height 27
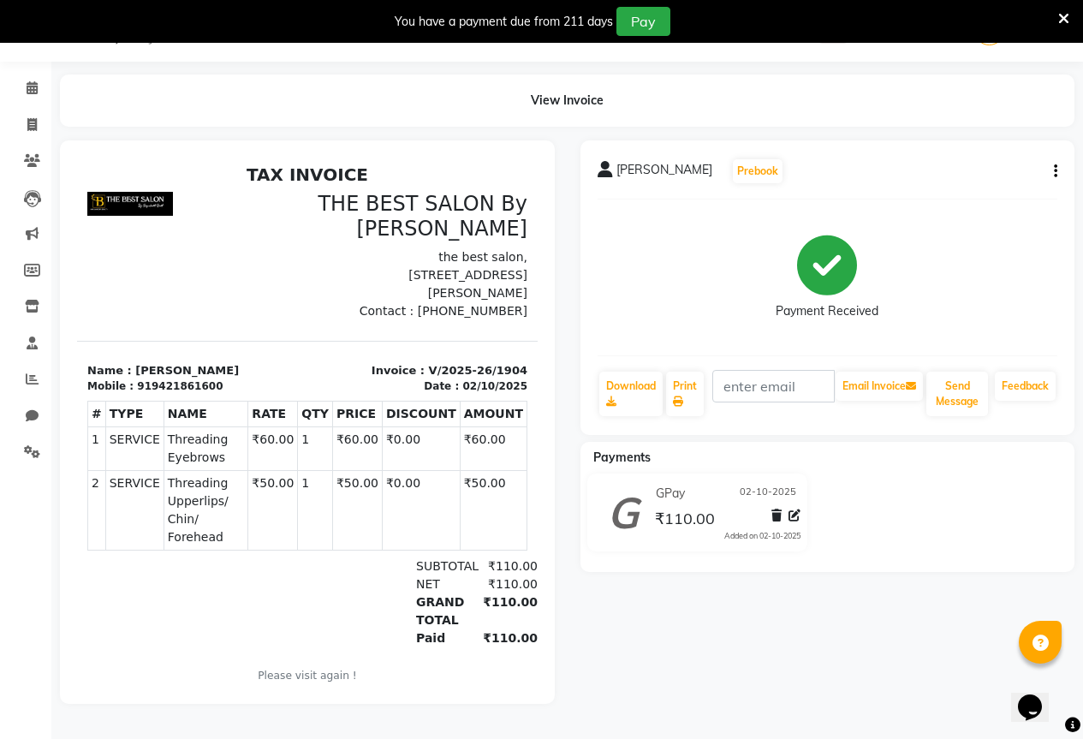
click at [1053, 171] on icon "button" at bounding box center [1054, 171] width 3 height 1
click at [942, 191] on div "Edit Invoice" at bounding box center [969, 192] width 117 height 21
select select "service"
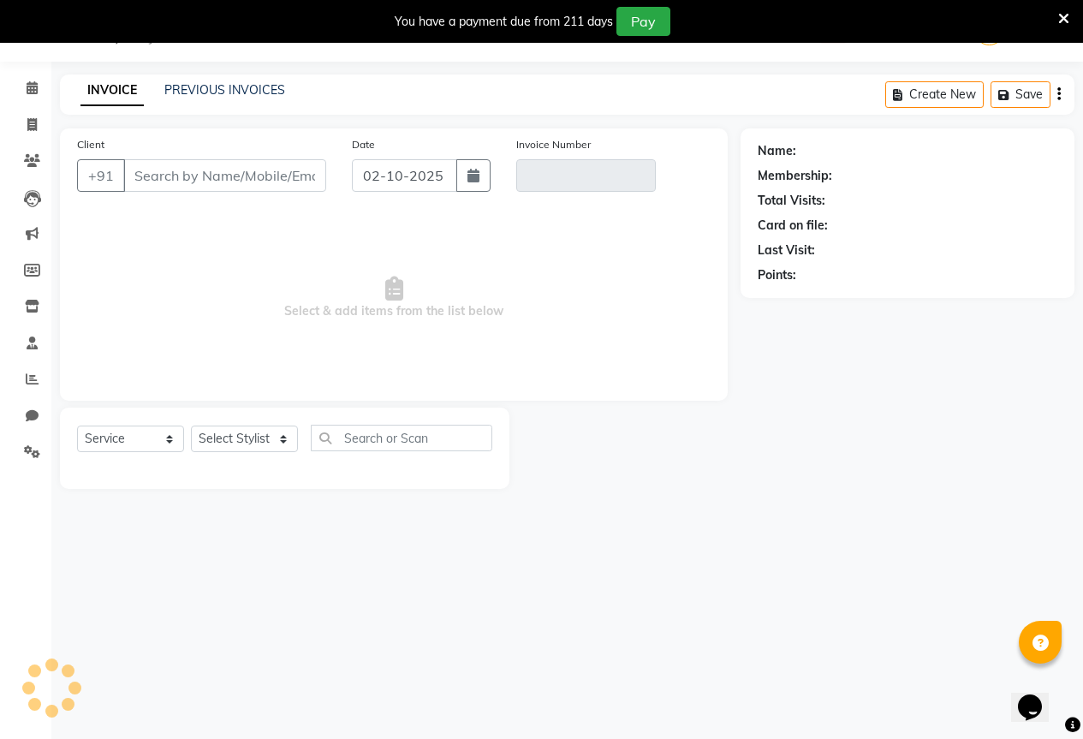
scroll to position [43, 0]
type input "9421861600"
type input "V/2025-26/1904"
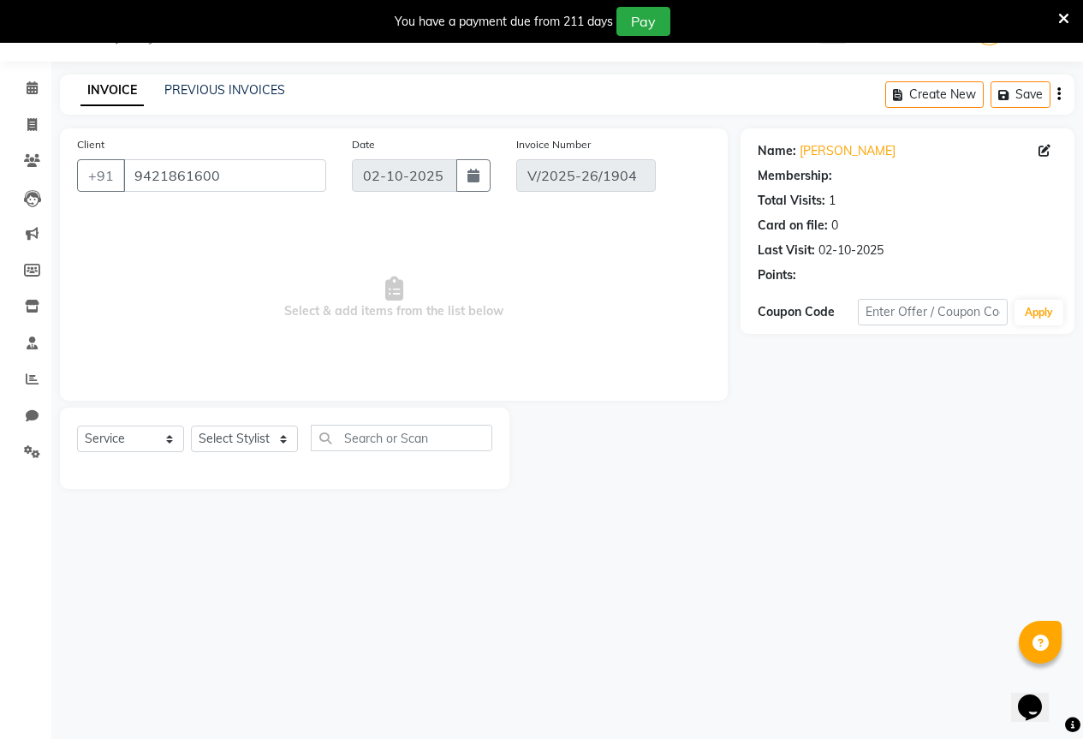
select select "select"
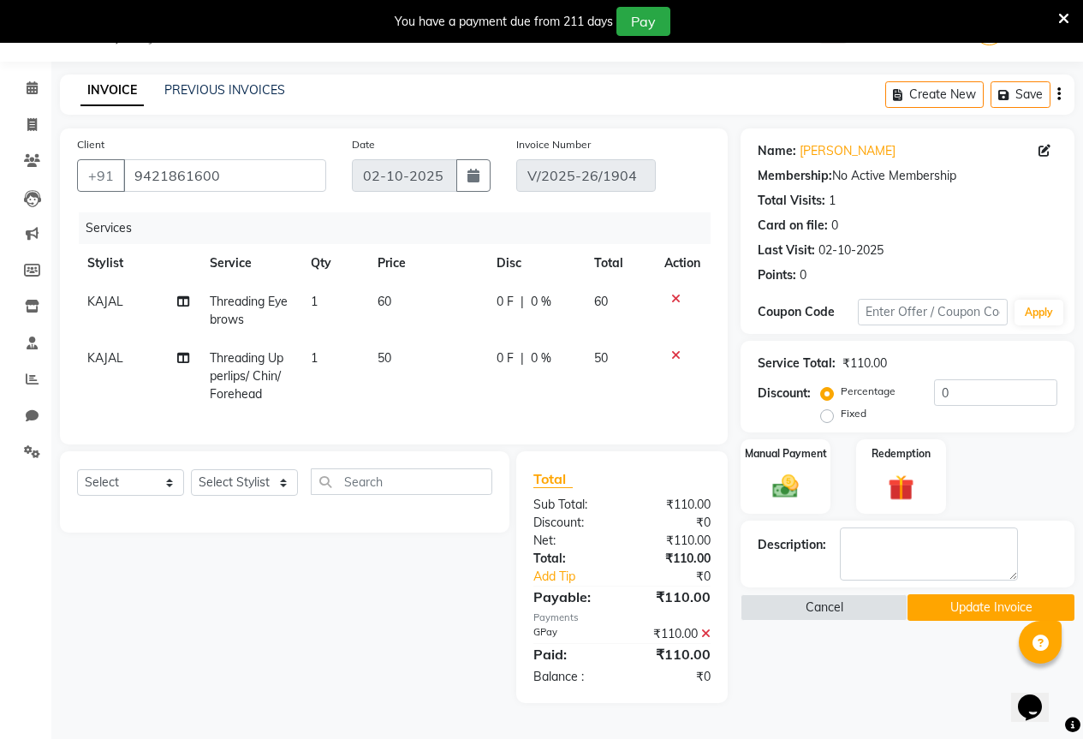
click at [217, 318] on span "Threading Eyebrows" at bounding box center [249, 310] width 78 height 33
select select "61550"
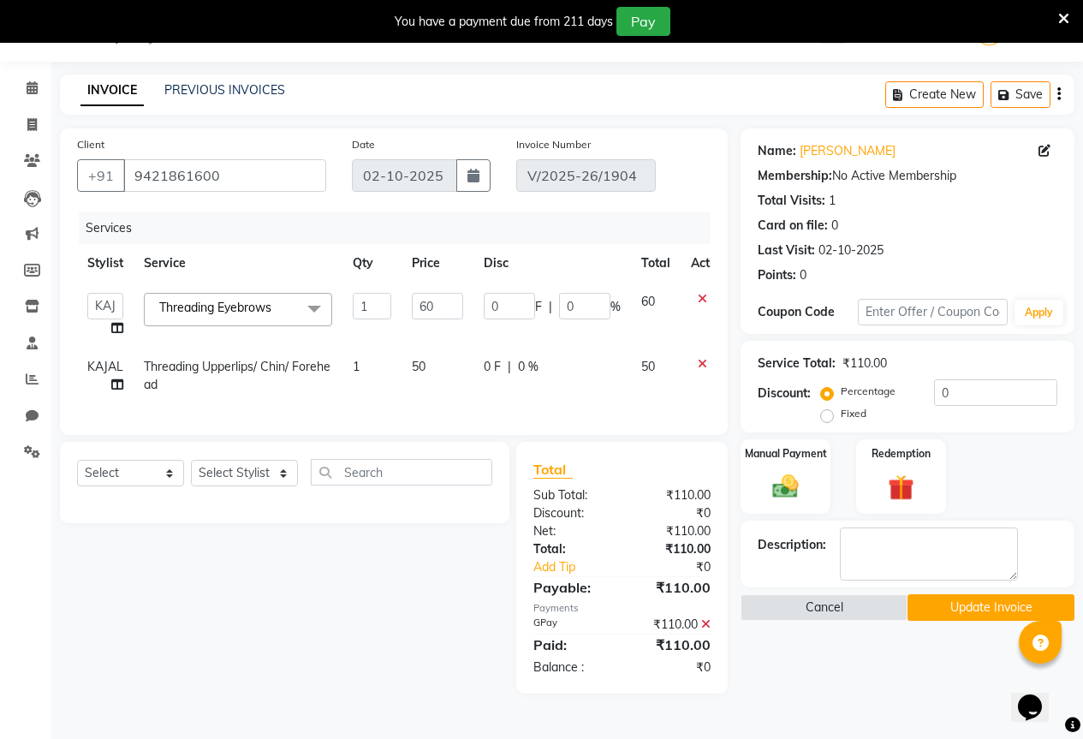
click at [264, 314] on span "Threading Eyebrows" at bounding box center [215, 307] width 112 height 15
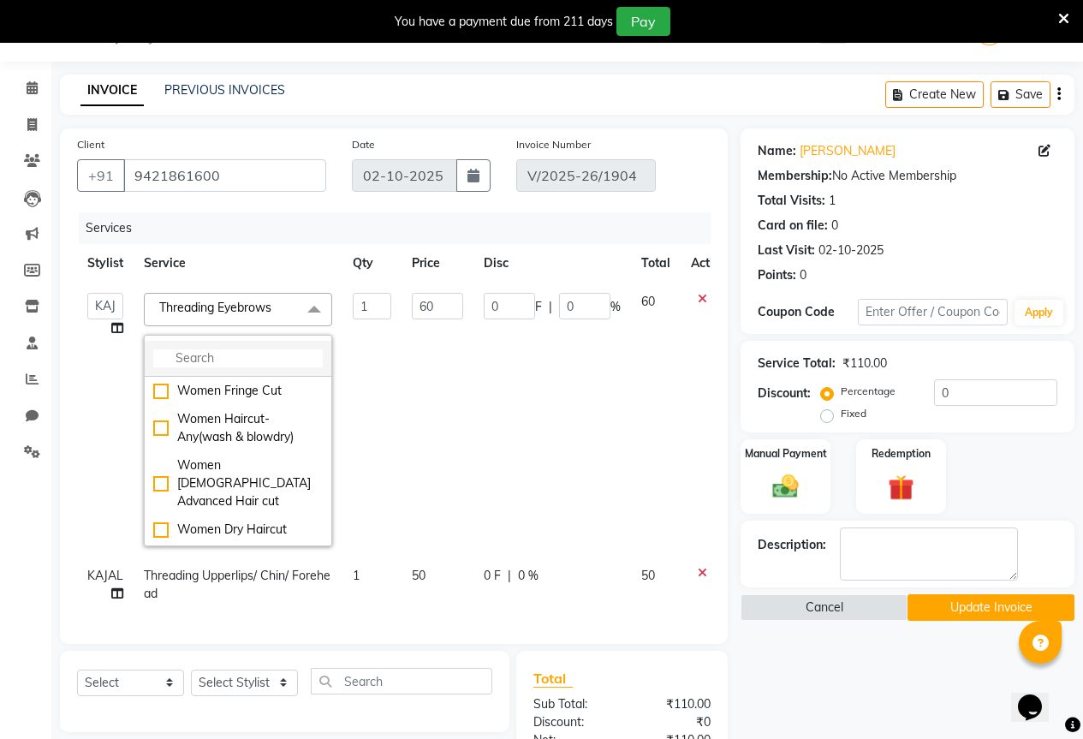
click at [264, 354] on input "multiselect-search" at bounding box center [237, 358] width 169 height 18
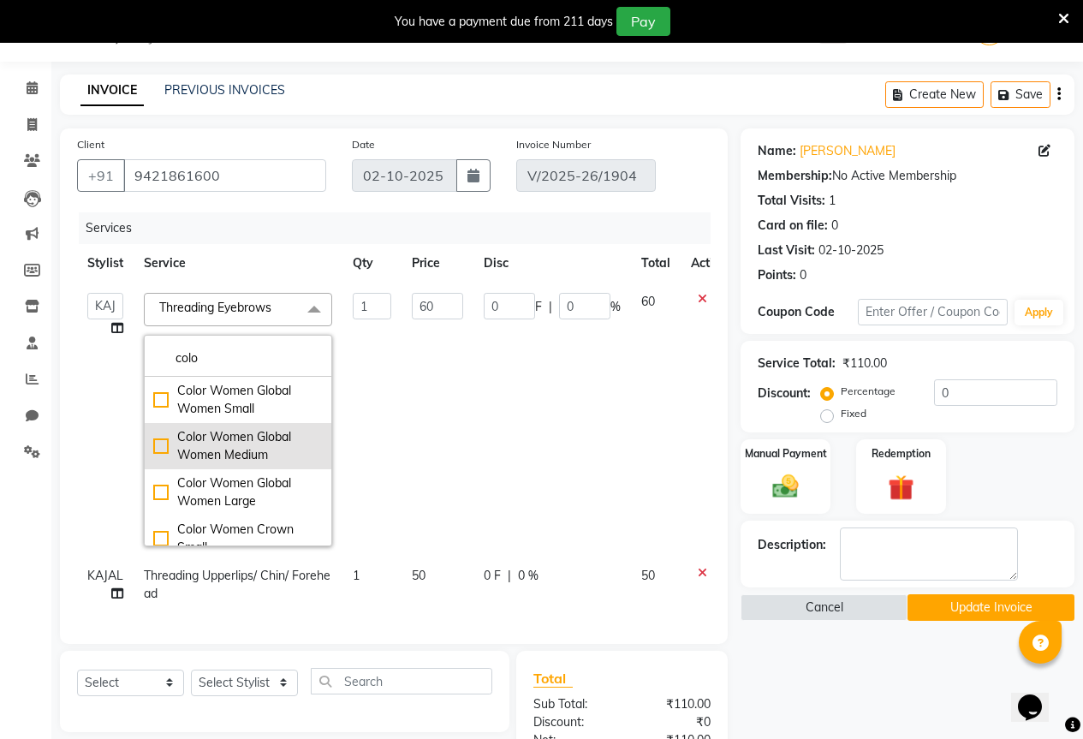
type input "colo"
click at [163, 450] on div "Color Women Global Women Medium" at bounding box center [237, 446] width 169 height 36
checkbox input "true"
type input "5500"
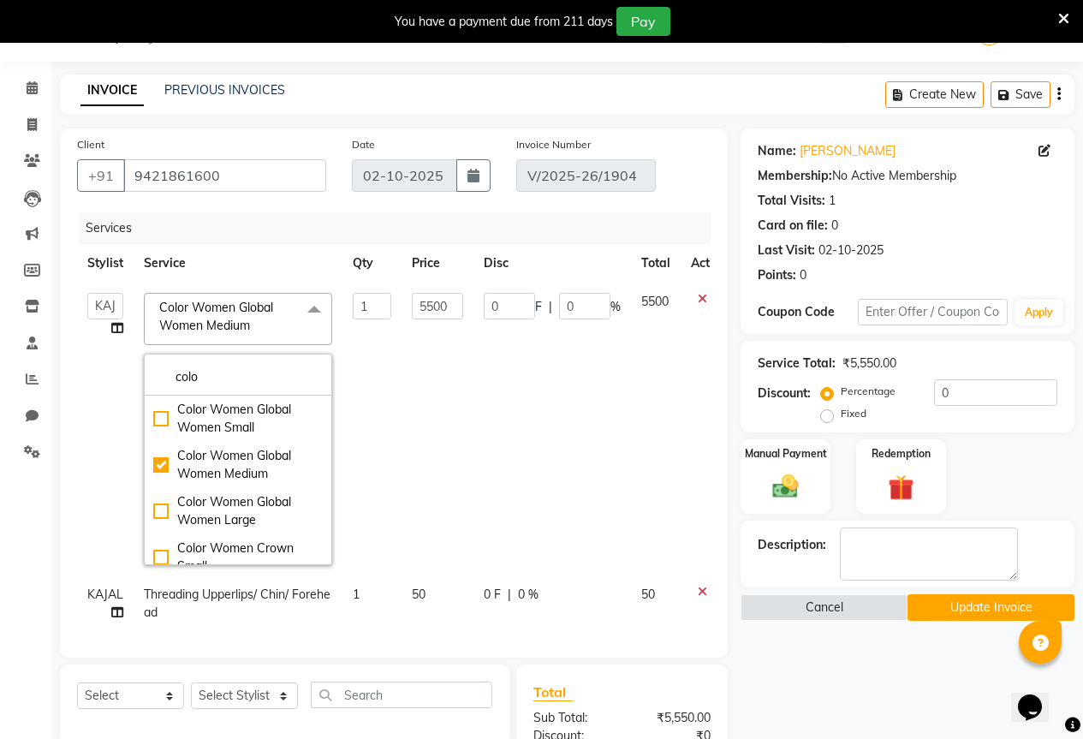
click at [390, 420] on td "1" at bounding box center [371, 428] width 59 height 293
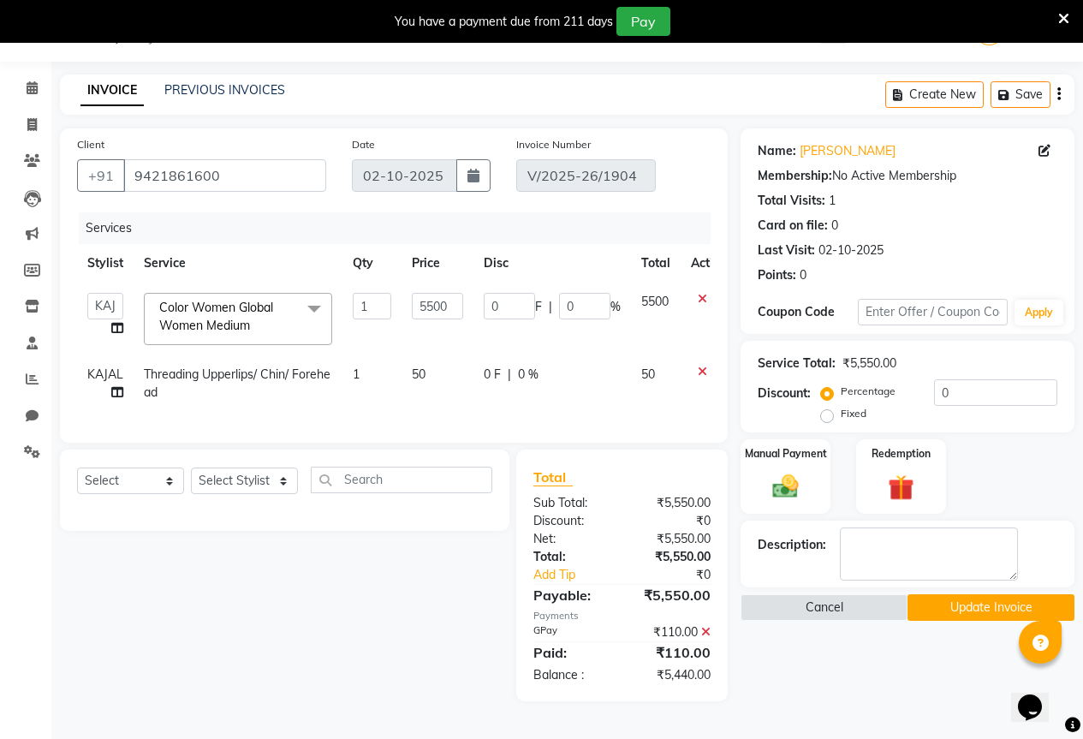
click at [86, 307] on td "AKASH KAJAL [PERSON_NAME] SIR [PERSON_NAME]" at bounding box center [105, 318] width 56 height 73
click at [96, 307] on select "AKASH KAJAL [PERSON_NAME] SIR [PERSON_NAME]" at bounding box center [105, 306] width 36 height 27
select select "61551"
click at [701, 370] on icon at bounding box center [701, 371] width 9 height 12
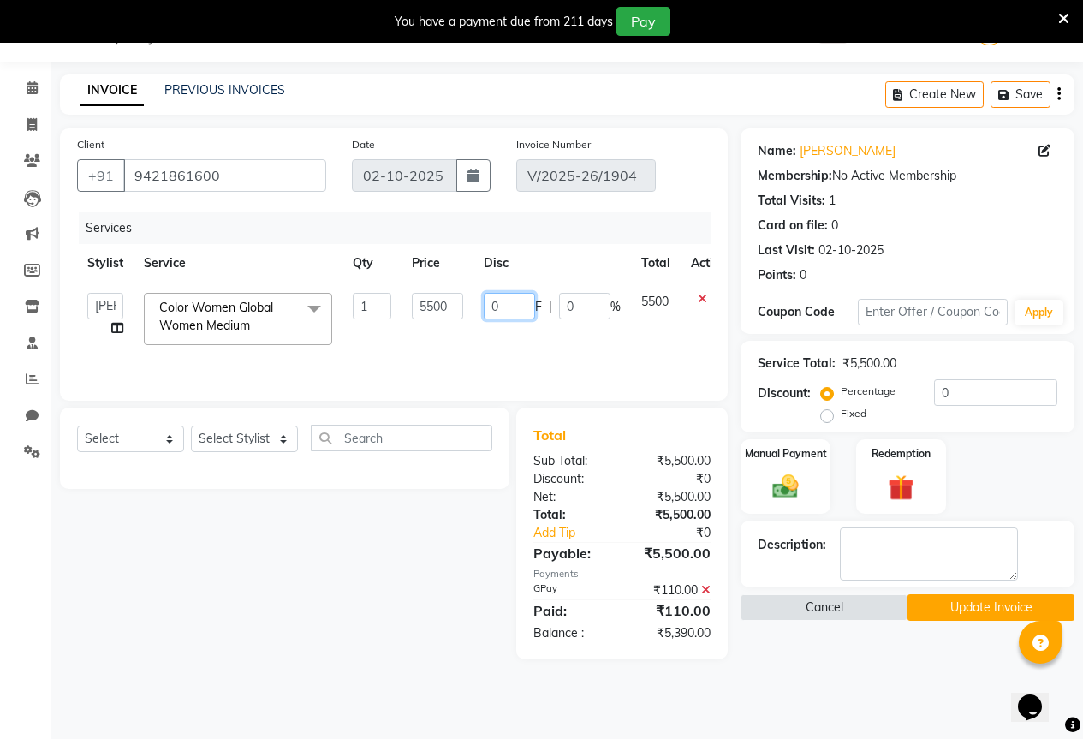
click at [513, 300] on input "0" at bounding box center [508, 306] width 51 height 27
type input "1500"
click at [528, 342] on td "1500 F | 0 %" at bounding box center [551, 318] width 157 height 73
select select "61551"
click at [708, 584] on icon at bounding box center [705, 590] width 9 height 12
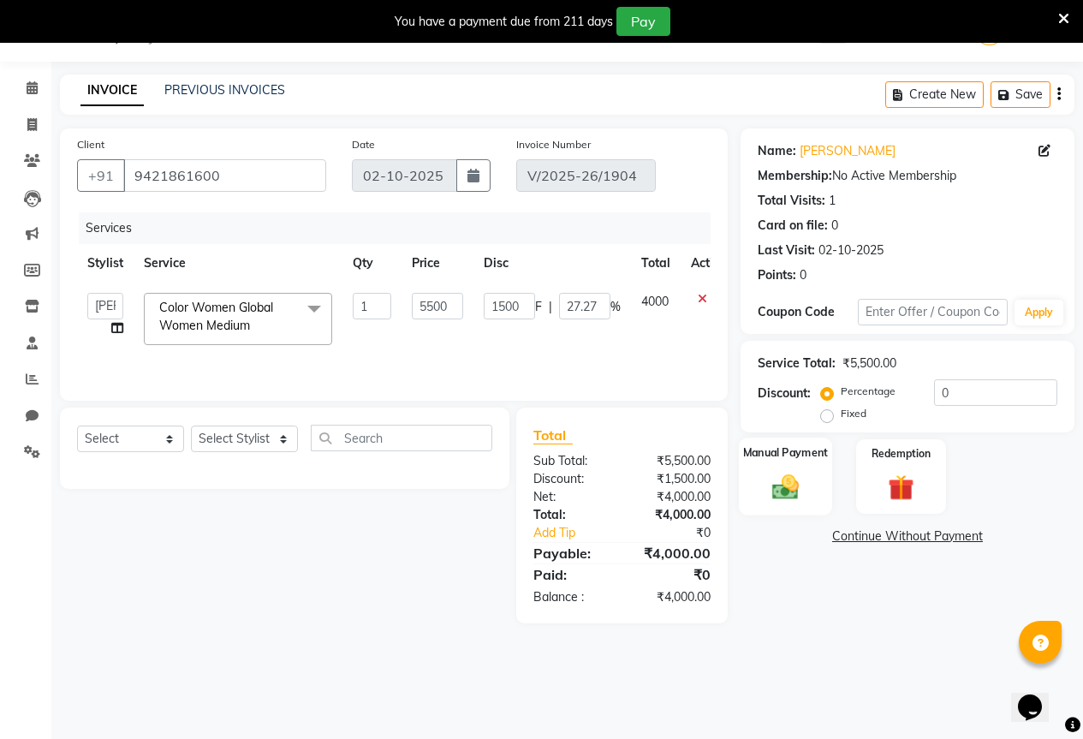
click at [788, 489] on img at bounding box center [785, 486] width 44 height 31
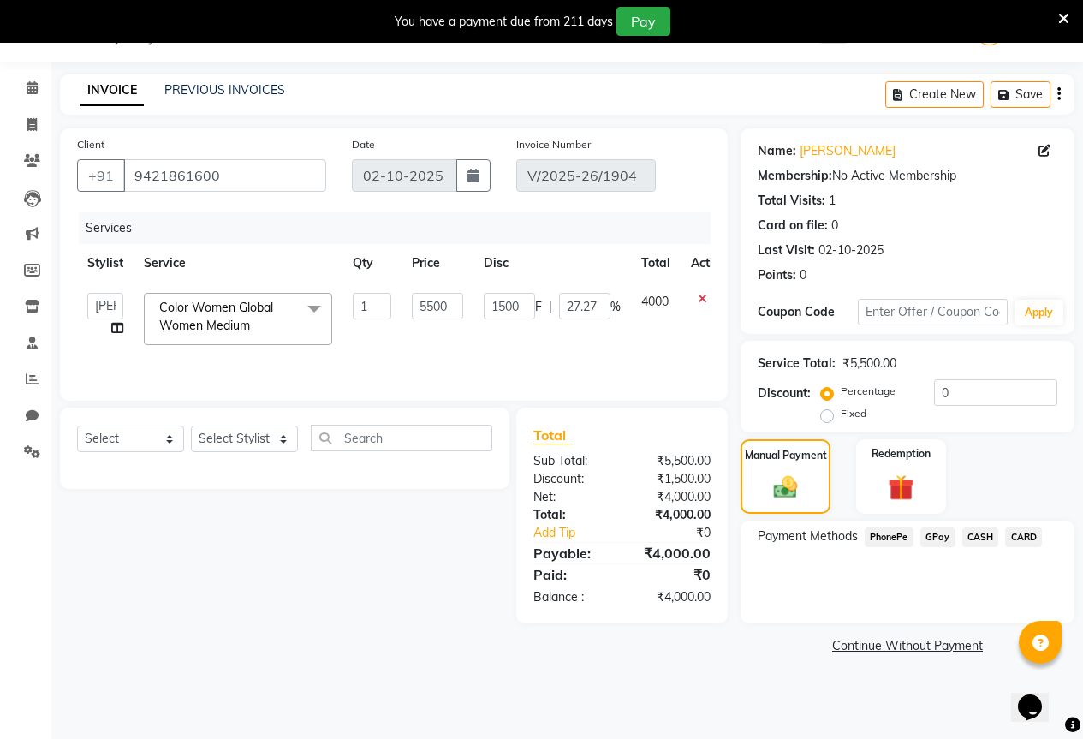
click at [942, 537] on span "GPay" at bounding box center [937, 537] width 35 height 20
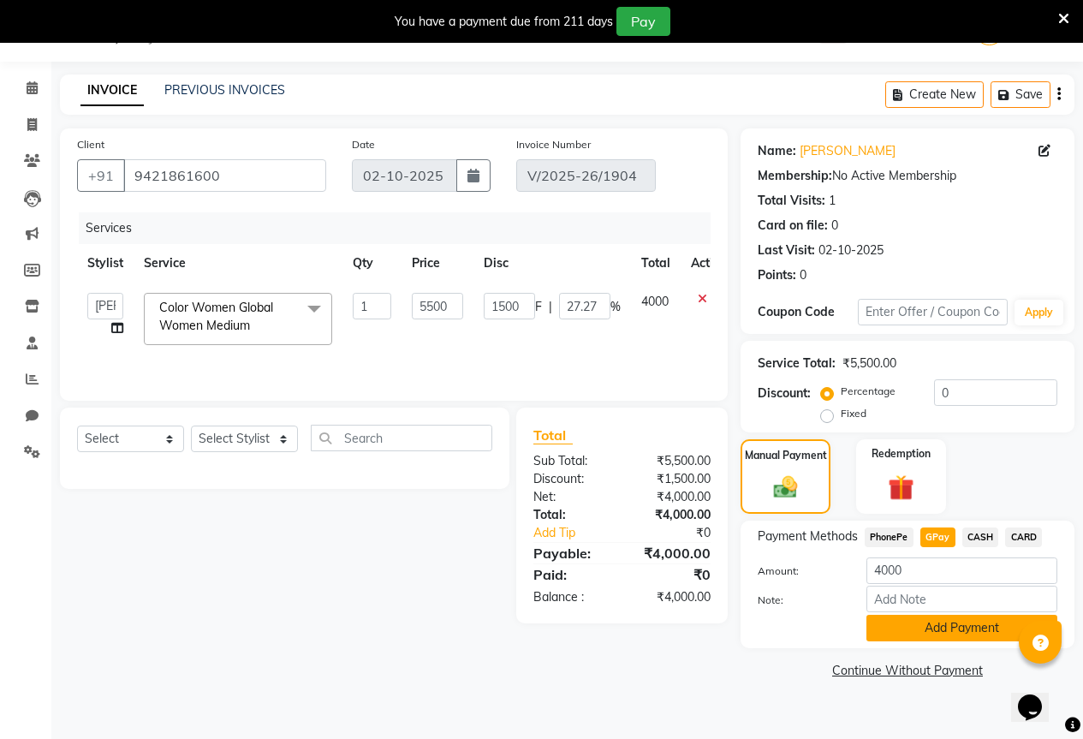
click at [936, 622] on button "Add Payment" at bounding box center [961, 627] width 191 height 27
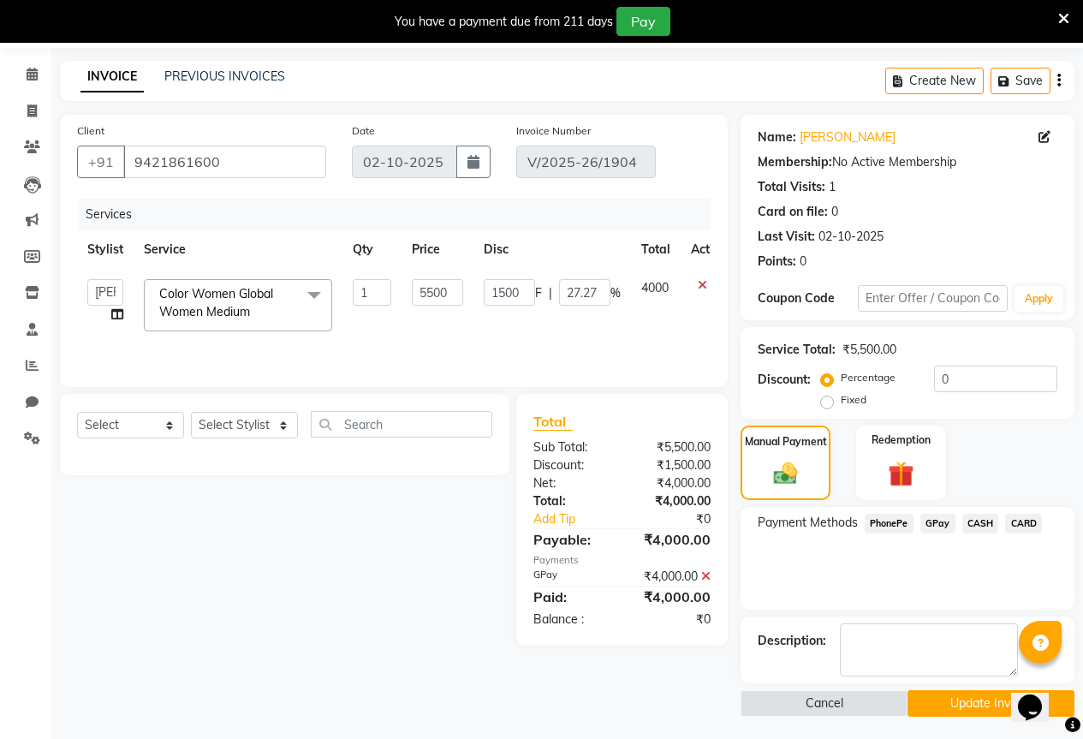
scroll to position [60, 0]
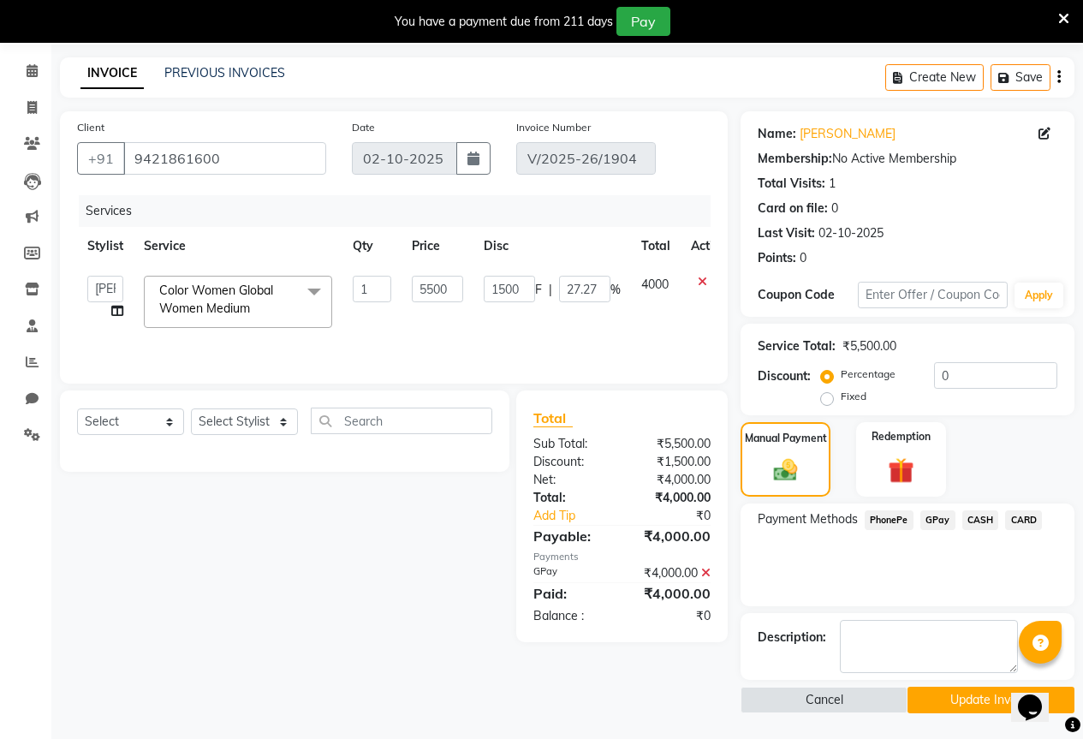
click at [958, 691] on button "Update Invoice" at bounding box center [990, 699] width 167 height 27
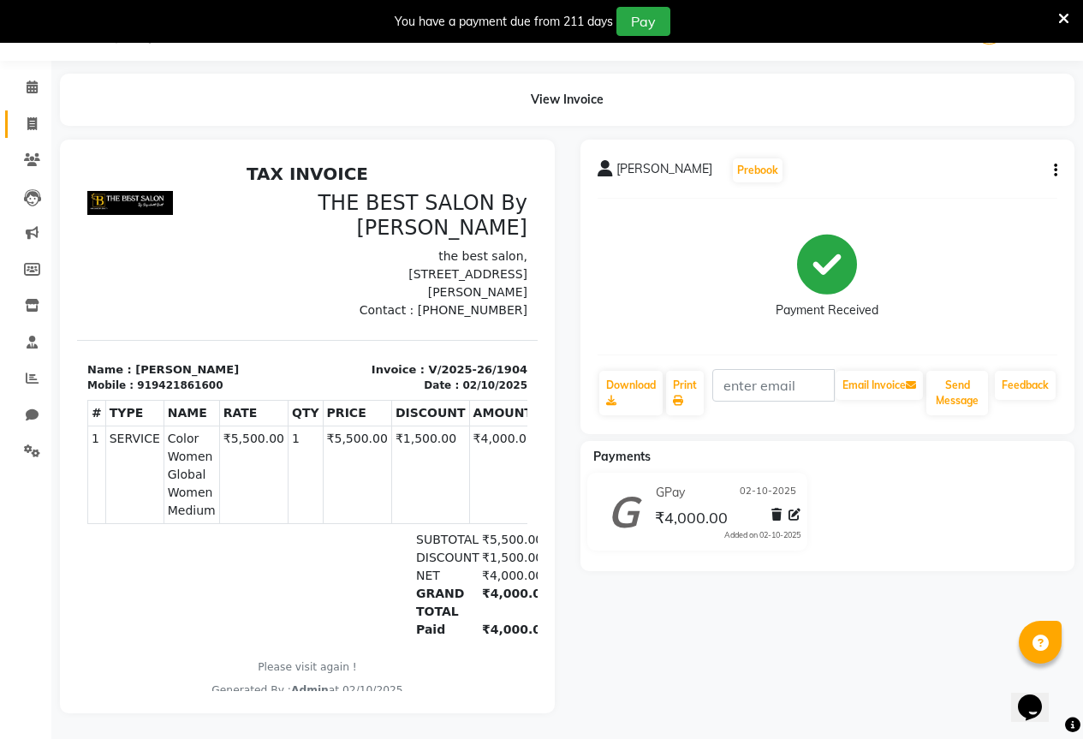
click at [44, 110] on link "Invoice" at bounding box center [25, 124] width 41 height 28
select select "service"
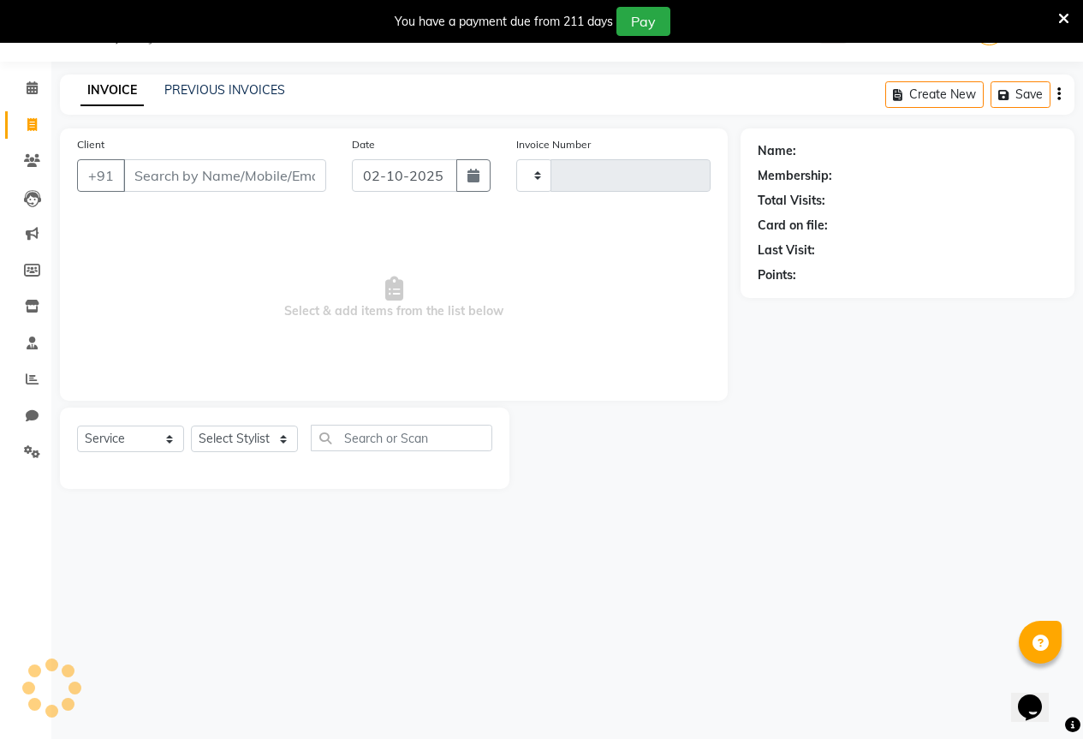
type input "1905"
select select "7209"
click at [152, 162] on input "Client" at bounding box center [224, 175] width 203 height 33
click at [147, 184] on input "Client" at bounding box center [224, 175] width 203 height 33
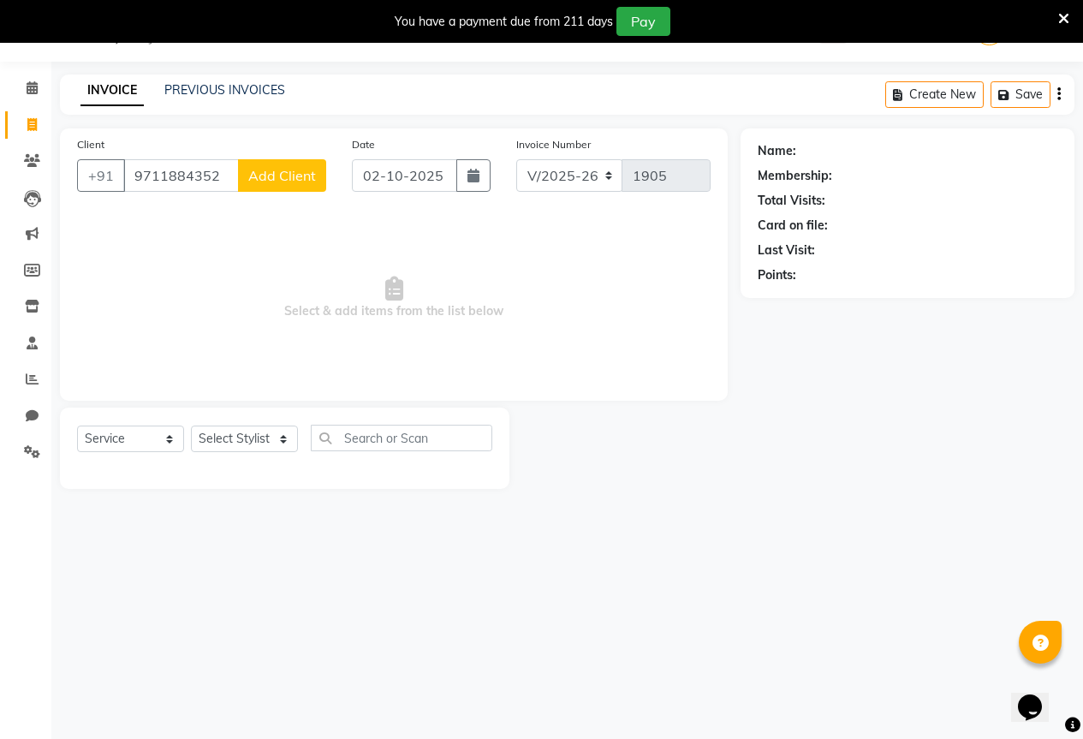
type input "9711884352"
click at [242, 167] on button "Add Client" at bounding box center [282, 175] width 88 height 33
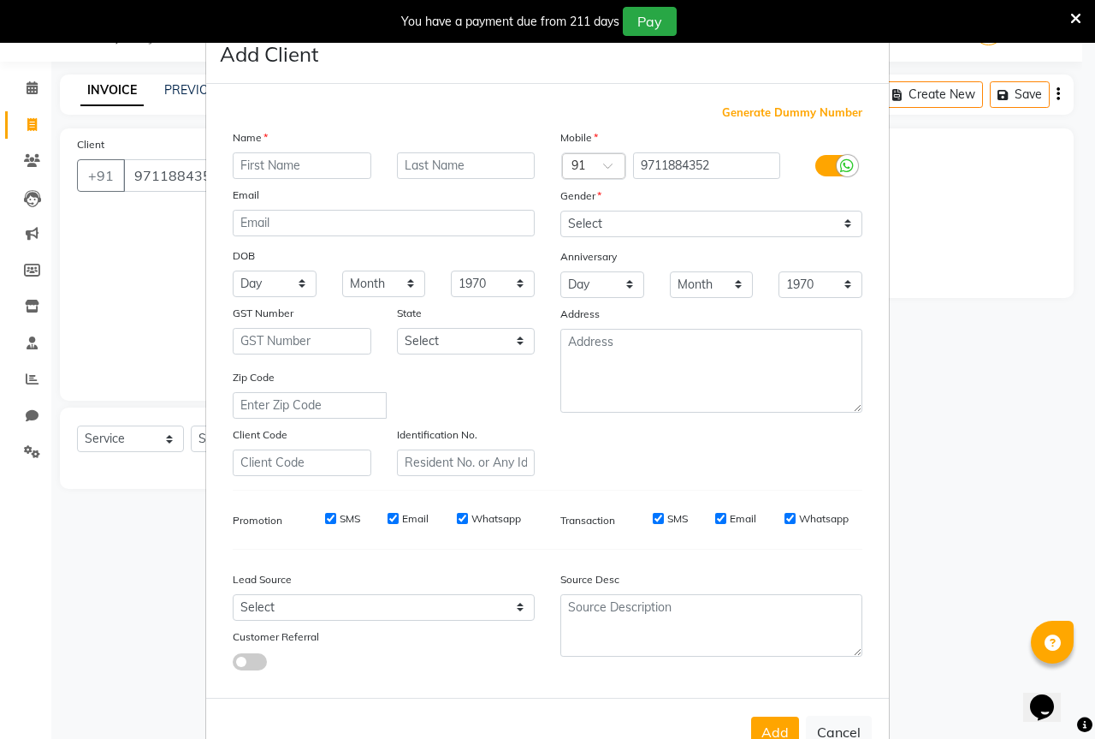
click at [334, 165] on input "text" at bounding box center [302, 165] width 139 height 27
type input "[PERSON_NAME]"
click at [773, 237] on div "Mobile Country Code × 91 9711884352 Gender Select [DEMOGRAPHIC_DATA] [DEMOGRAPH…" at bounding box center [712, 301] width 328 height 347
click at [768, 234] on select "Select [DEMOGRAPHIC_DATA] [DEMOGRAPHIC_DATA] Other Prefer Not To Say" at bounding box center [712, 224] width 302 height 27
click at [561, 211] on select "Select [DEMOGRAPHIC_DATA] [DEMOGRAPHIC_DATA] Other Prefer Not To Say" at bounding box center [712, 224] width 302 height 27
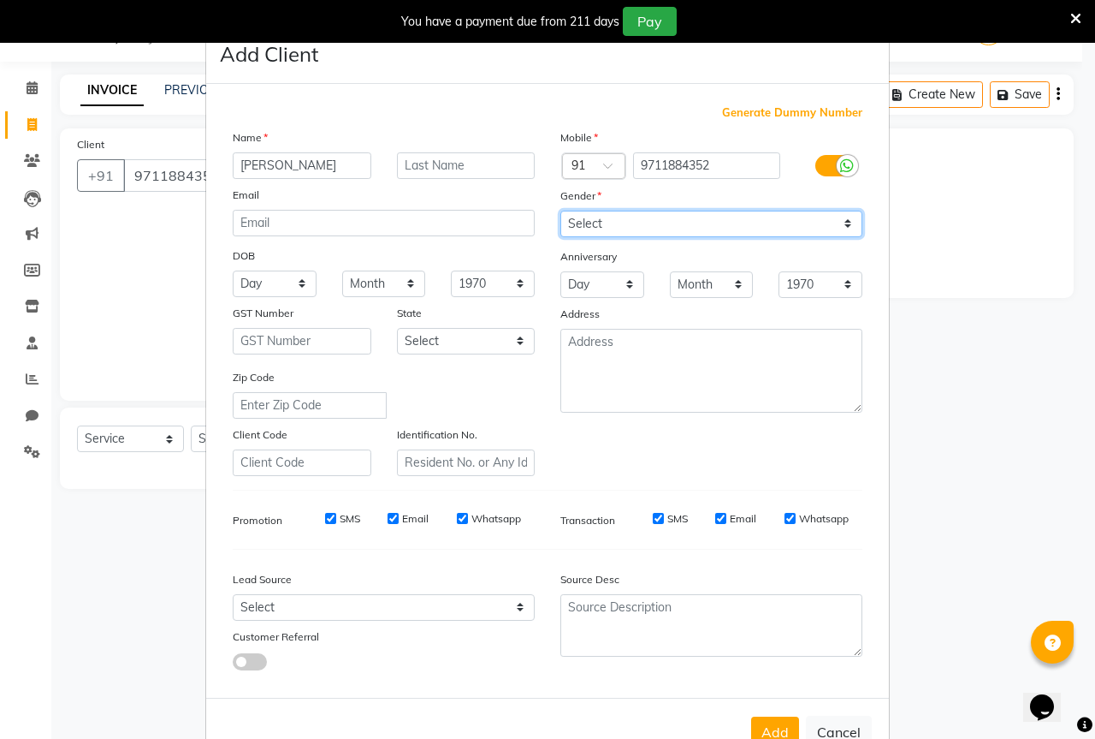
click at [679, 222] on select "Select [DEMOGRAPHIC_DATA] [DEMOGRAPHIC_DATA] Other Prefer Not To Say" at bounding box center [712, 224] width 302 height 27
select select "[DEMOGRAPHIC_DATA]"
click at [561, 211] on select "Select [DEMOGRAPHIC_DATA] [DEMOGRAPHIC_DATA] Other Prefer Not To Say" at bounding box center [712, 224] width 302 height 27
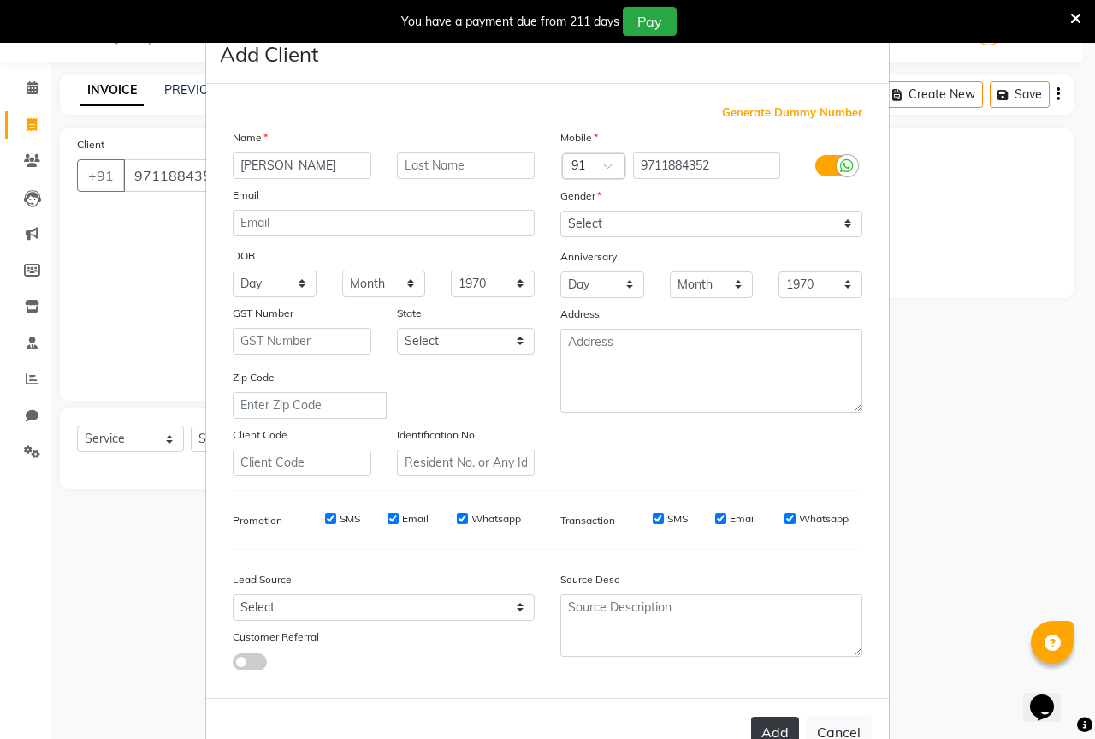
click at [766, 728] on button "Add" at bounding box center [775, 731] width 48 height 31
select select
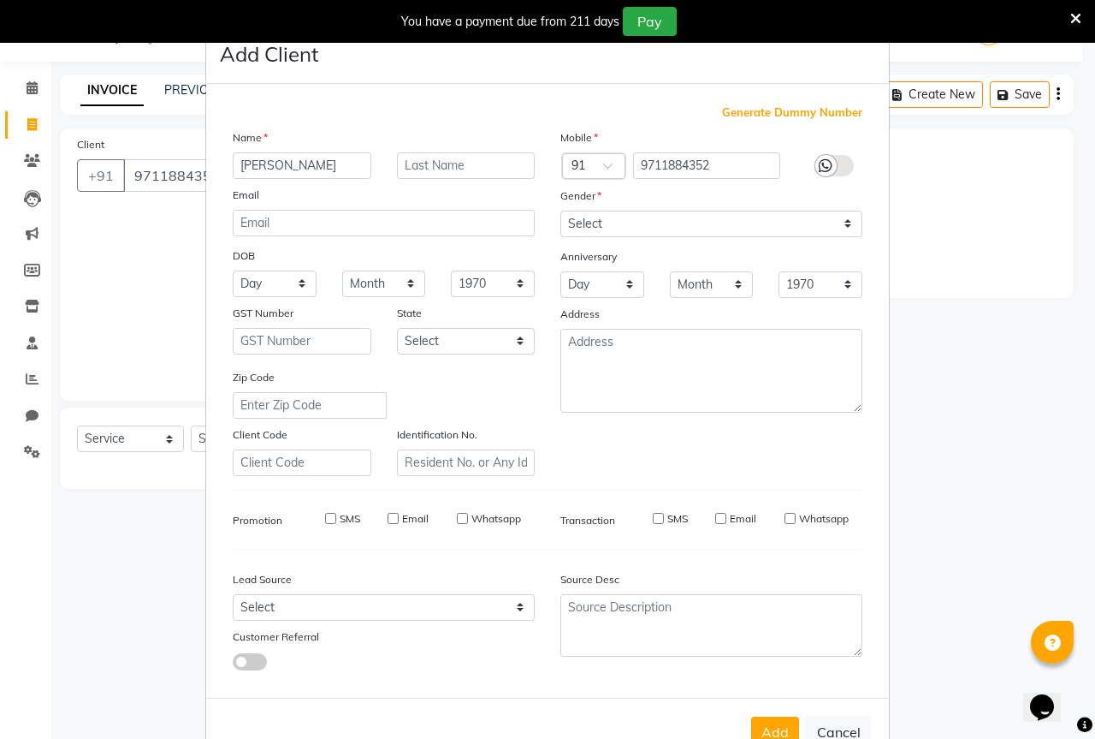
select select
checkbox input "false"
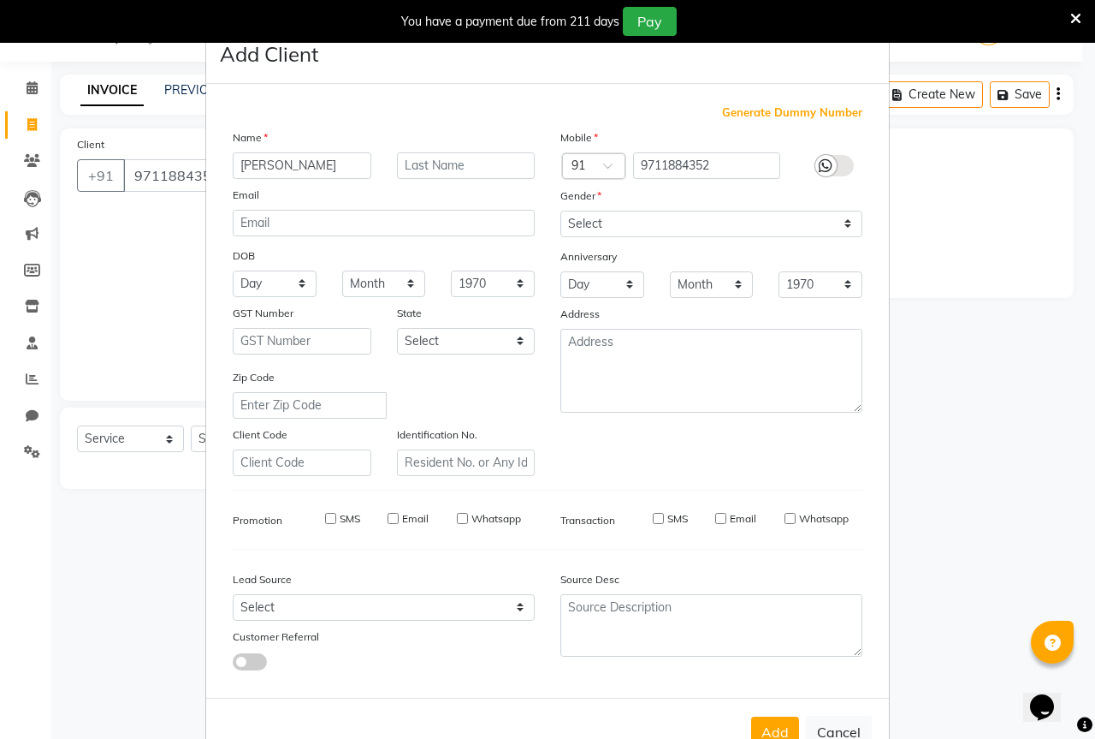
checkbox input "false"
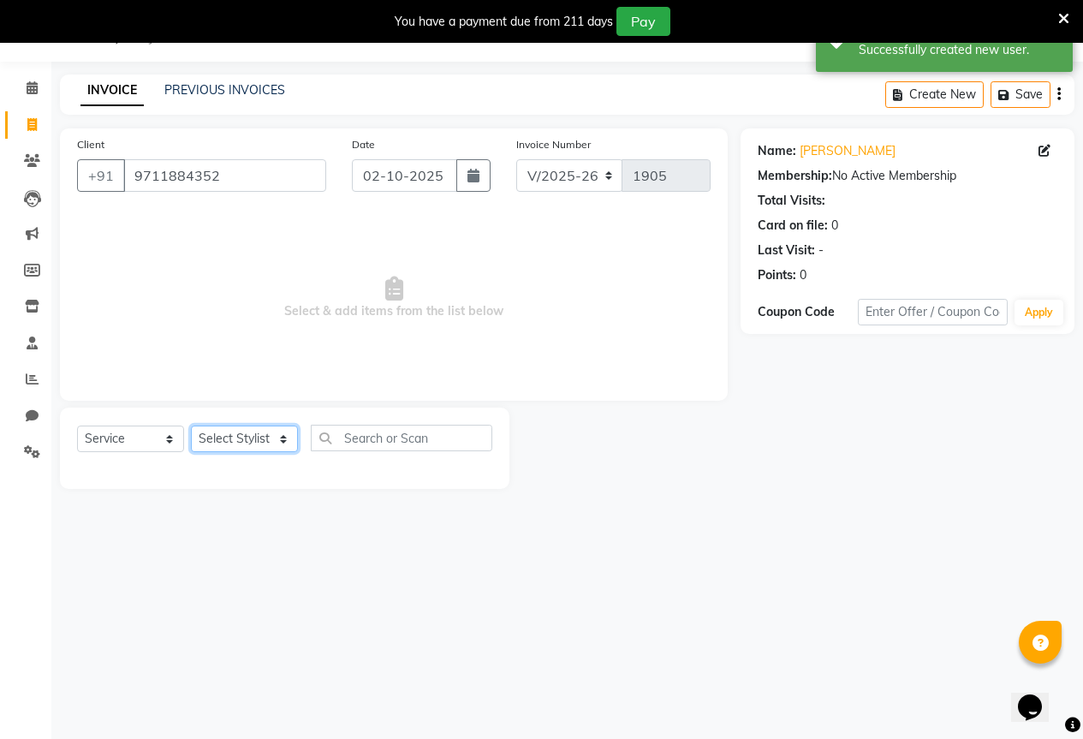
click at [223, 441] on select "Select Stylist AKASH KAJAL [PERSON_NAME] SIR [PERSON_NAME]" at bounding box center [244, 438] width 107 height 27
select select "70744"
click at [191, 425] on select "Select Stylist AKASH KAJAL [PERSON_NAME] SIR [PERSON_NAME]" at bounding box center [244, 438] width 107 height 27
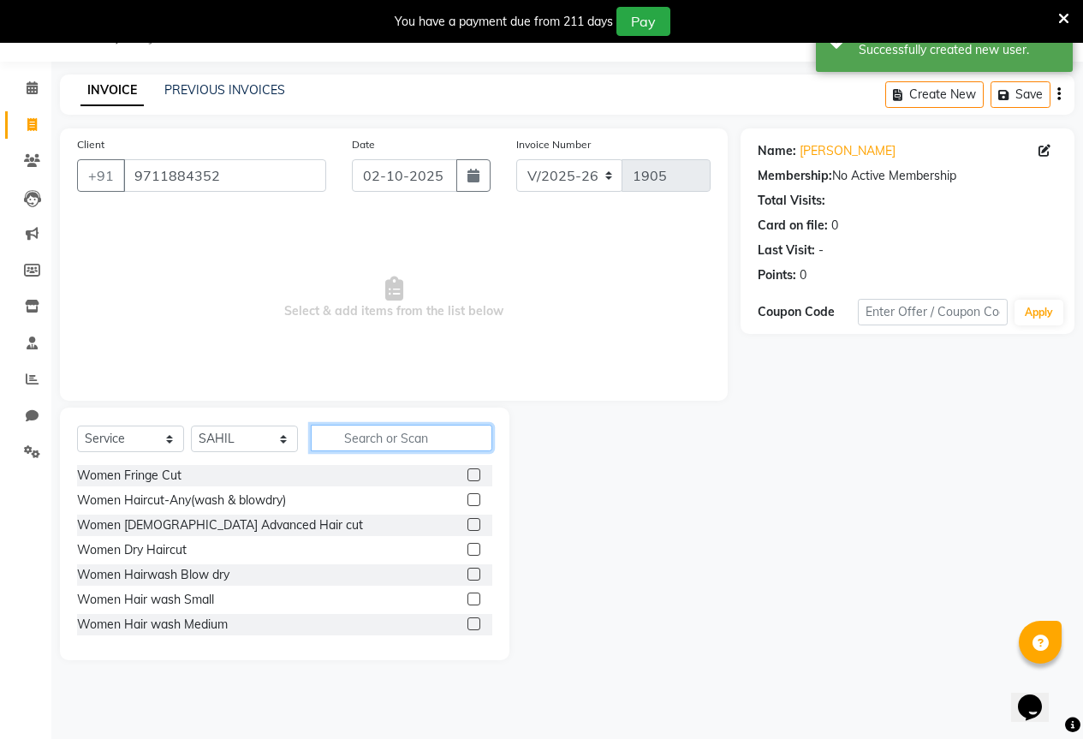
click at [395, 442] on input "text" at bounding box center [401, 437] width 181 height 27
type input "v"
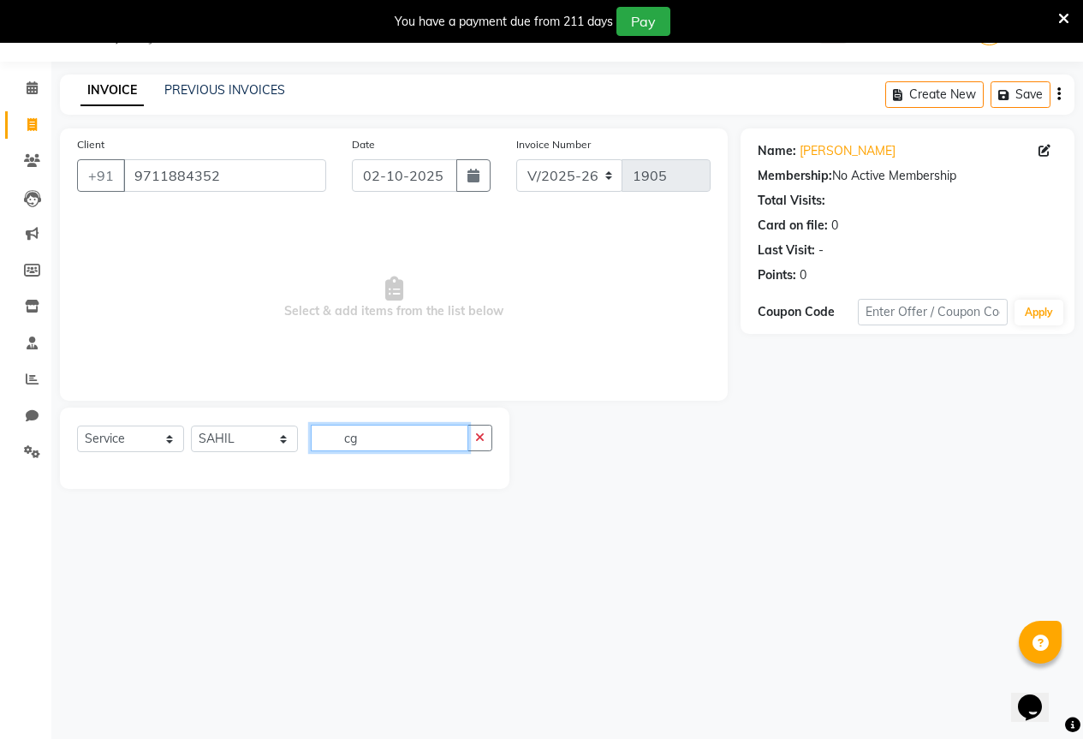
type input "c"
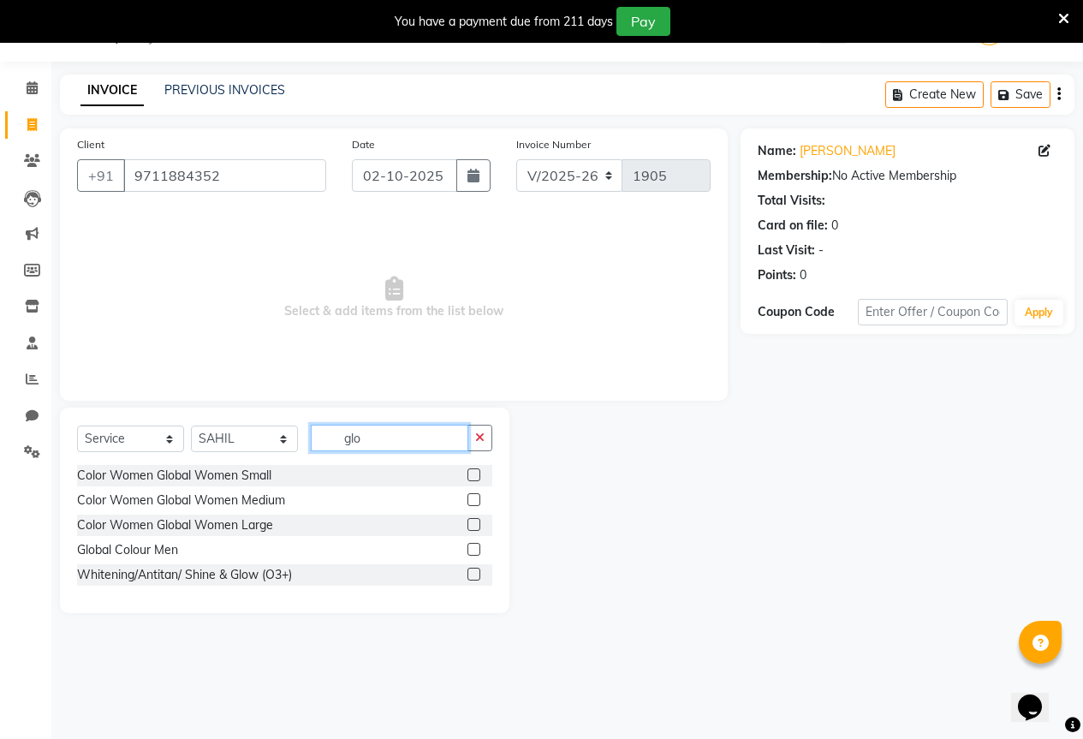
type input "glo"
click at [472, 544] on label at bounding box center [473, 549] width 13 height 13
click at [472, 544] on input "checkbox" at bounding box center [472, 549] width 11 height 11
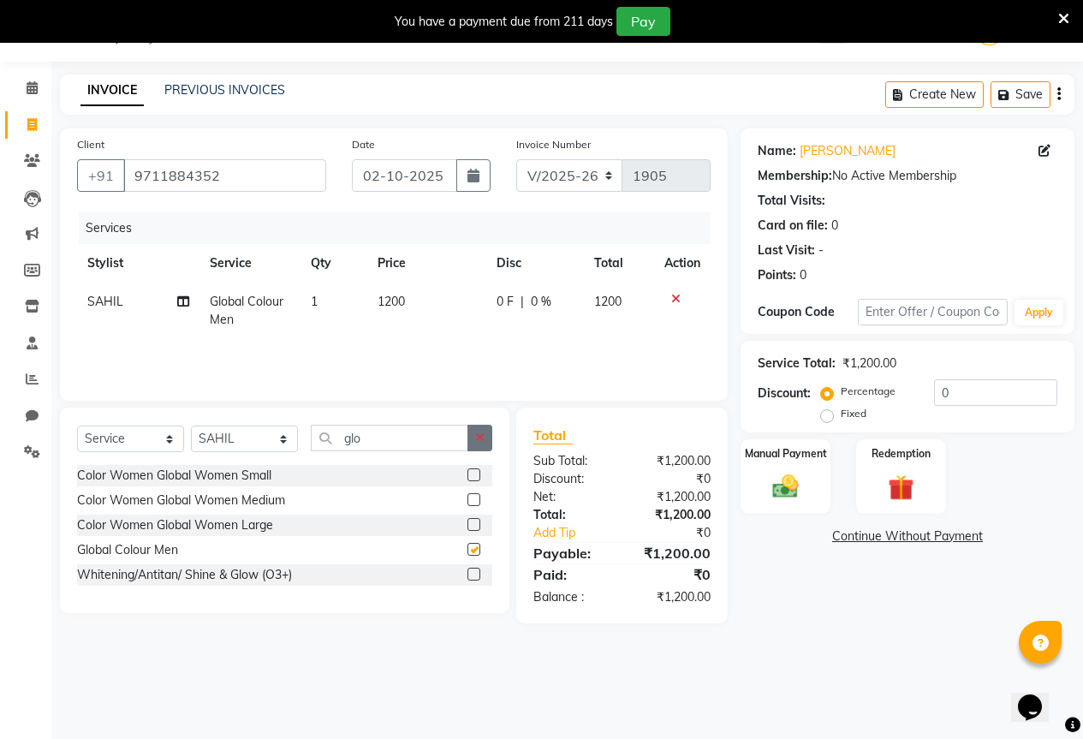
checkbox input "false"
click at [476, 436] on icon "button" at bounding box center [479, 437] width 9 height 12
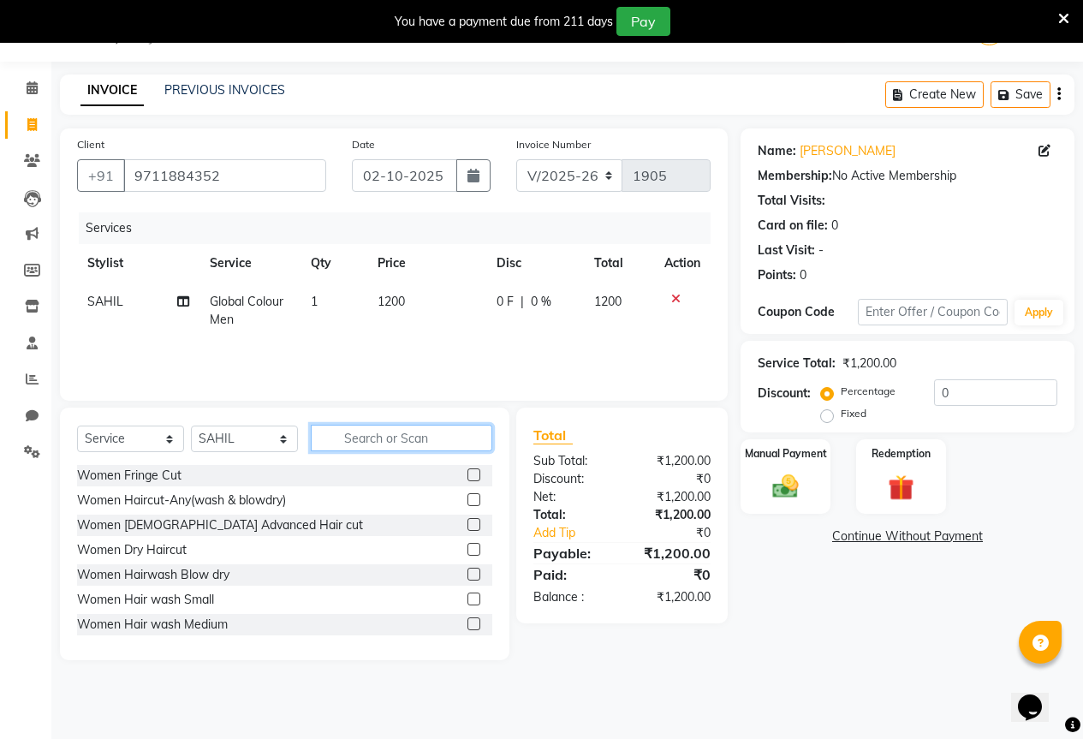
click at [389, 436] on input "text" at bounding box center [401, 437] width 181 height 27
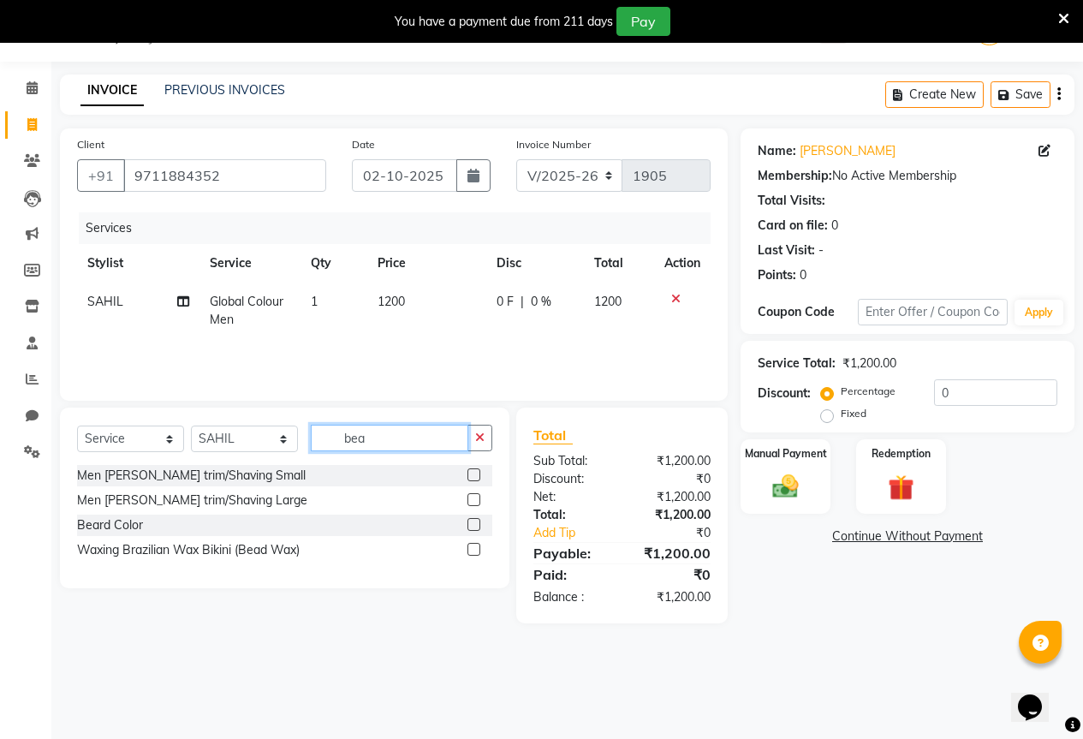
type input "bea"
click at [470, 477] on label at bounding box center [473, 474] width 13 height 13
click at [470, 477] on input "checkbox" at bounding box center [472, 475] width 11 height 11
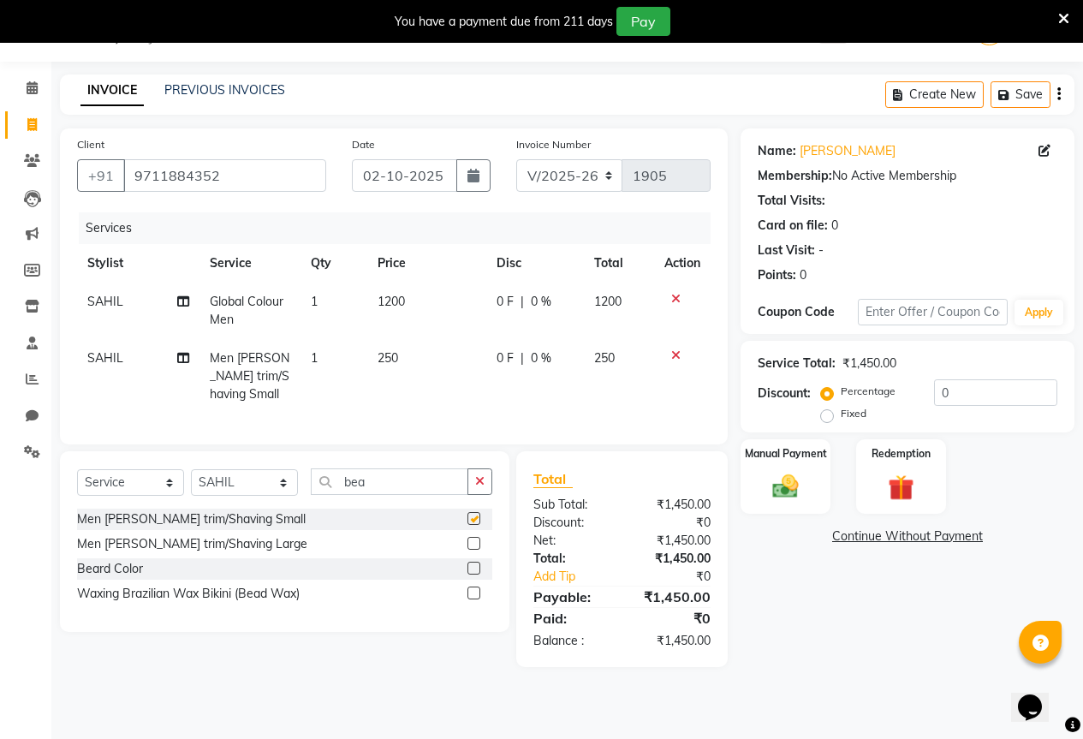
checkbox input "false"
click at [431, 348] on td "250" at bounding box center [426, 376] width 119 height 74
select select "70744"
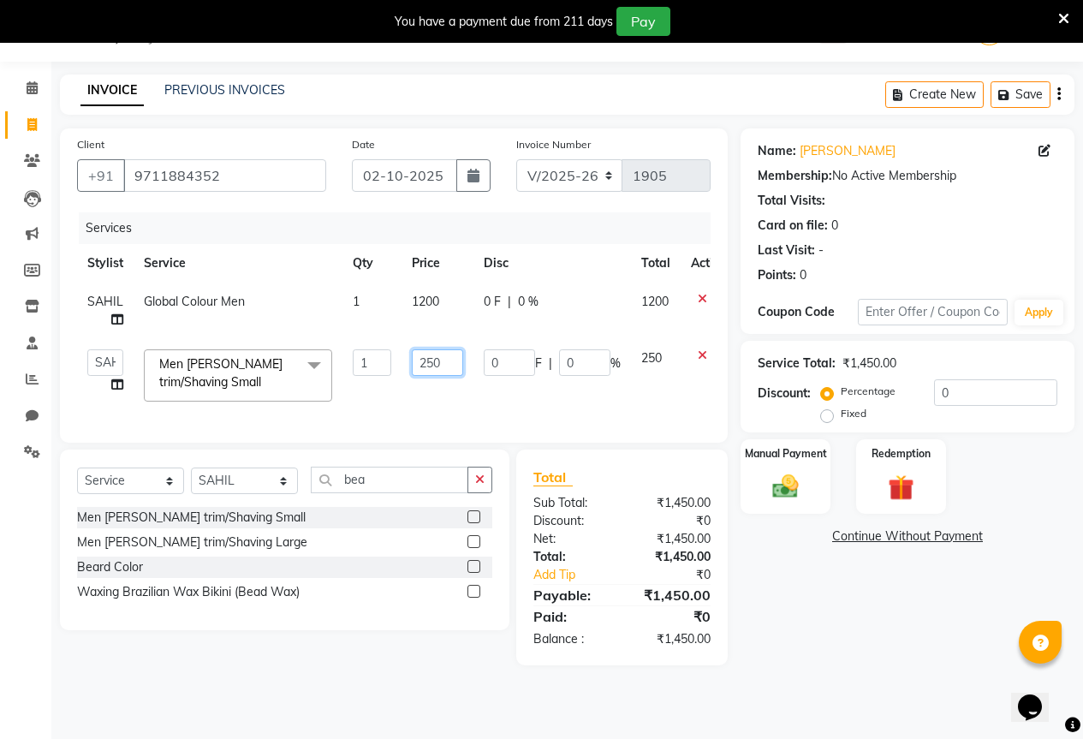
click at [442, 371] on input "250" at bounding box center [437, 362] width 51 height 27
type input "200"
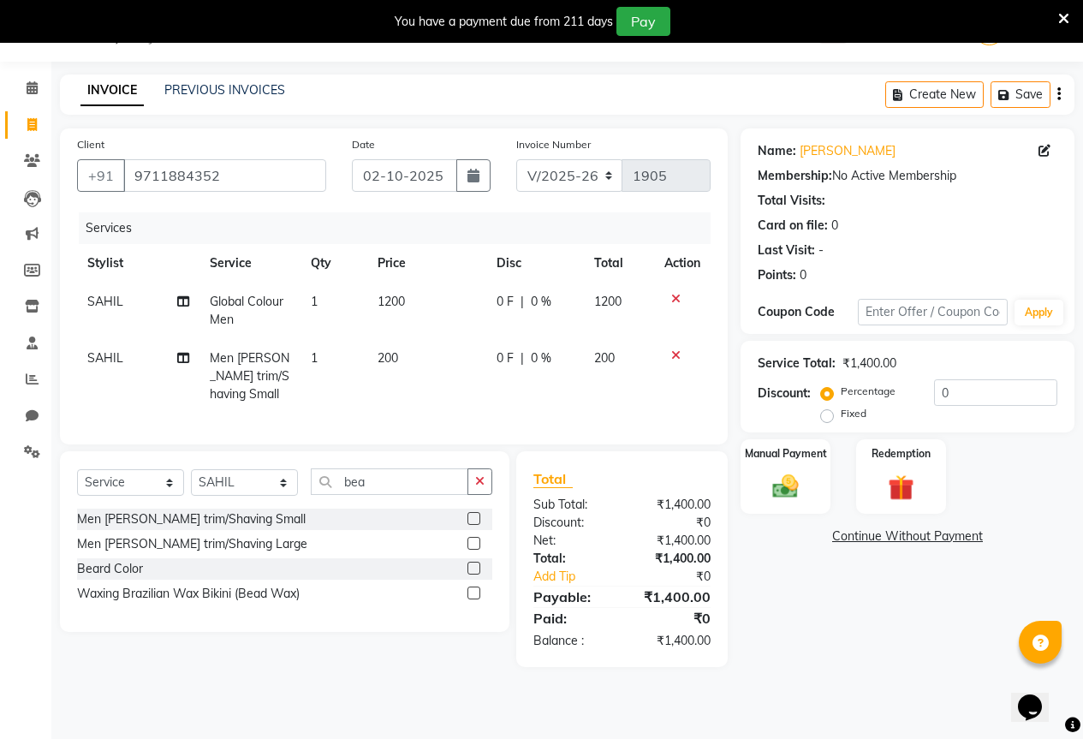
click at [486, 393] on td "0 F | 0 %" at bounding box center [535, 376] width 98 height 74
select select "70744"
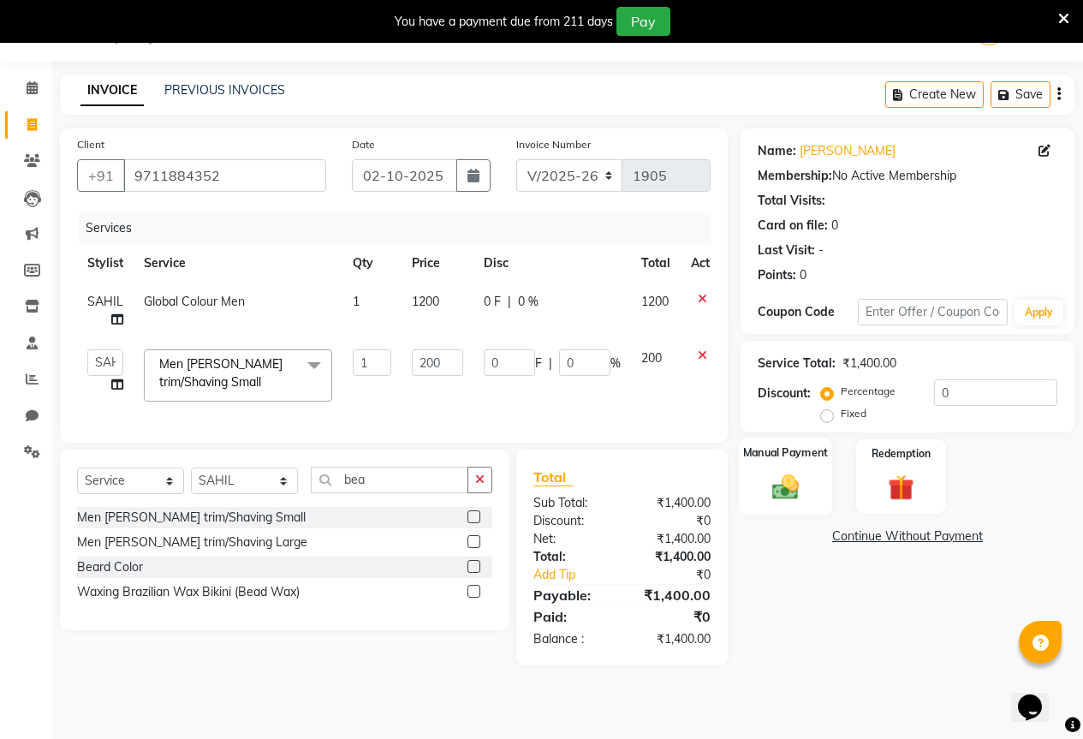
click at [786, 492] on img at bounding box center [785, 486] width 44 height 31
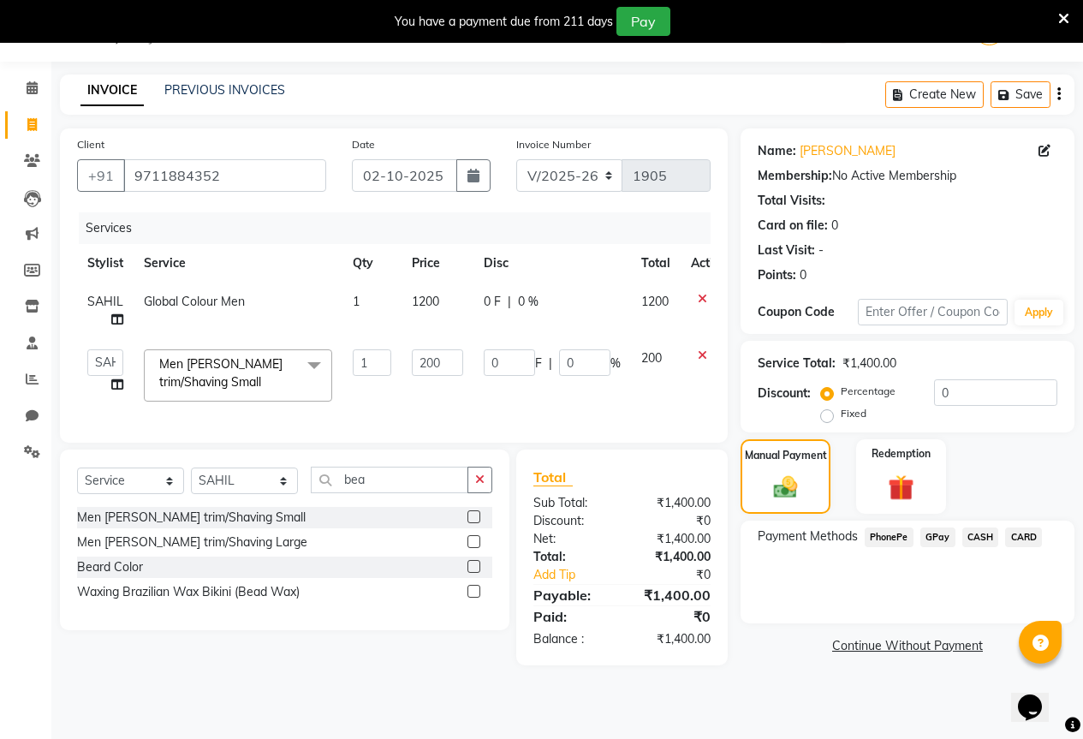
click at [940, 537] on span "GPay" at bounding box center [937, 537] width 35 height 20
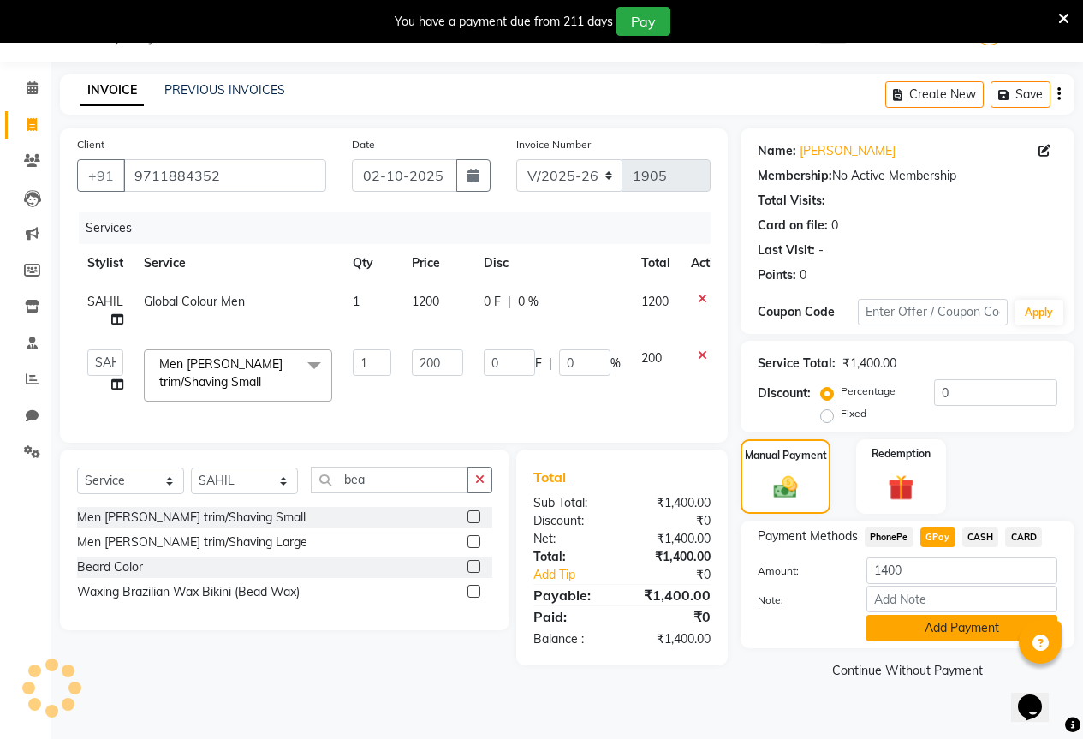
click at [950, 631] on button "Add Payment" at bounding box center [961, 627] width 191 height 27
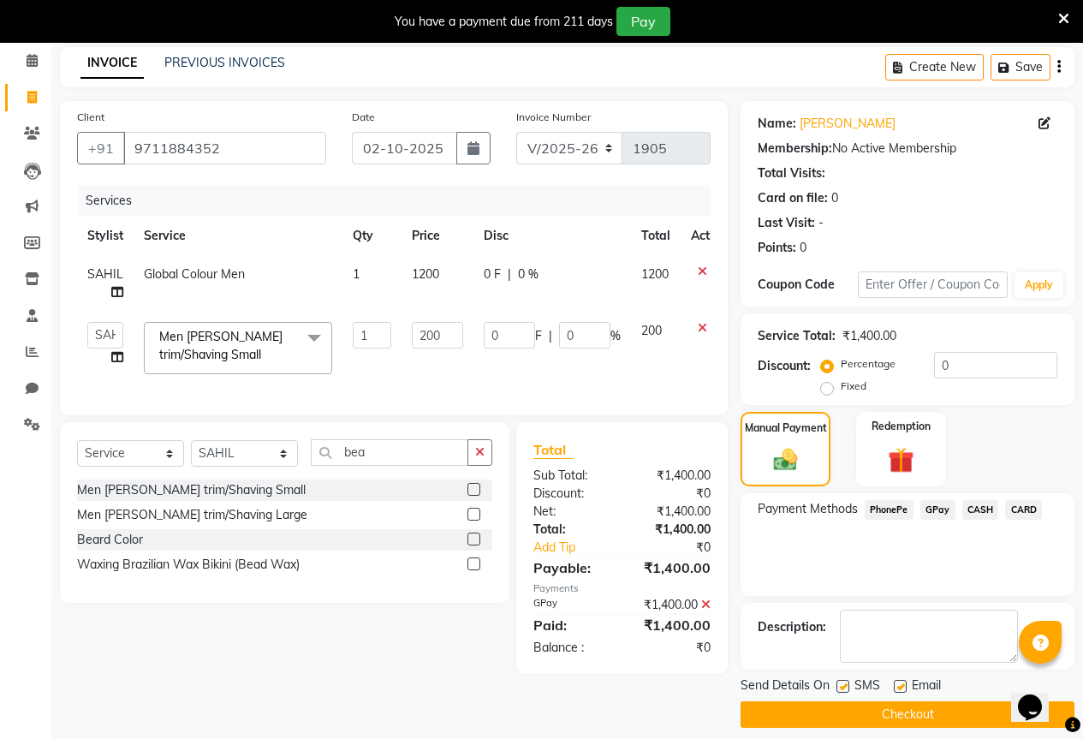
scroll to position [85, 0]
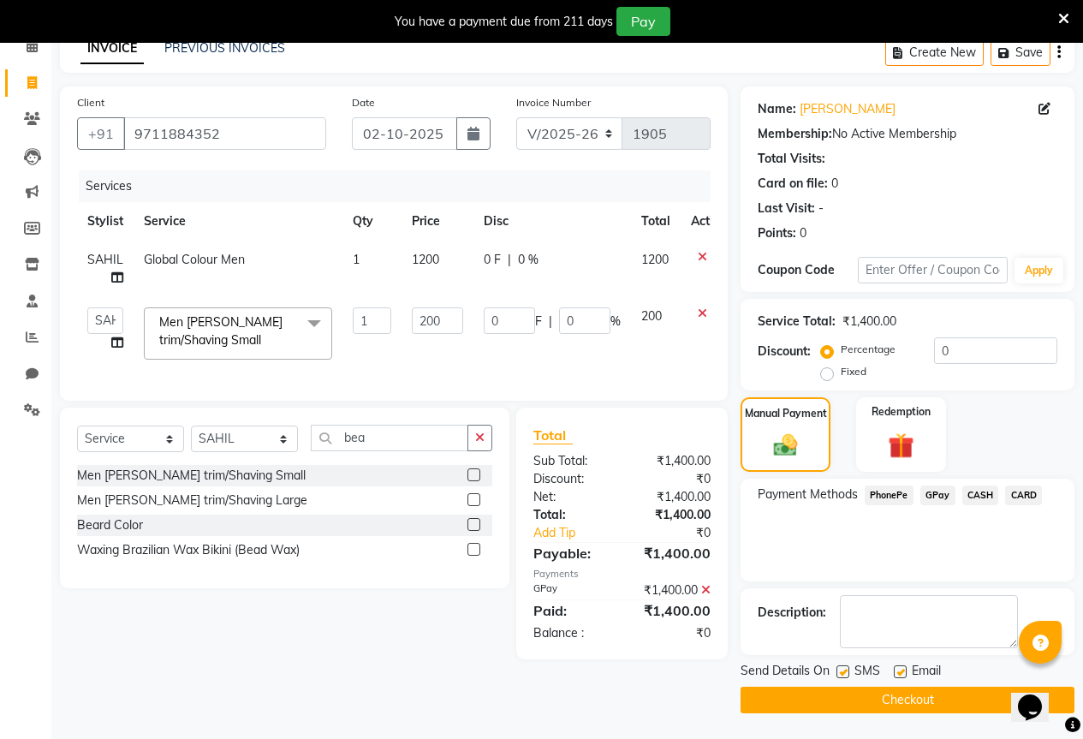
click at [802, 699] on button "Checkout" at bounding box center [907, 699] width 334 height 27
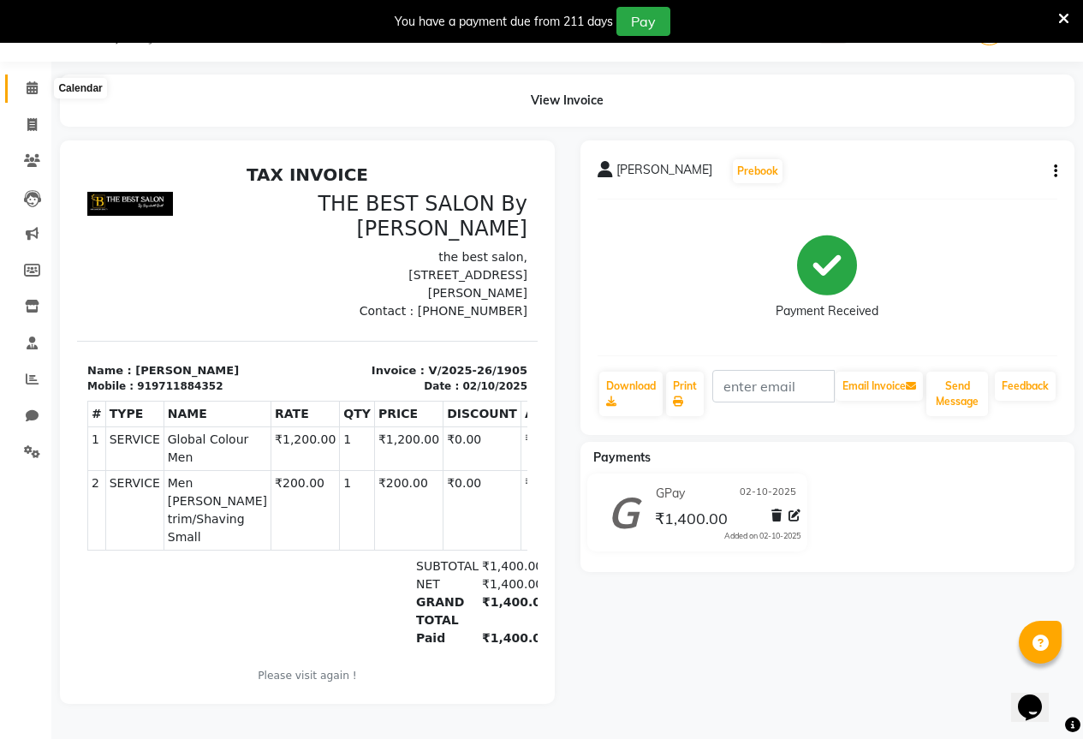
click at [30, 86] on icon at bounding box center [32, 87] width 11 height 13
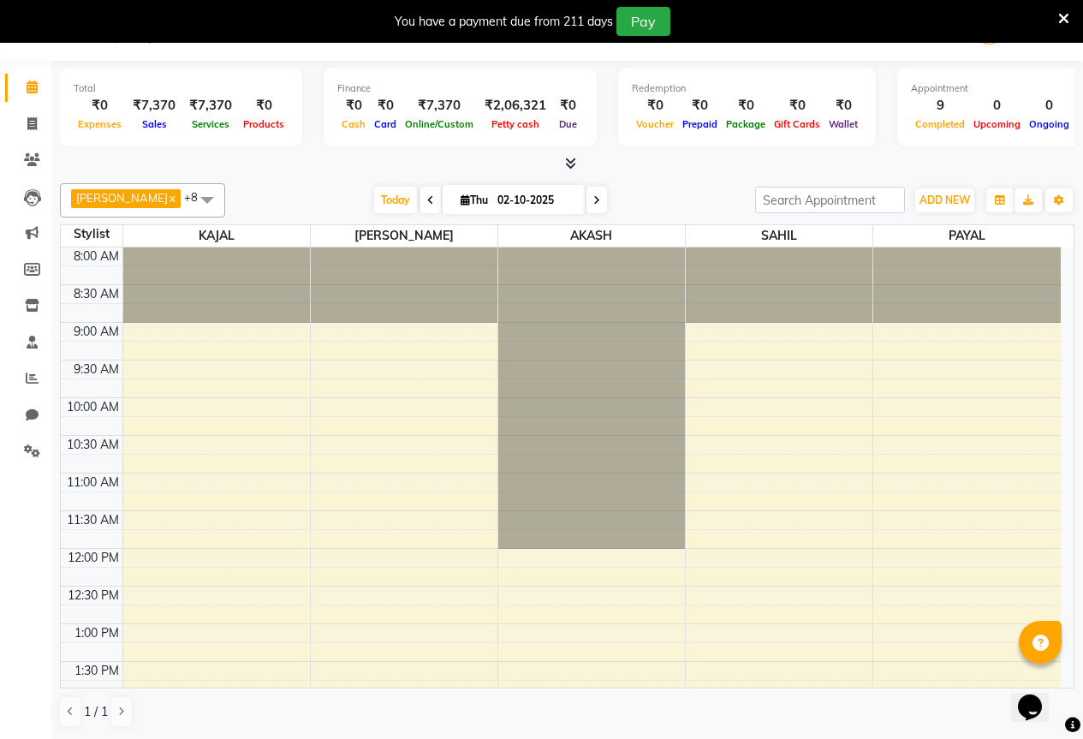
scroll to position [43, 0]
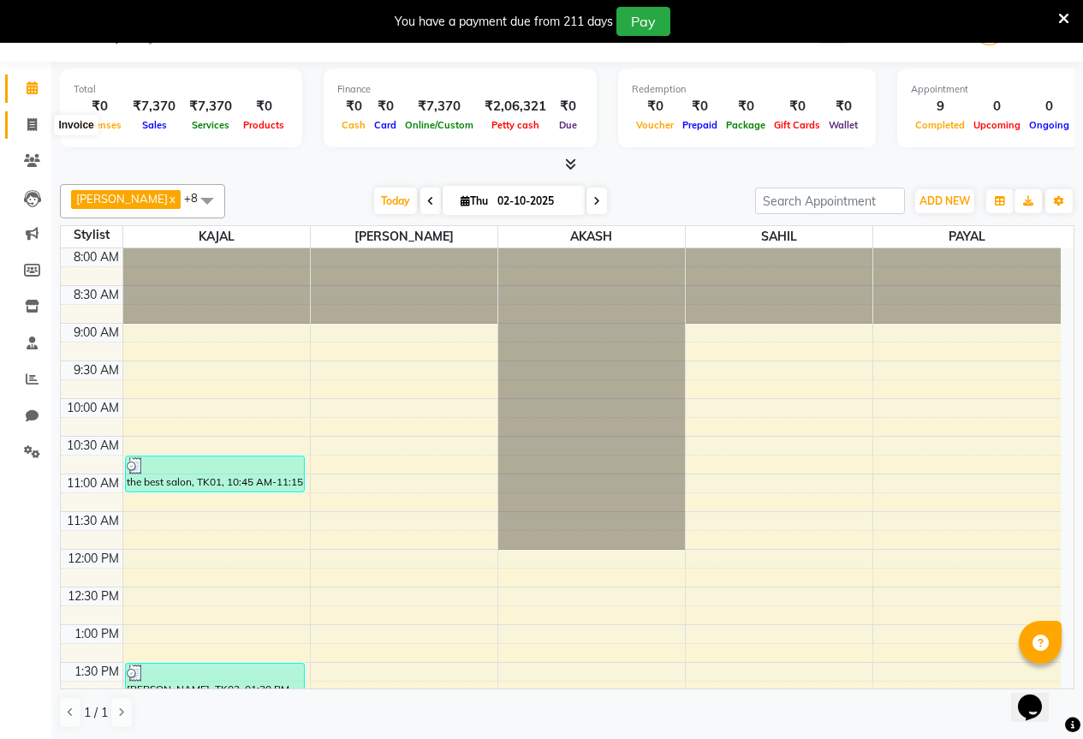
click at [33, 116] on span at bounding box center [32, 126] width 30 height 20
select select "7209"
select select "service"
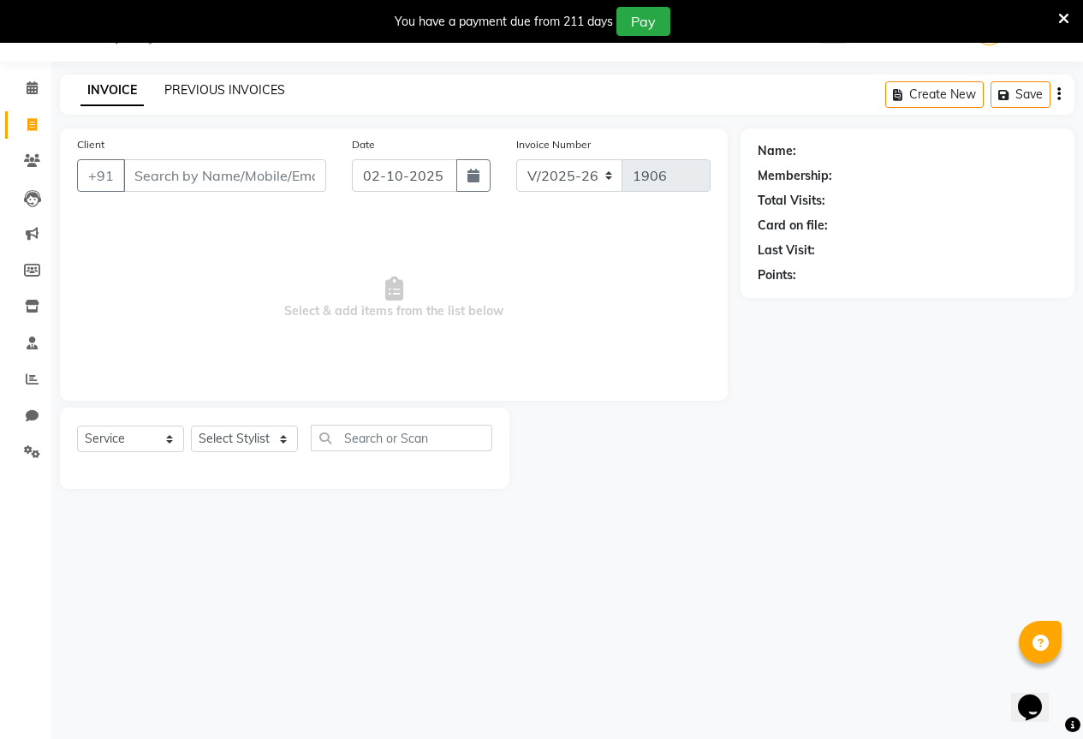
click at [219, 93] on link "PREVIOUS INVOICES" at bounding box center [224, 89] width 121 height 15
